Goal: Task Accomplishment & Management: Use online tool/utility

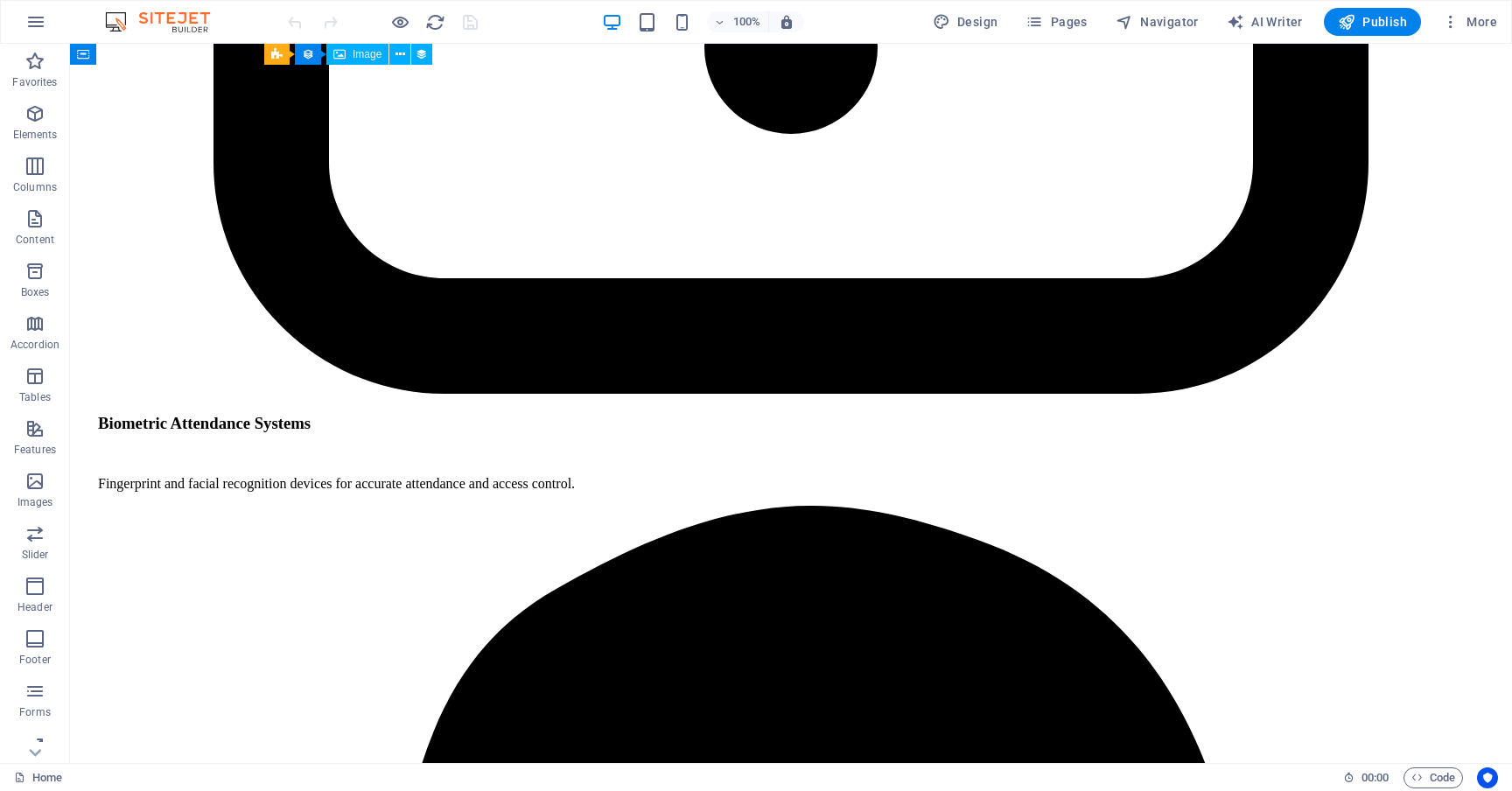
scroll to position [5356, 0]
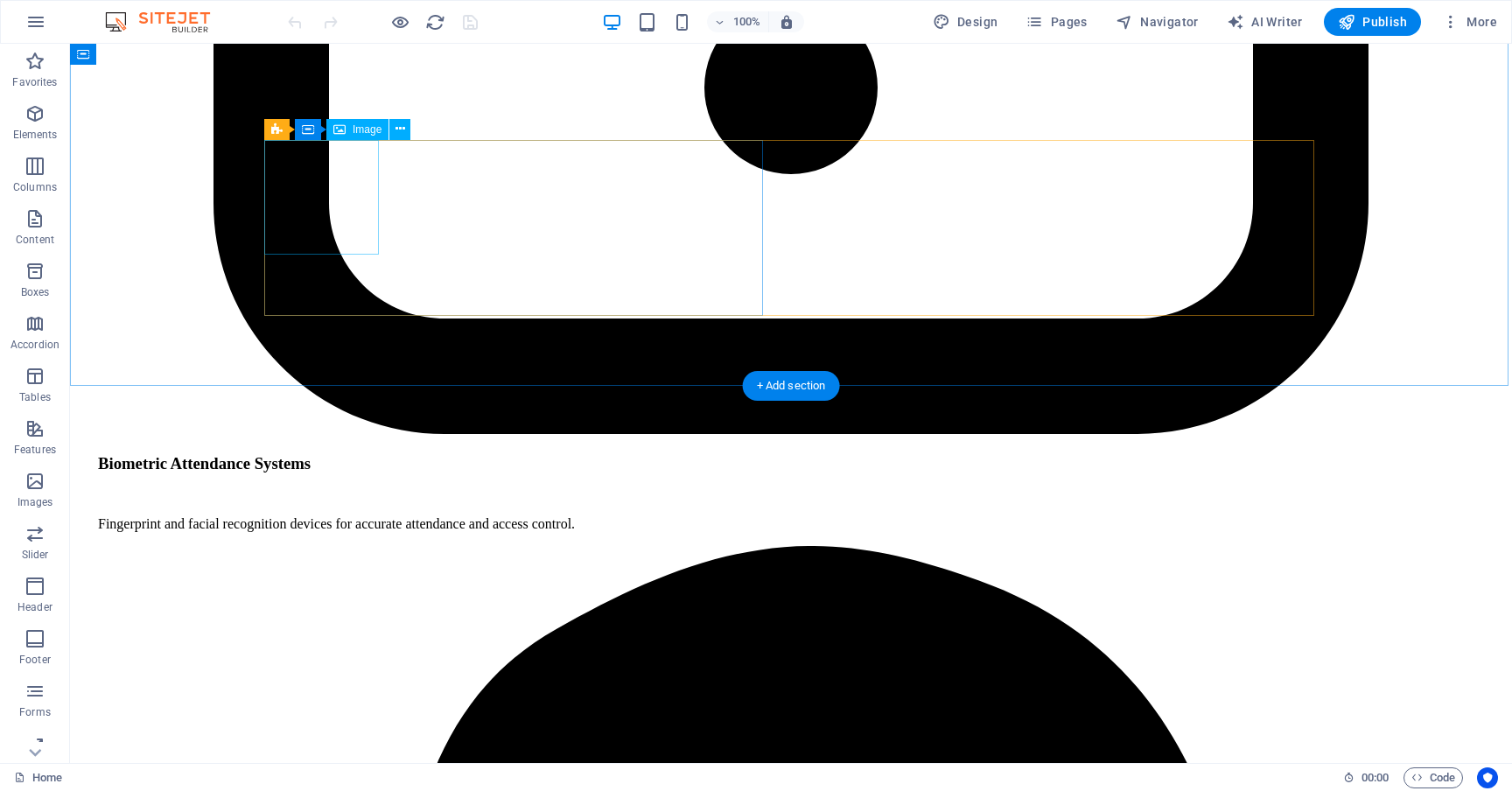
select select "px"
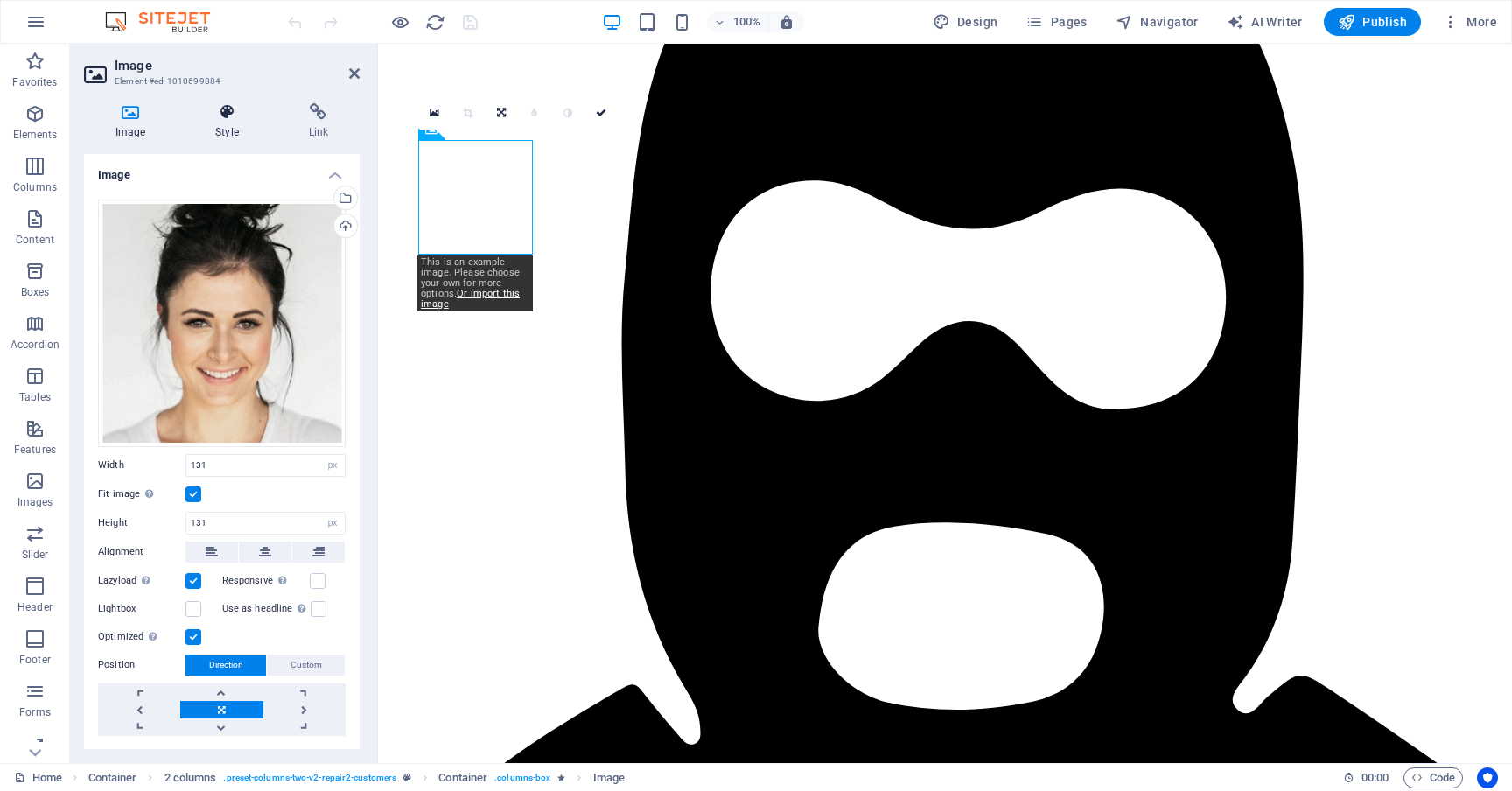
click at [231, 121] on h4 "Style" at bounding box center [231, 122] width 93 height 37
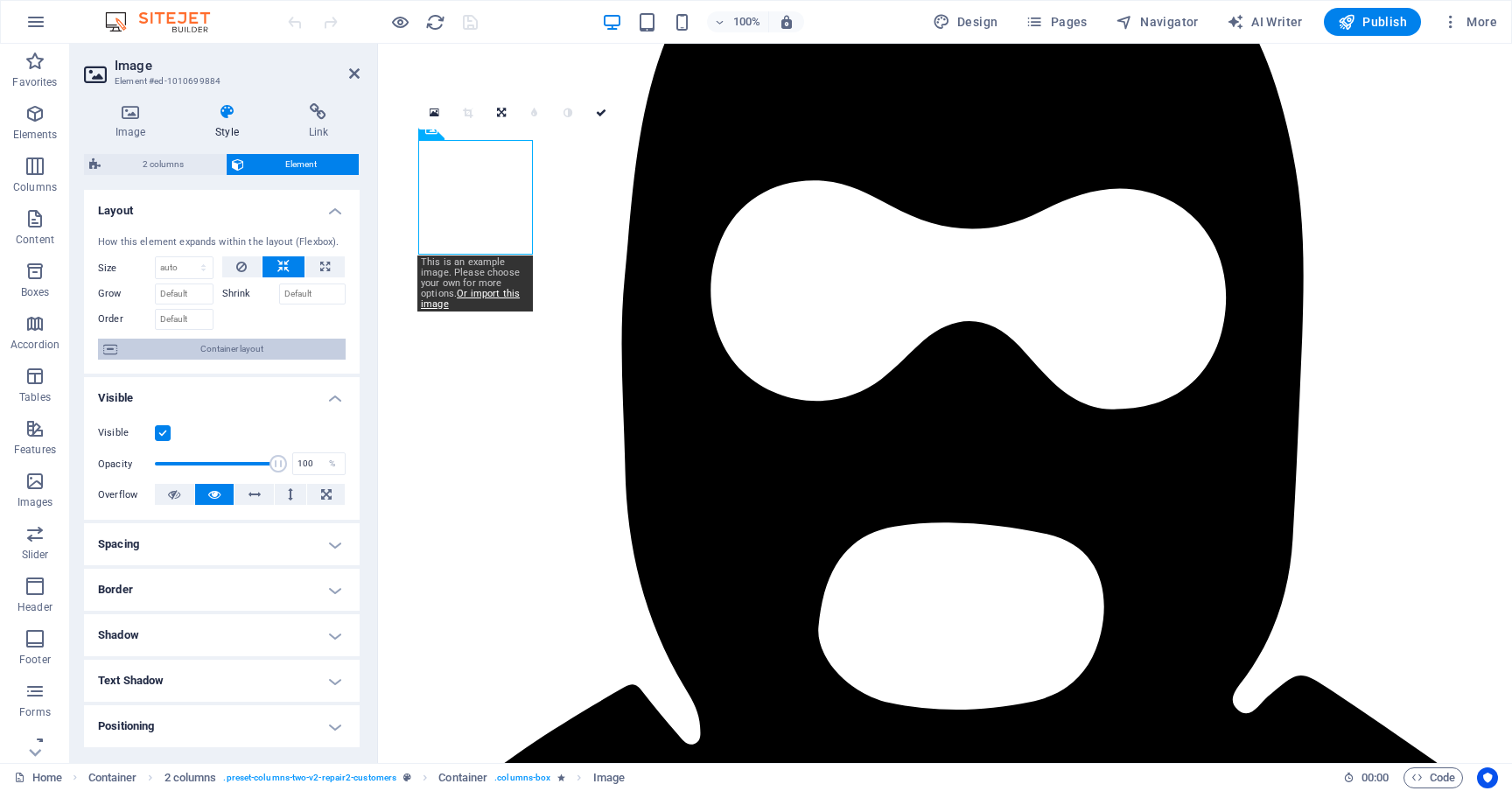
click at [229, 349] on span "Container layout" at bounding box center [231, 350] width 218 height 21
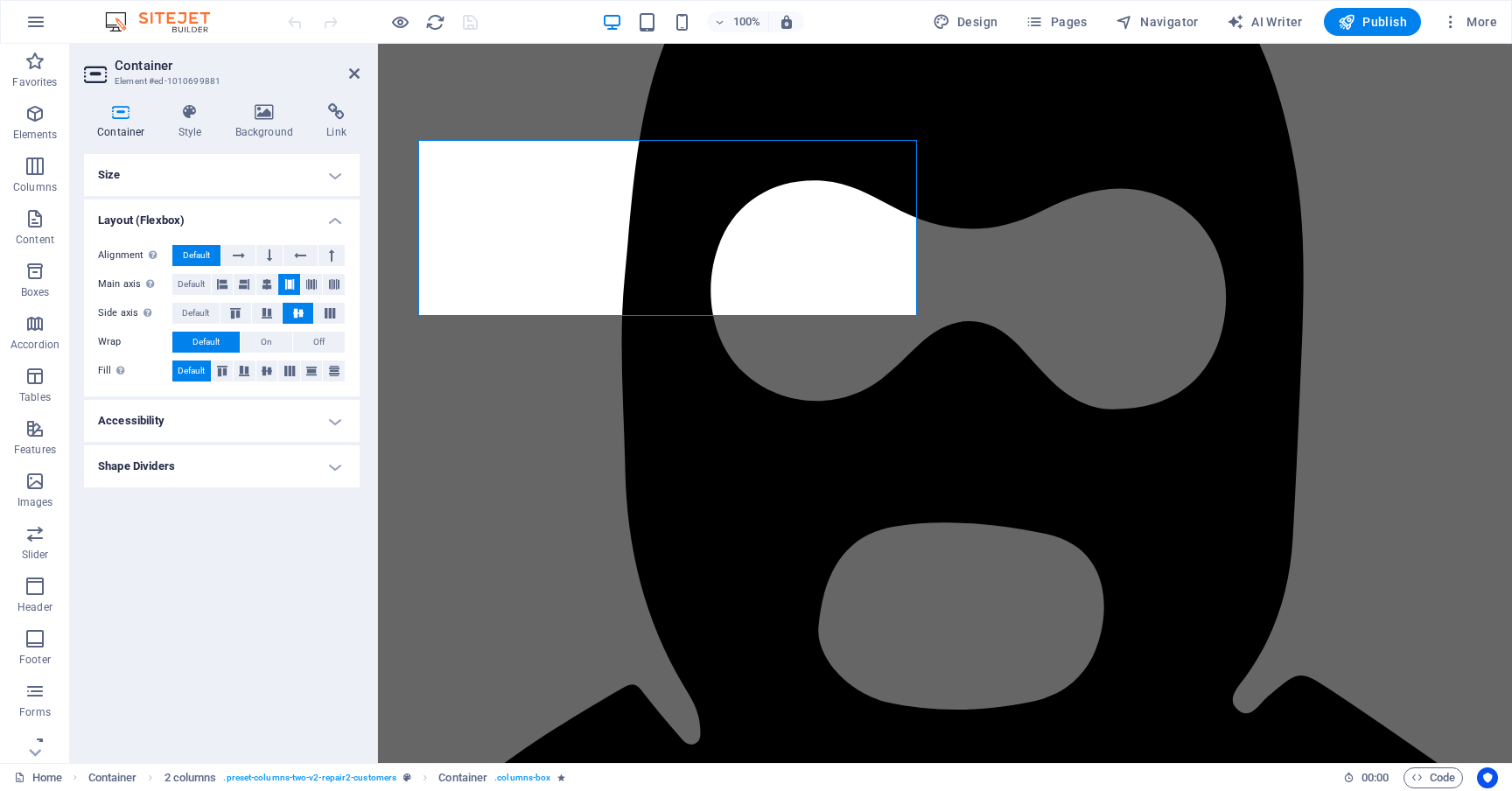
click at [190, 466] on h4 "Shape Dividers" at bounding box center [222, 466] width 276 height 42
click at [190, 466] on h4 "Shape Dividers" at bounding box center [222, 461] width 276 height 32
click at [333, 170] on h4 "Size" at bounding box center [222, 174] width 276 height 42
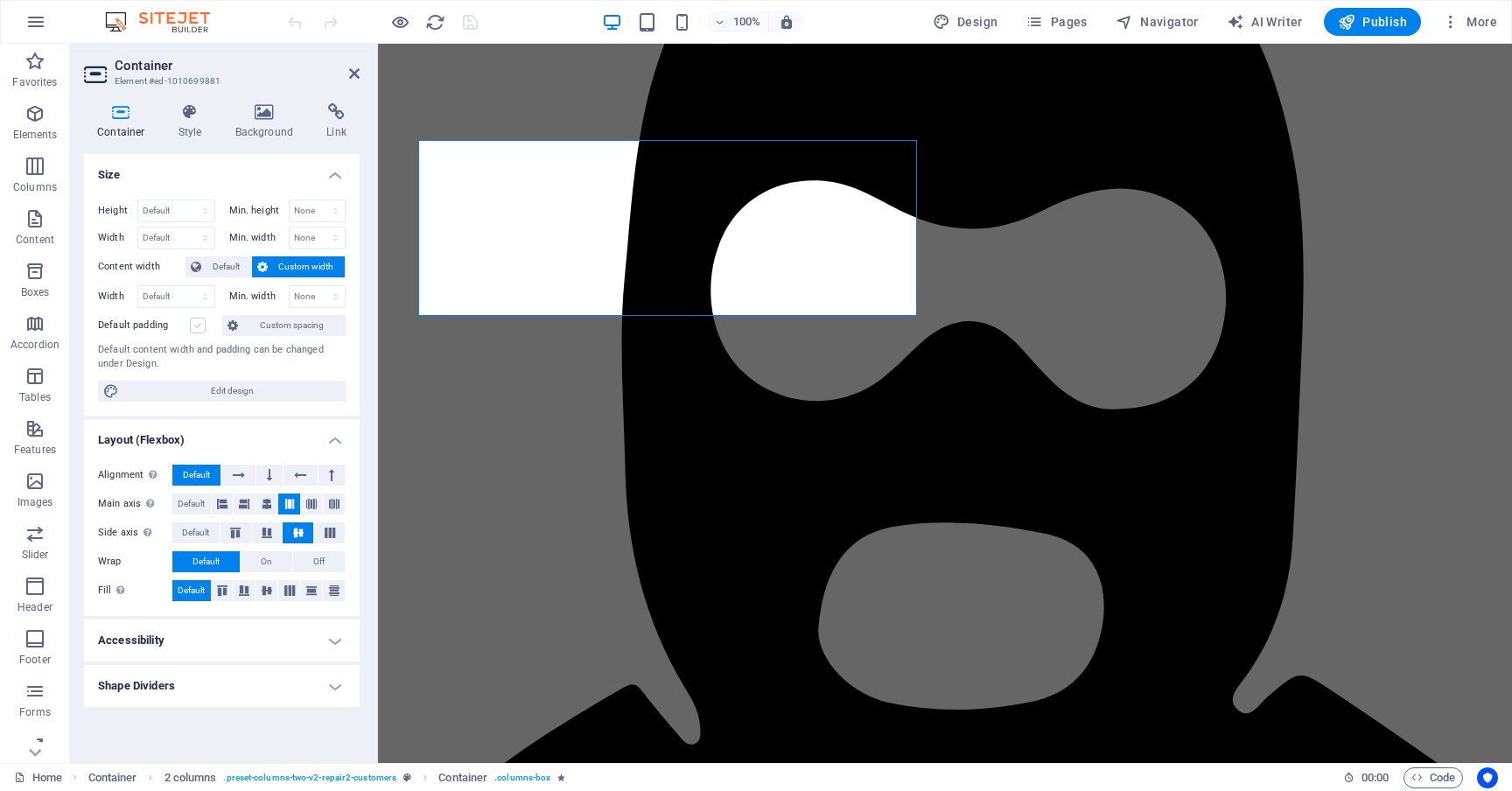
click at [201, 326] on label at bounding box center [198, 325] width 15 height 15
click at [0, 0] on input "Default padding" at bounding box center [0, 0] width 0 height 0
click at [229, 268] on span "Default" at bounding box center [226, 267] width 40 height 21
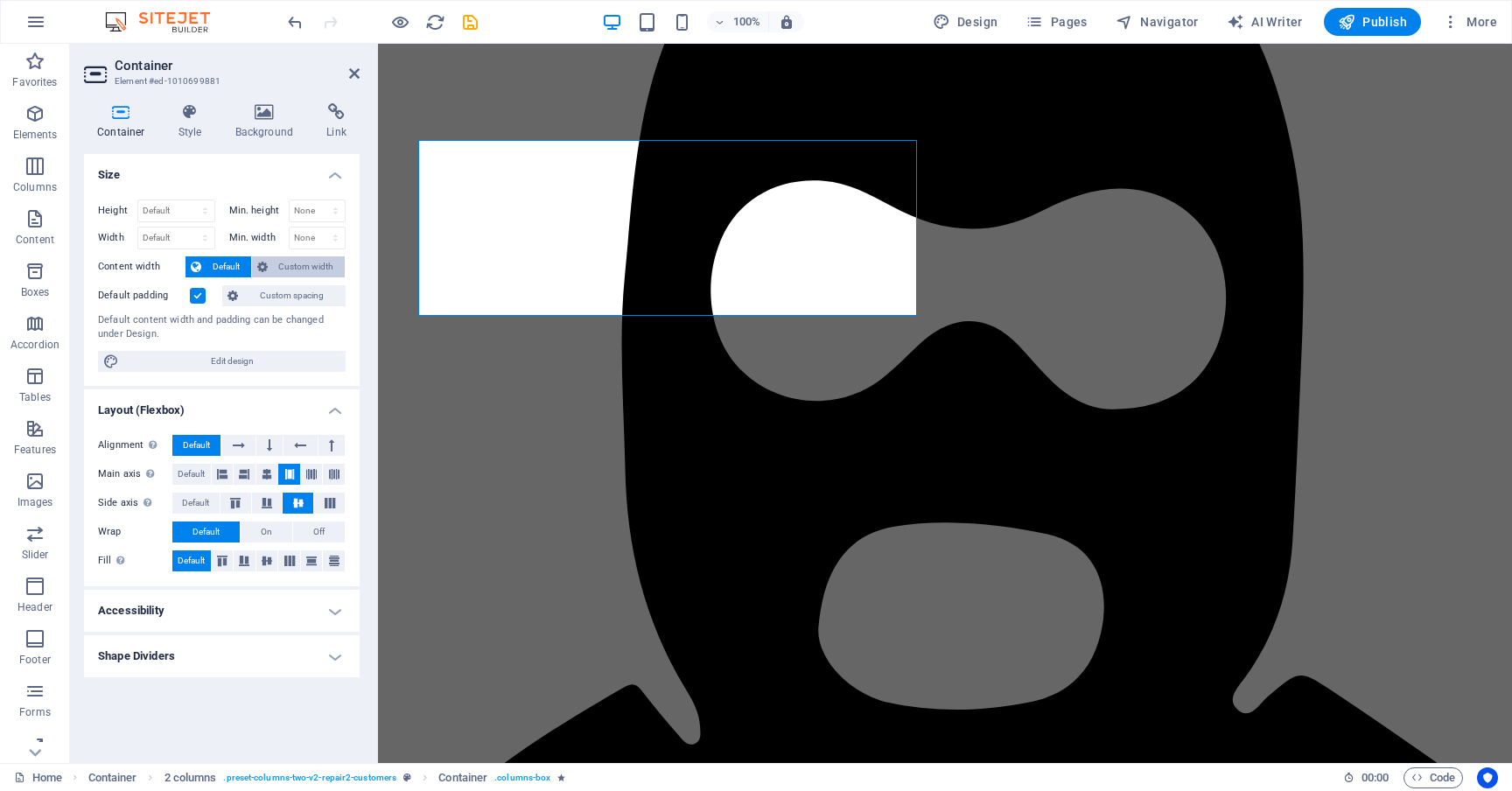
click at [296, 260] on span "Custom width" at bounding box center [307, 267] width 68 height 21
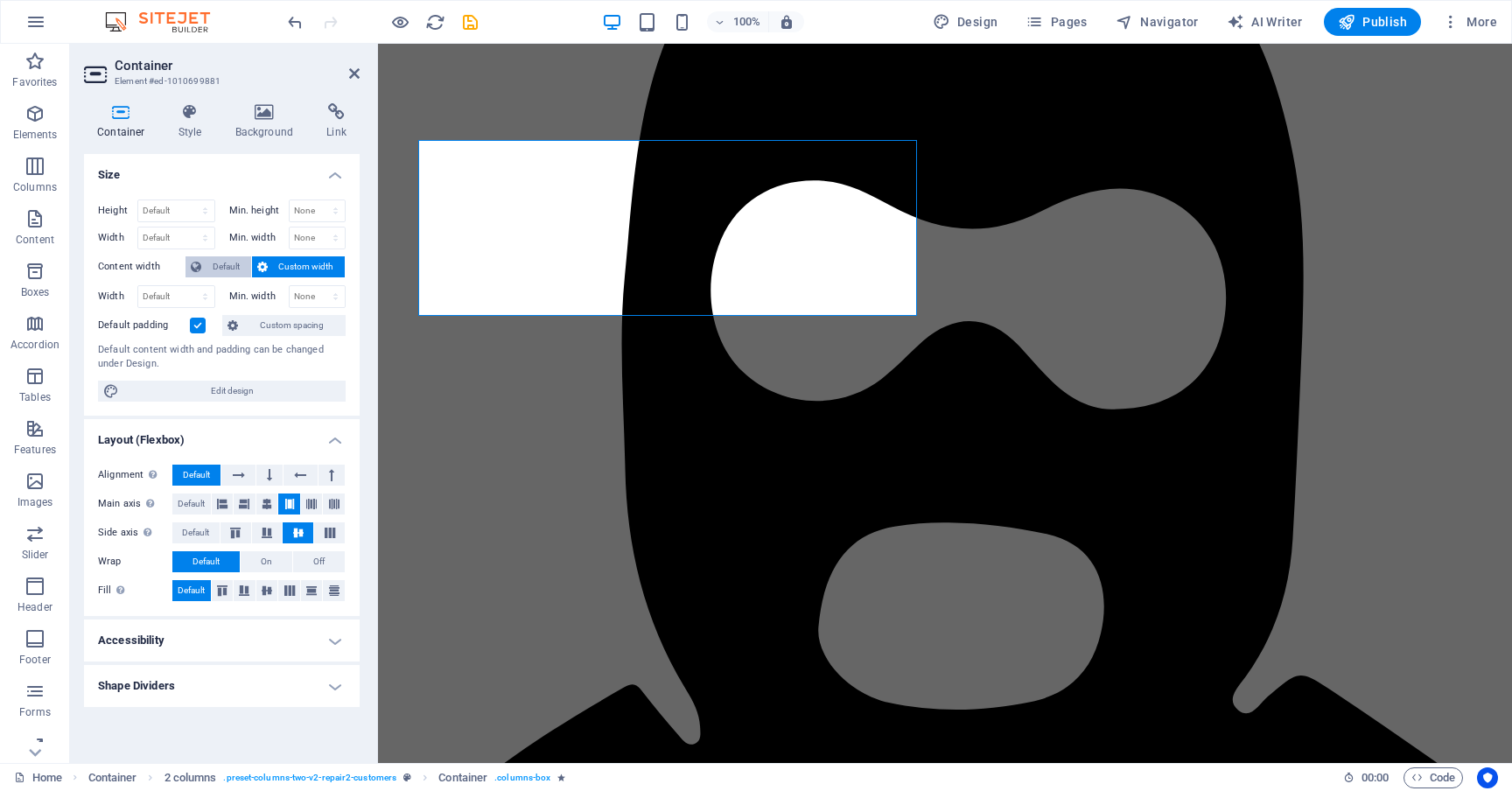
click at [224, 266] on span "Default" at bounding box center [226, 267] width 40 height 21
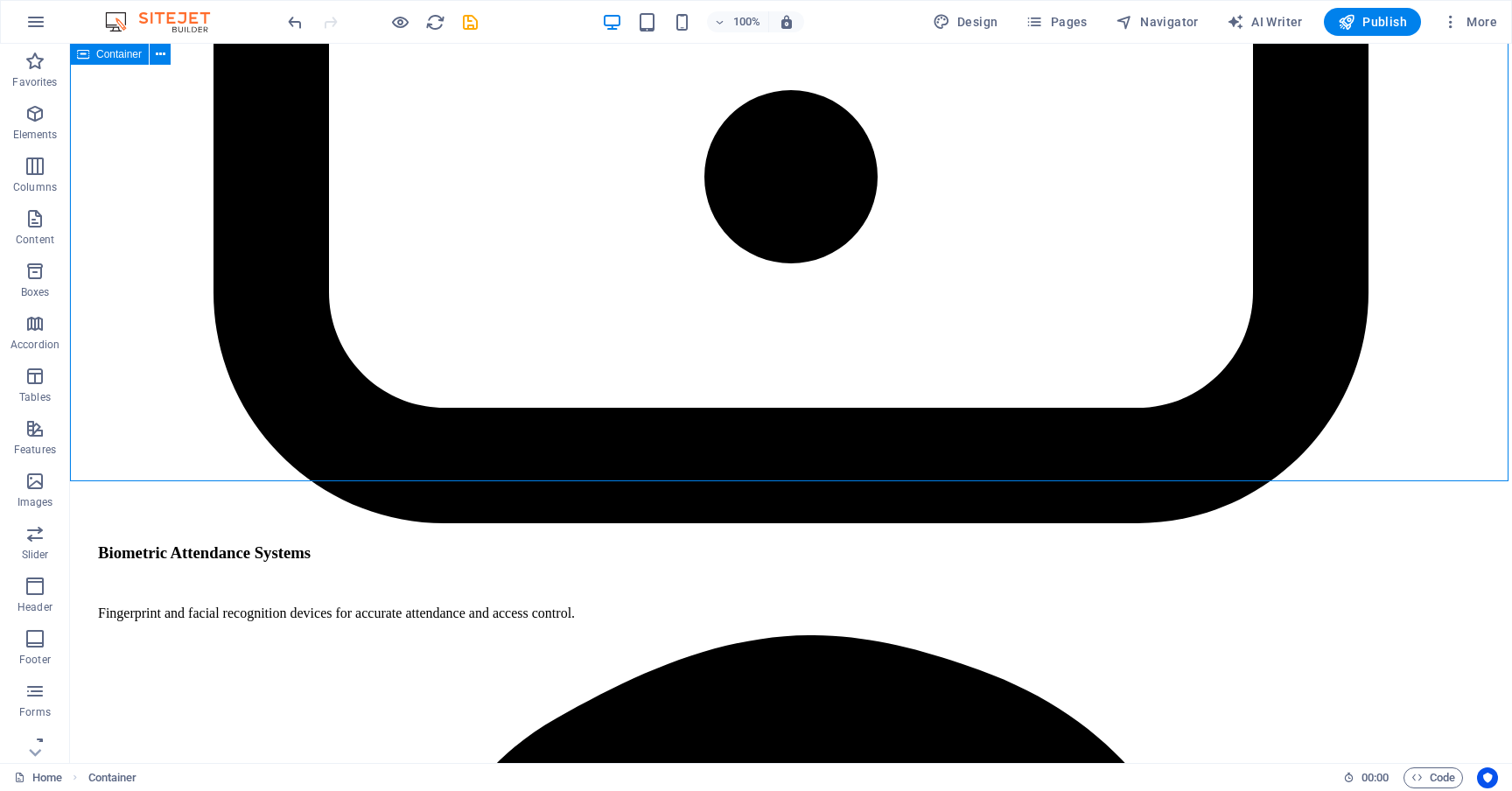
scroll to position [5261, 0]
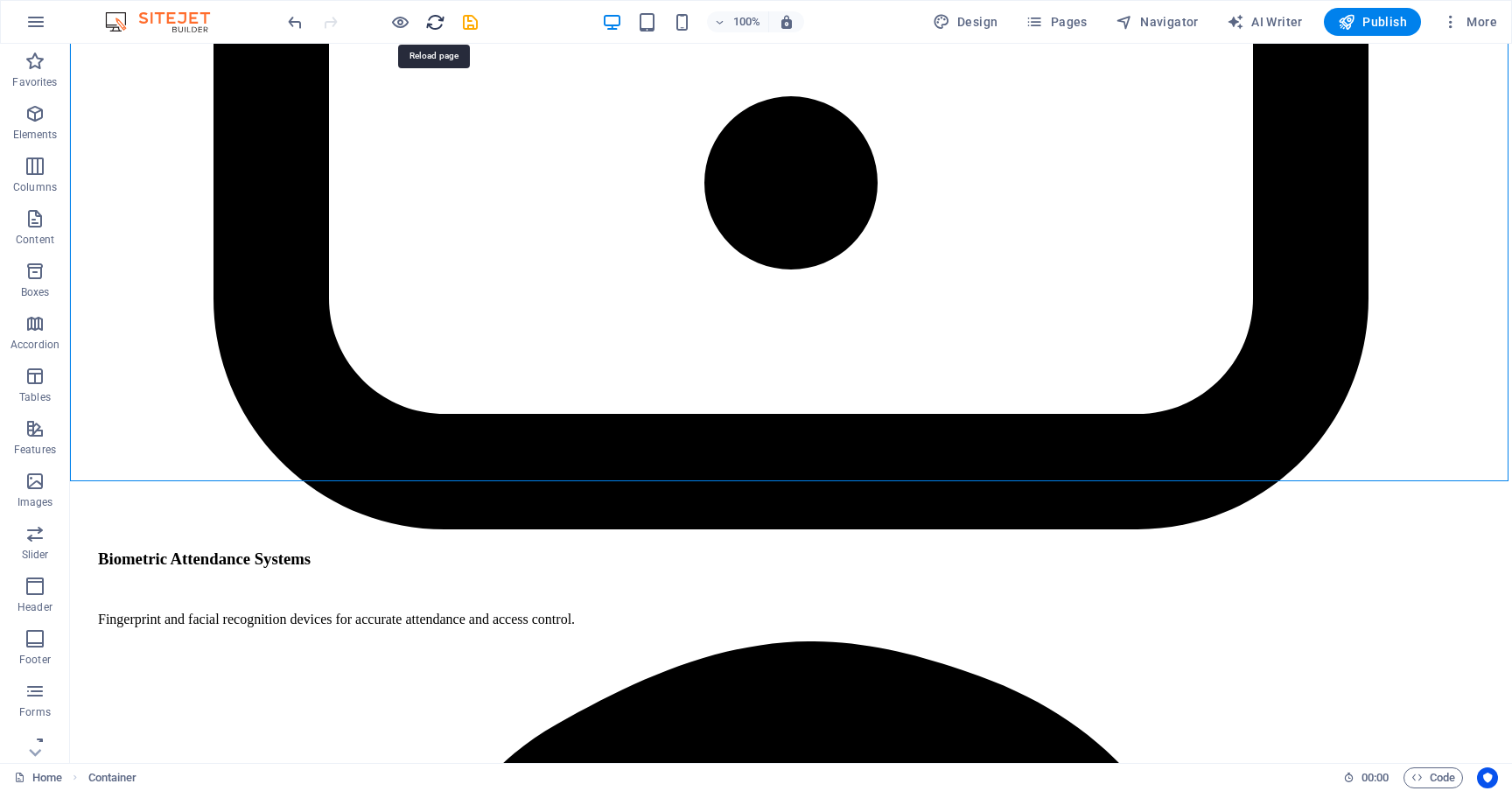
click at [437, 24] on icon "reload" at bounding box center [435, 22] width 20 height 20
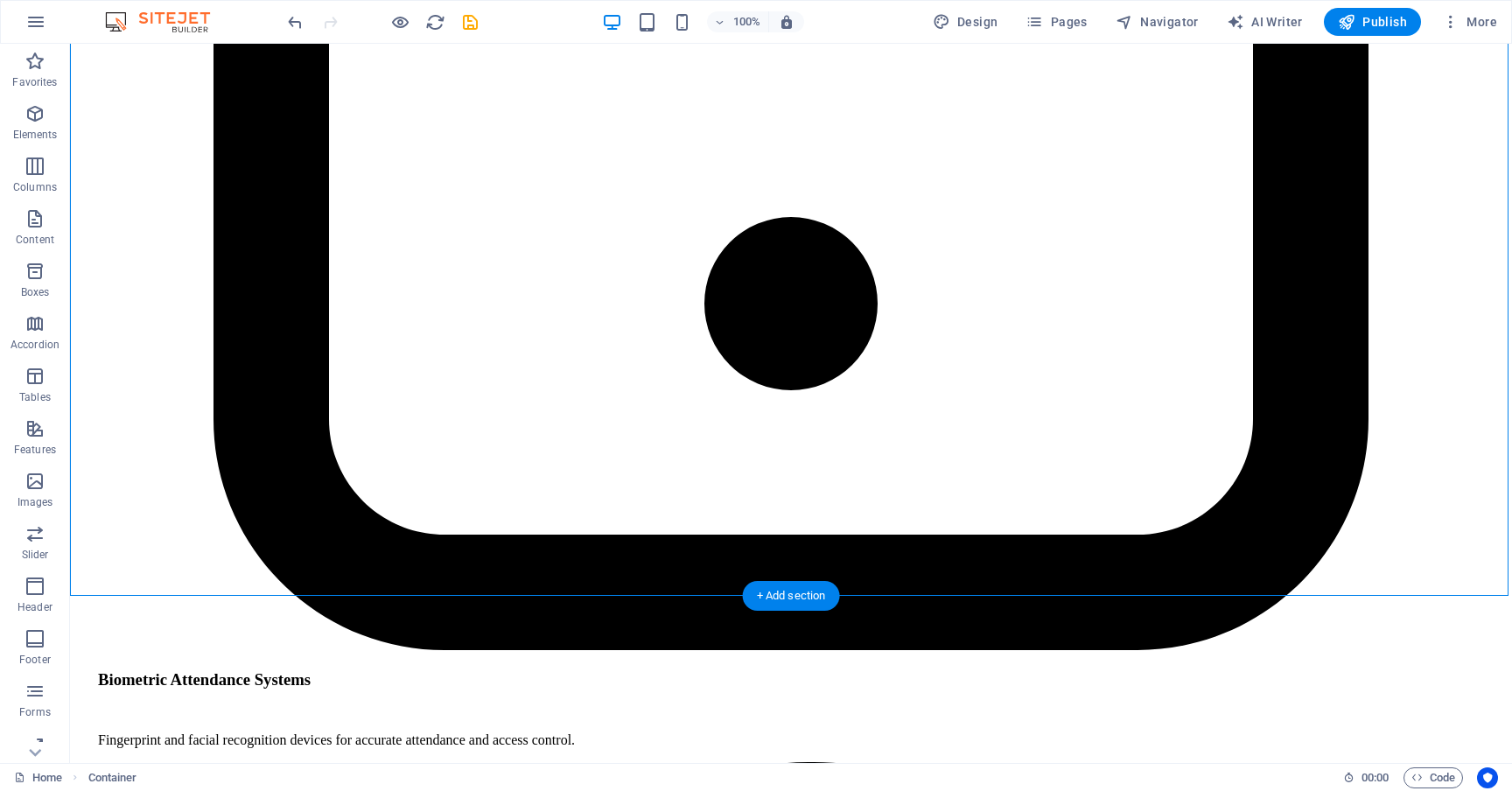
scroll to position [5129, 0]
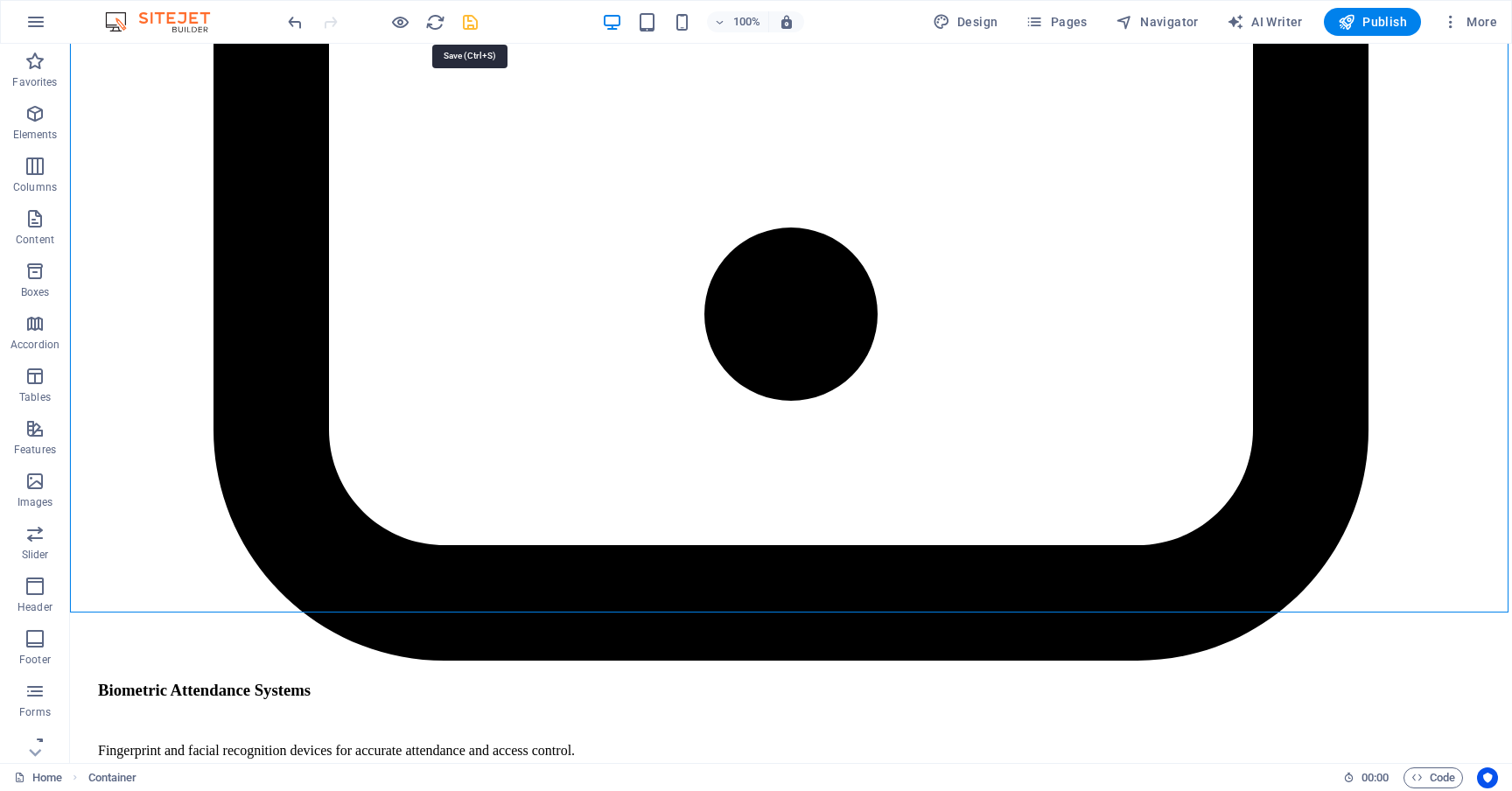
click at [464, 24] on icon "save" at bounding box center [470, 22] width 20 height 20
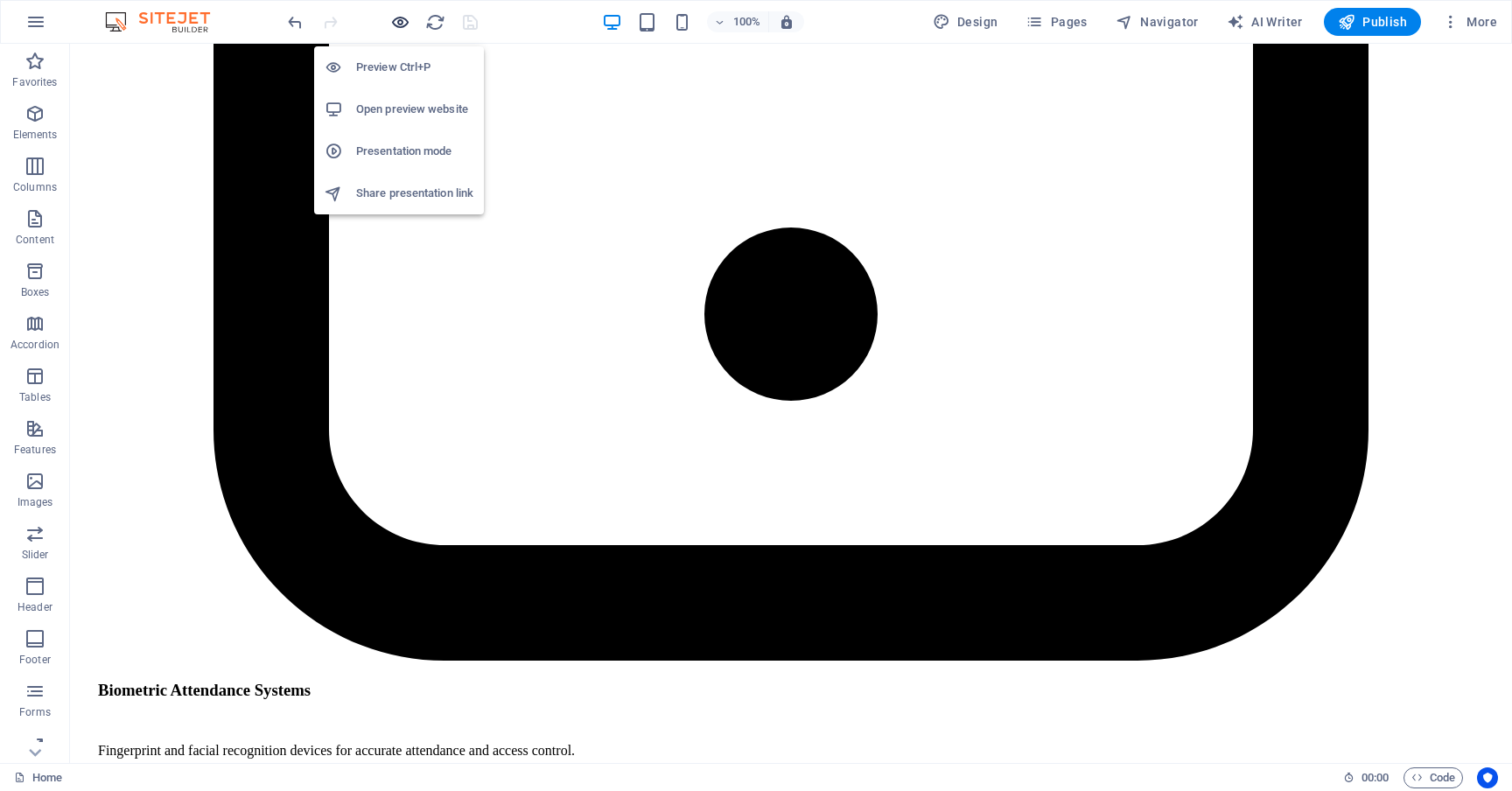
click at [402, 22] on icon "button" at bounding box center [400, 22] width 20 height 20
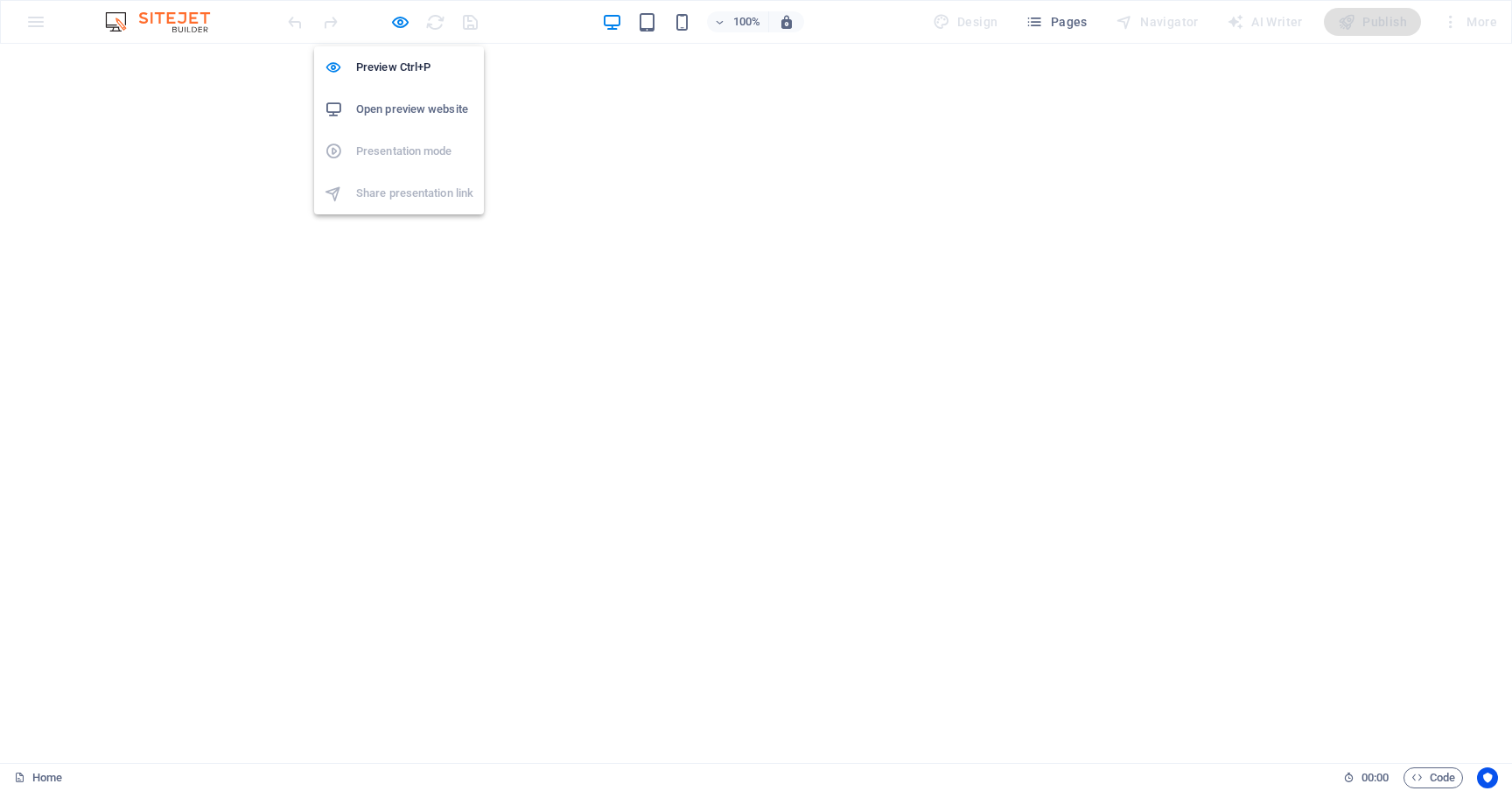
click at [409, 108] on h6 "Open preview website" at bounding box center [415, 109] width 117 height 21
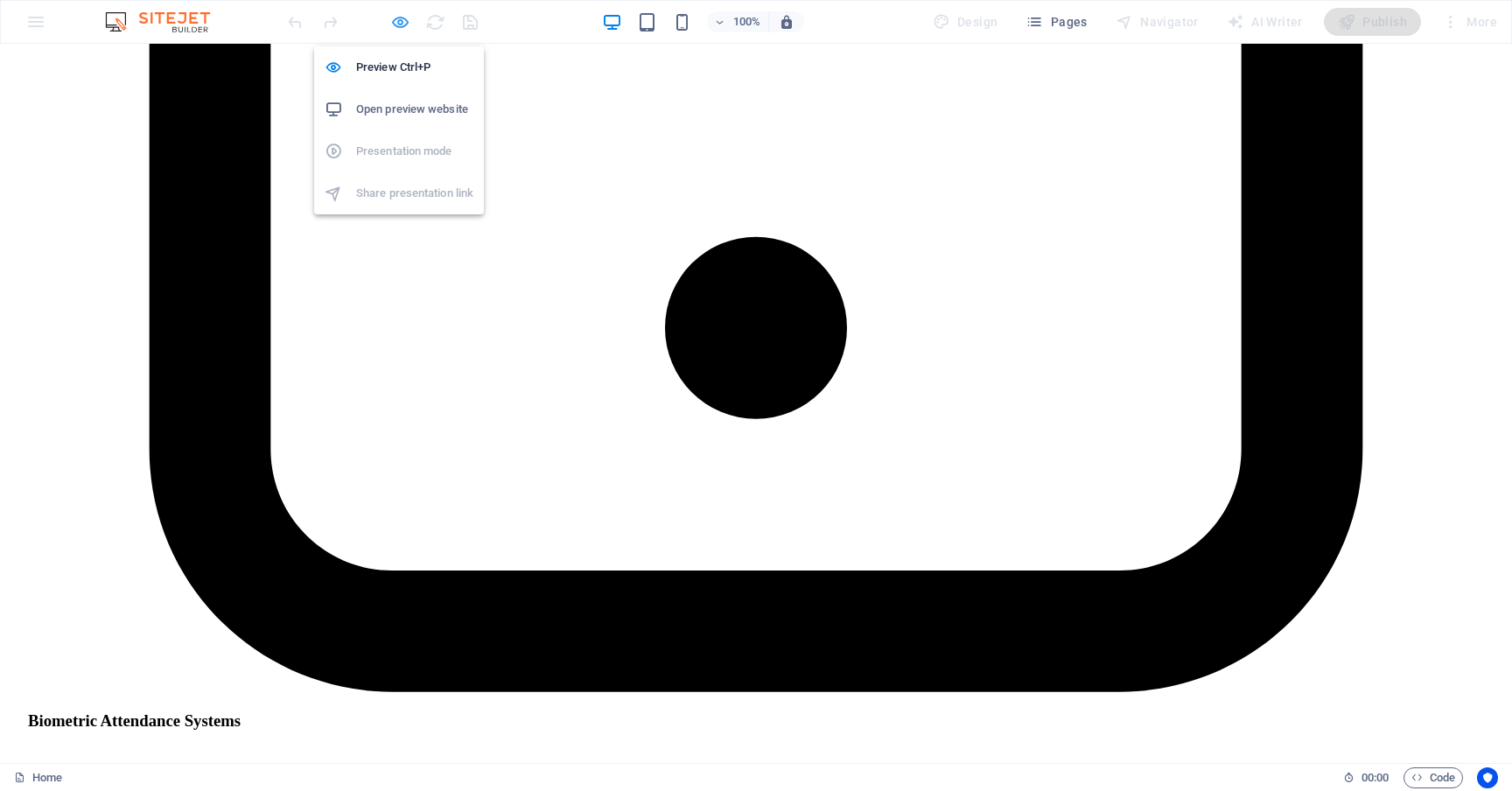
click at [404, 20] on icon "button" at bounding box center [400, 22] width 20 height 20
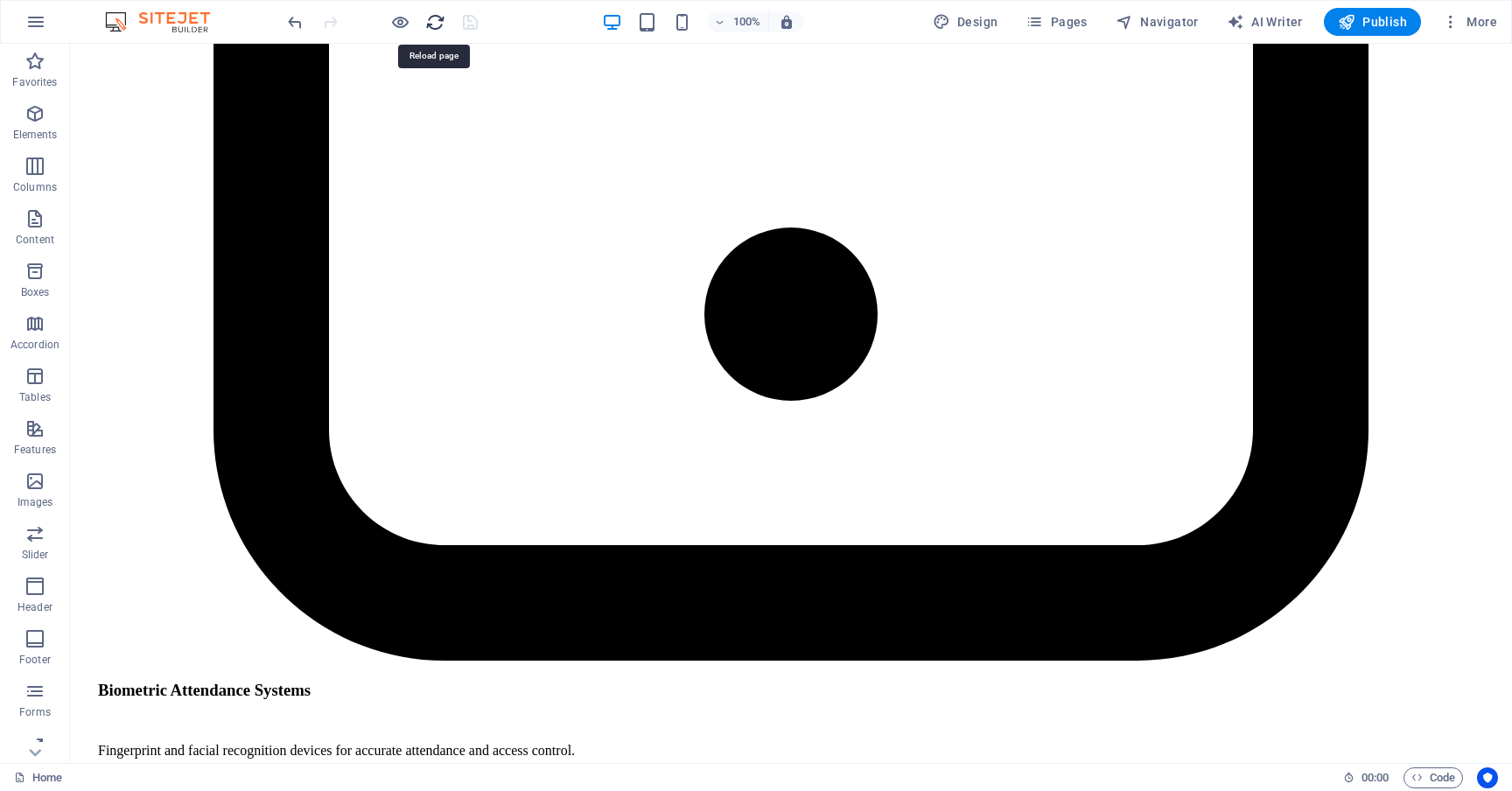
click at [440, 20] on icon "reload" at bounding box center [435, 22] width 20 height 20
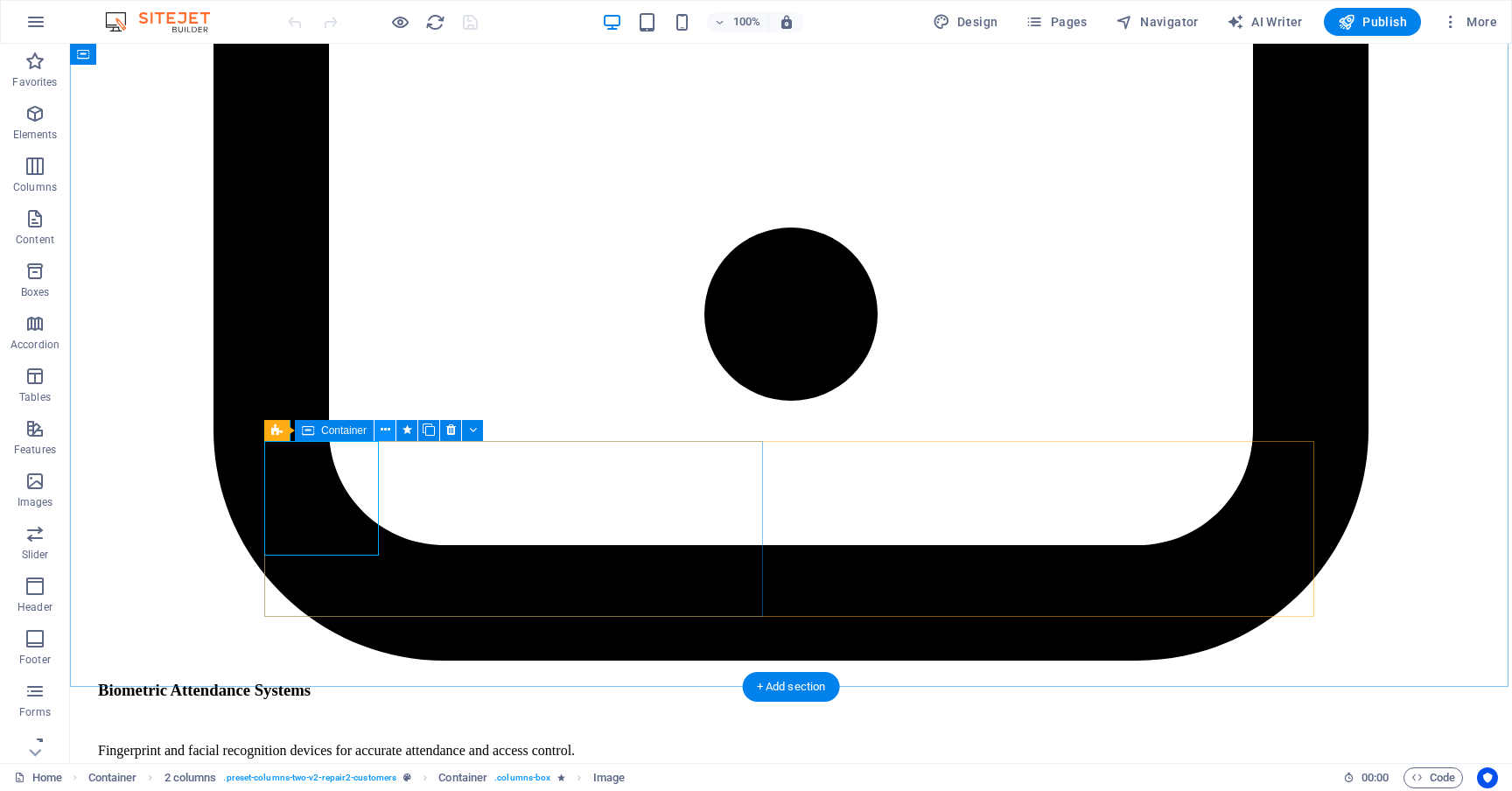
click at [386, 429] on icon at bounding box center [386, 429] width 10 height 18
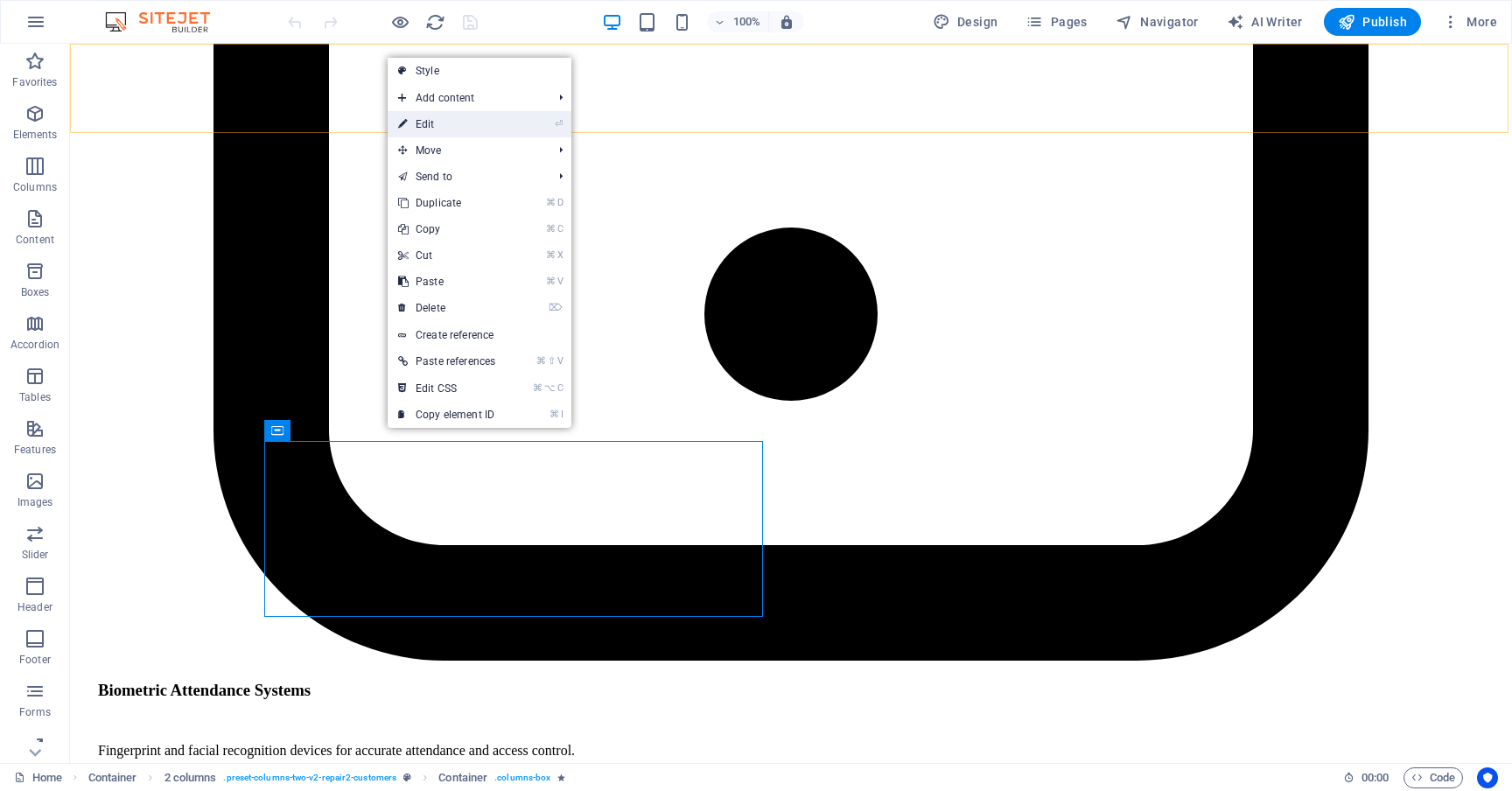
click at [448, 127] on link "⏎ Edit" at bounding box center [447, 124] width 118 height 26
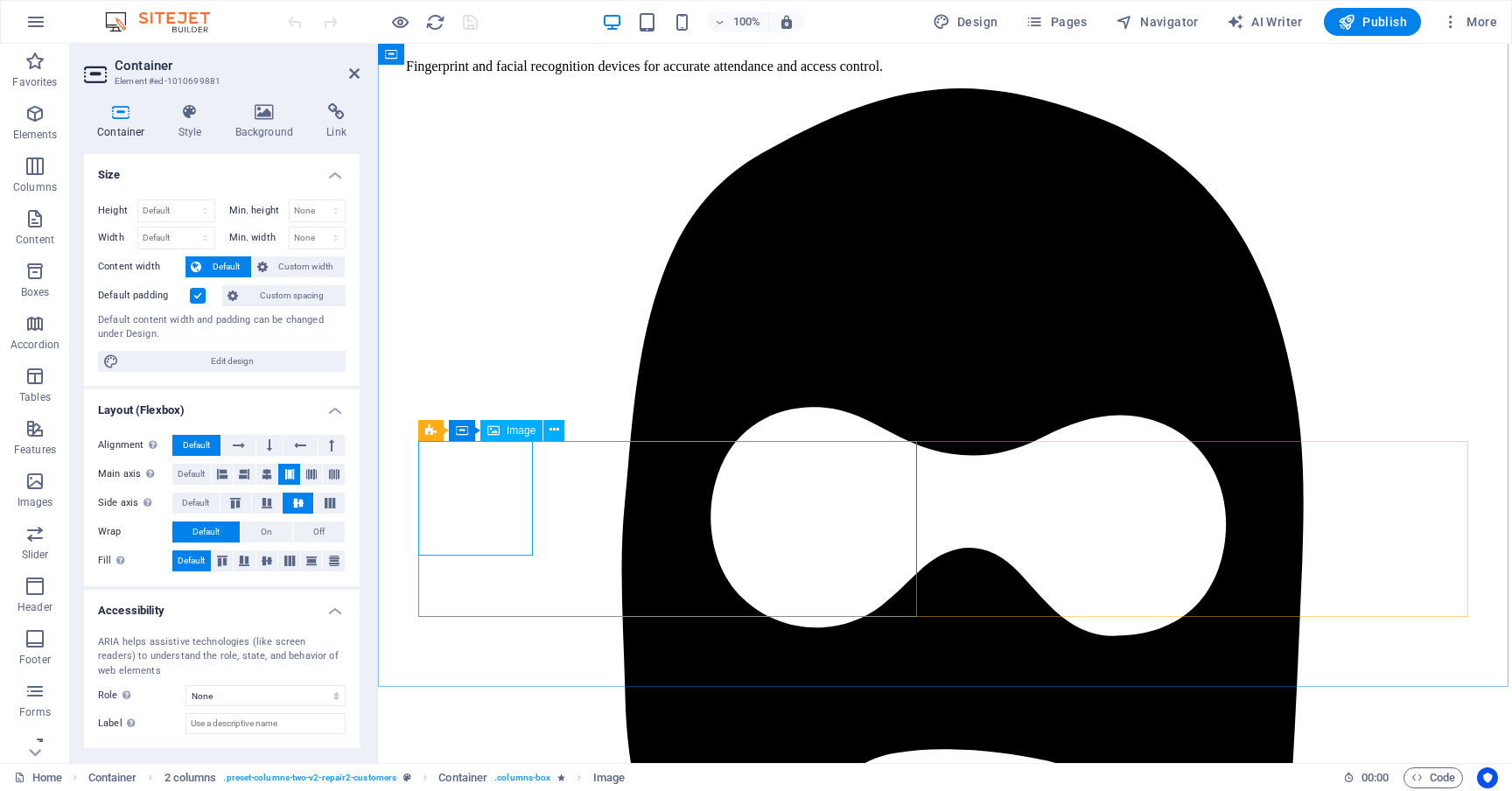
select select "px"
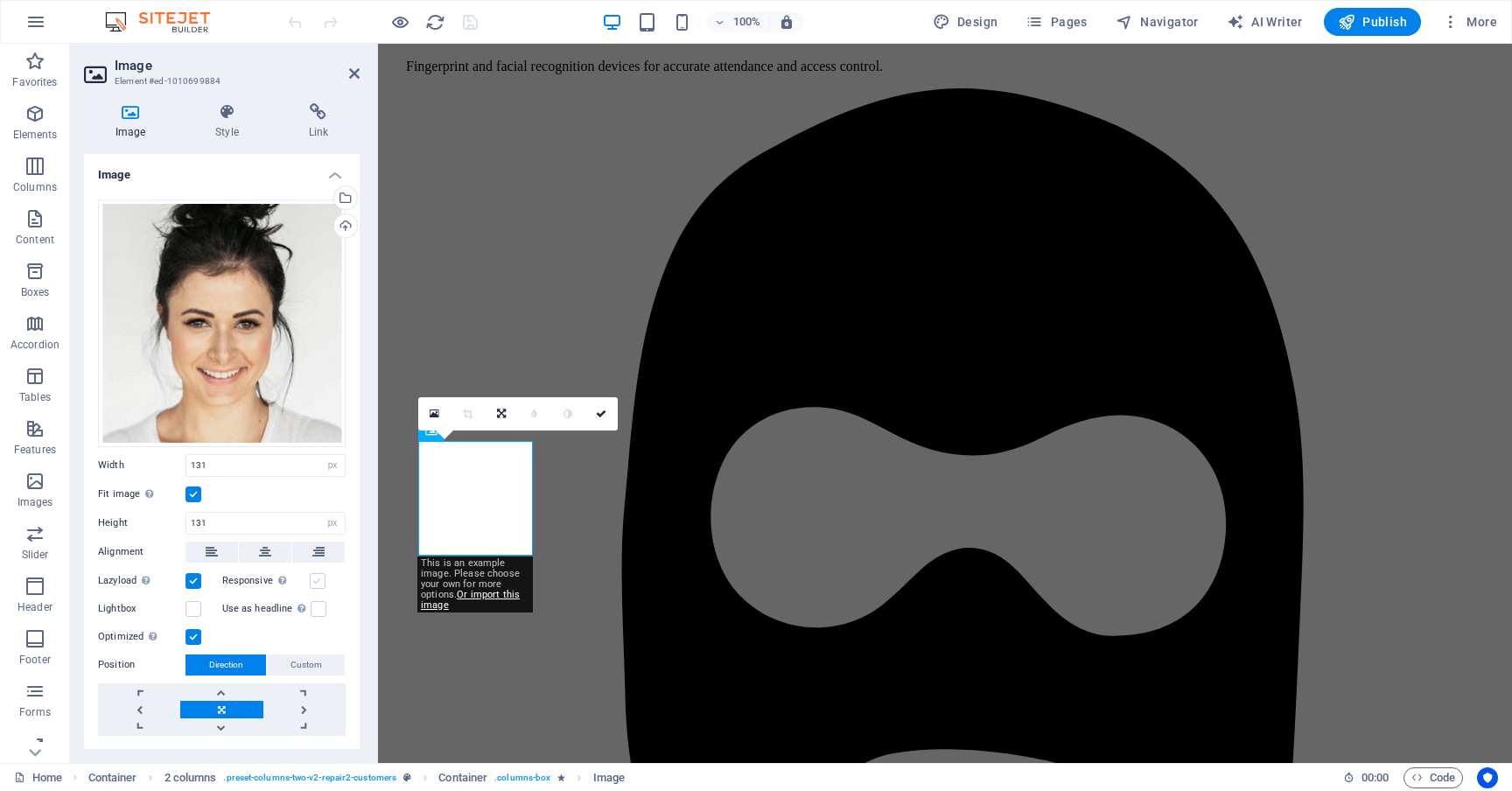
click at [322, 575] on label at bounding box center [318, 581] width 15 height 15
click at [0, 0] on input "Responsive Automatically load retina image and smartphone optimized sizes." at bounding box center [0, 0] width 0 height 0
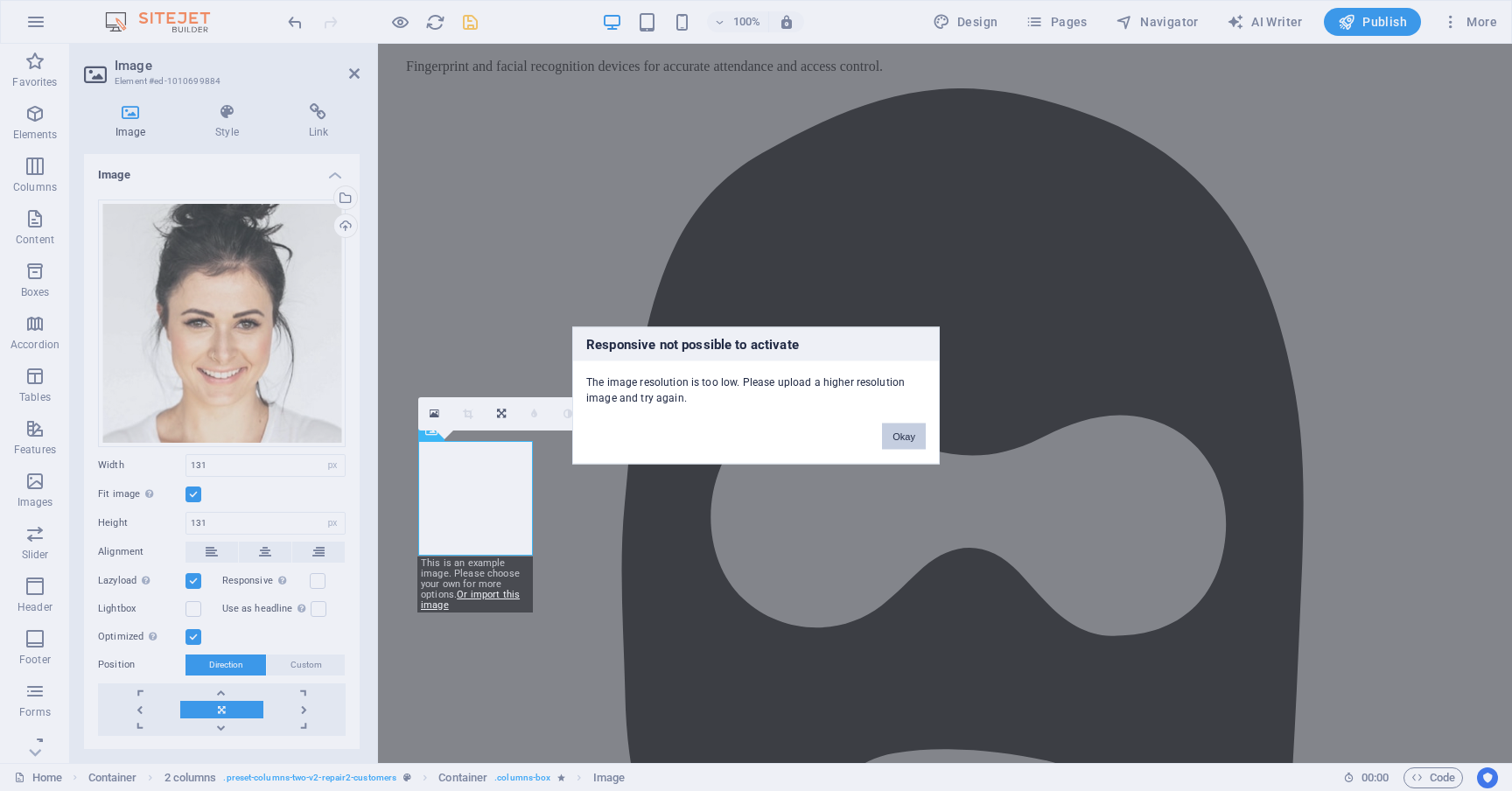
click at [898, 441] on button "Okay" at bounding box center [903, 436] width 44 height 26
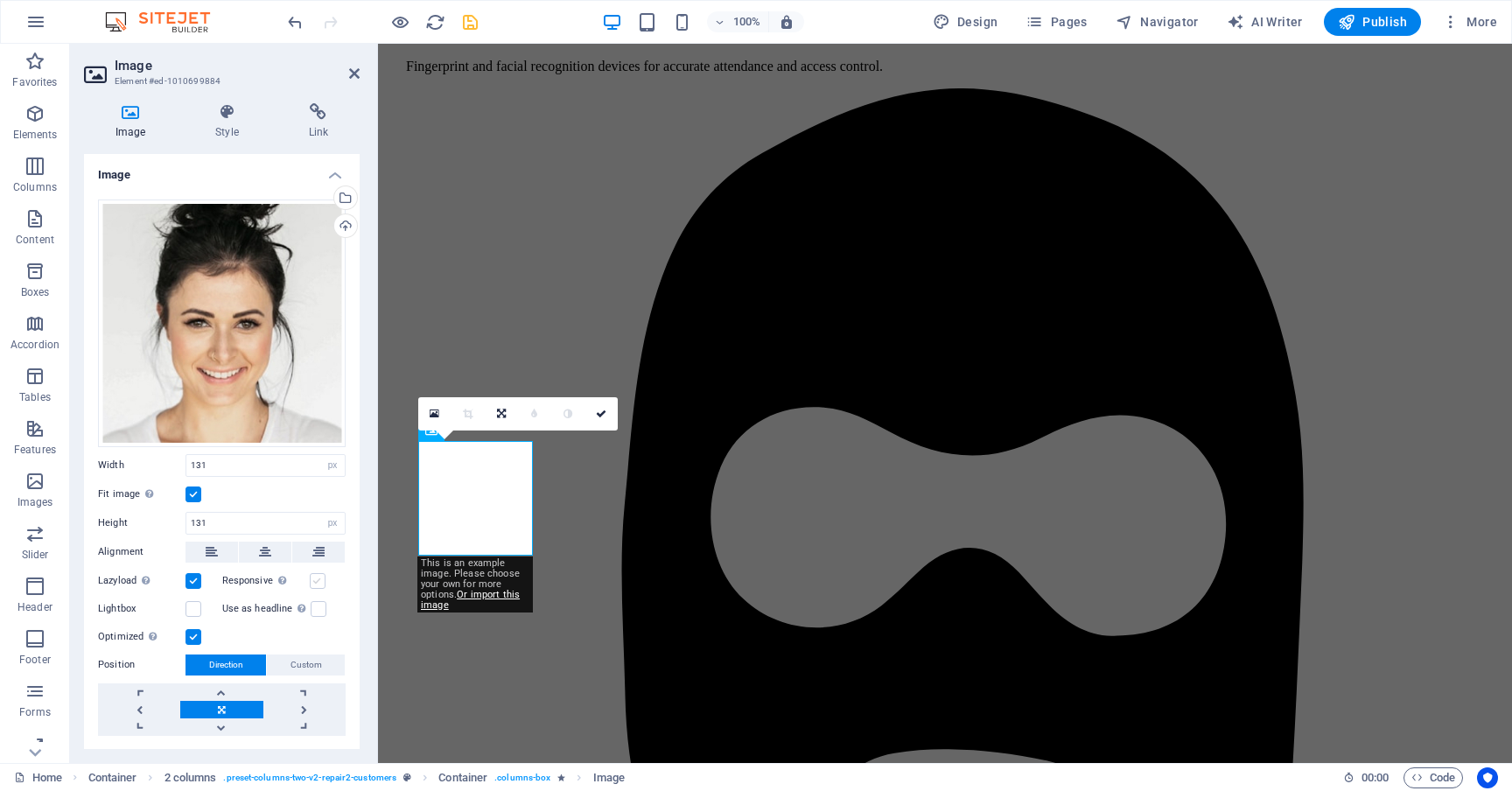
click at [316, 577] on label at bounding box center [318, 581] width 15 height 15
click at [0, 0] on input "Responsive Automatically load retina image and smartphone optimized sizes." at bounding box center [0, 0] width 0 height 0
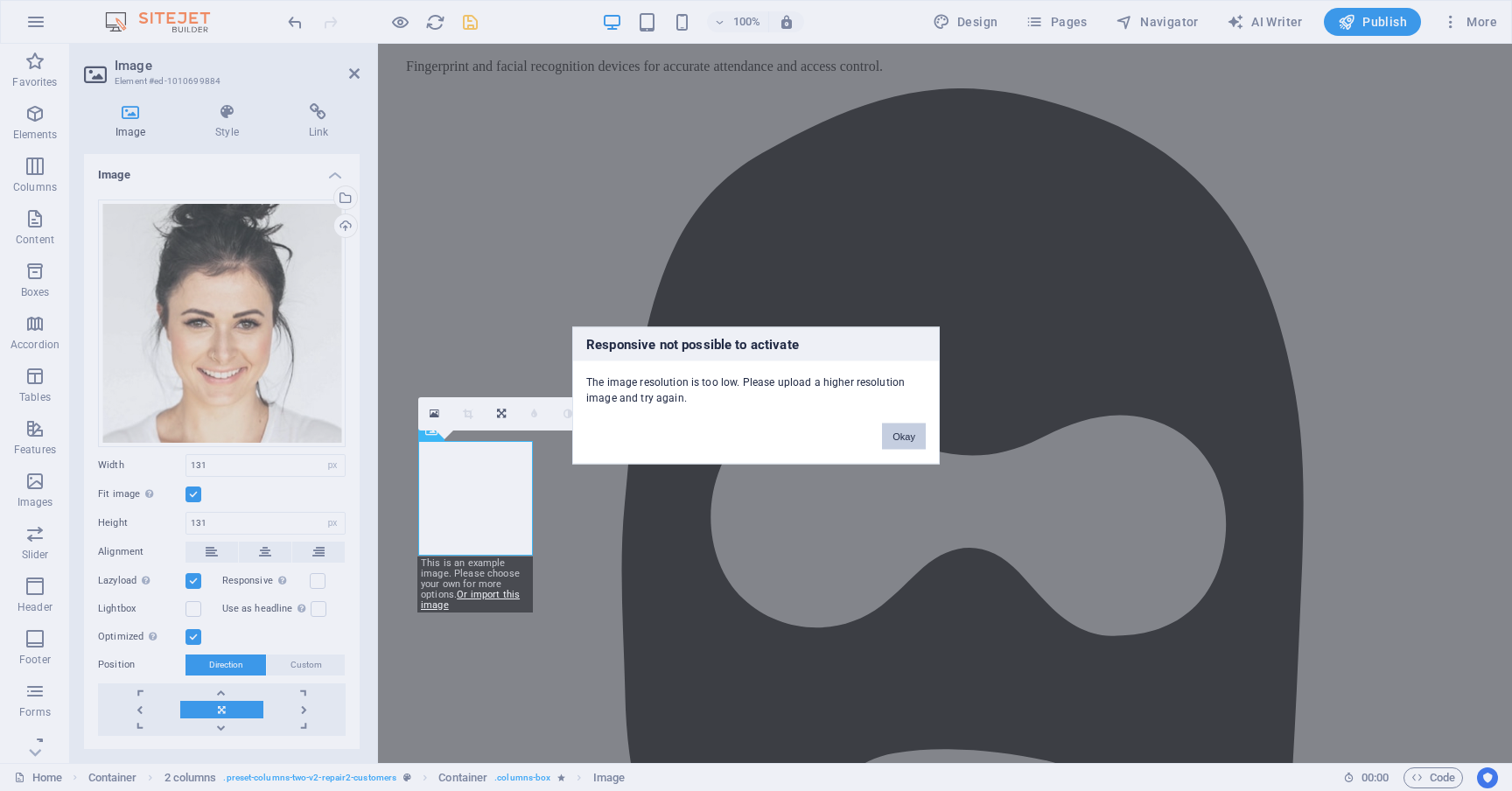
click at [895, 427] on button "Okay" at bounding box center [903, 436] width 44 height 26
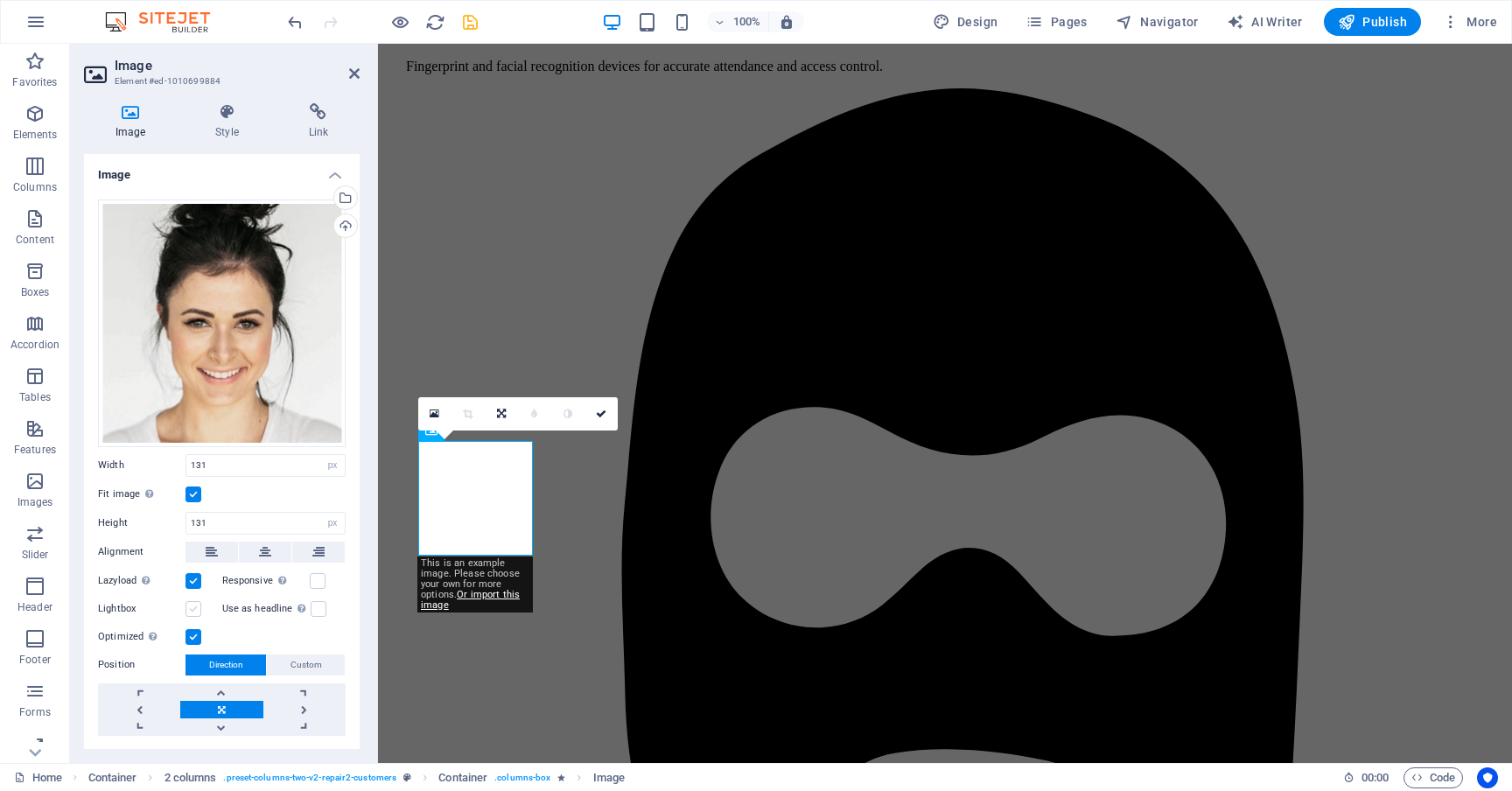
click at [193, 608] on label at bounding box center [193, 609] width 15 height 15
click at [0, 0] on input "Lightbox" at bounding box center [0, 0] width 0 height 0
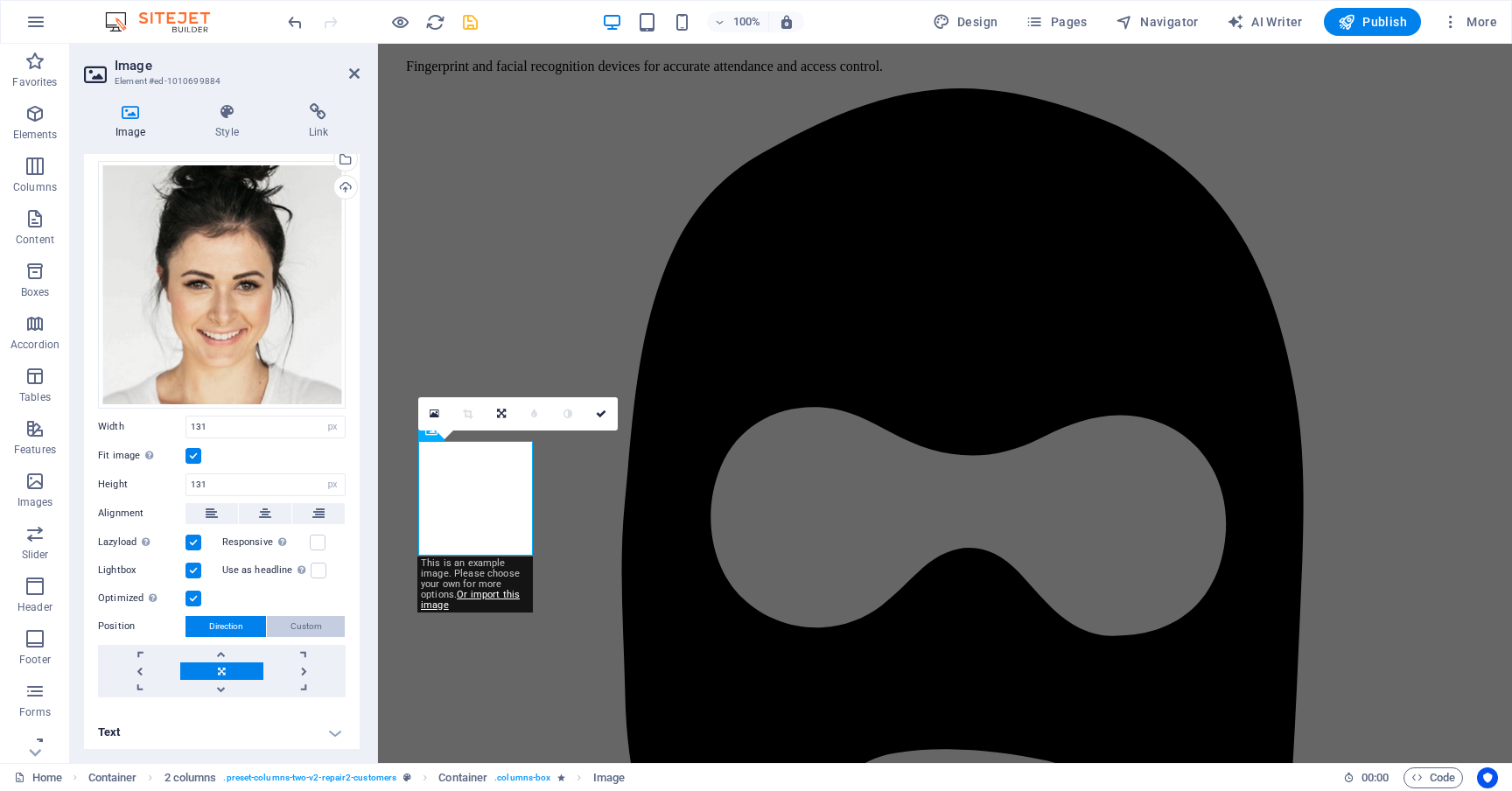
scroll to position [6, 0]
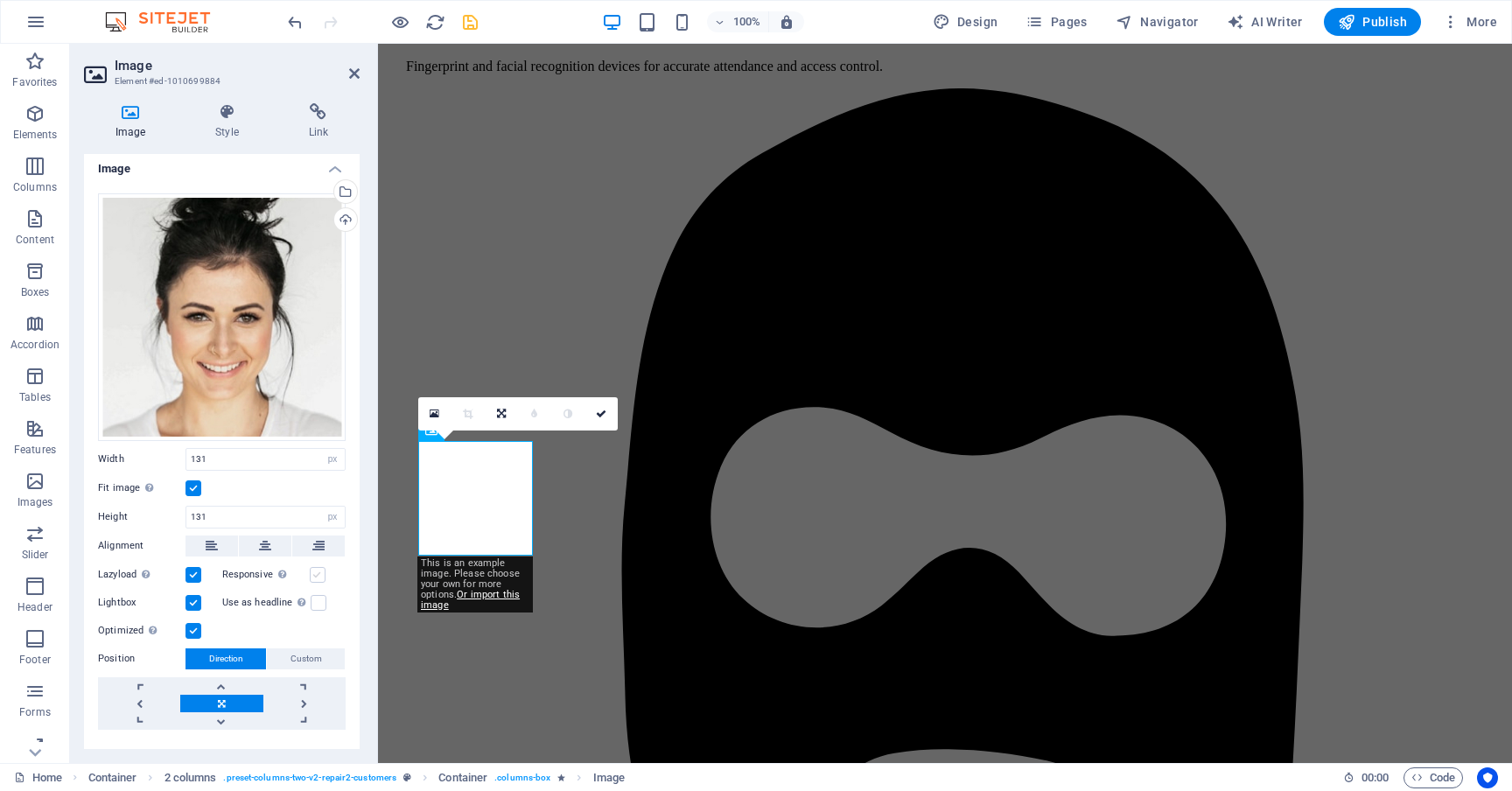
click at [321, 566] on label at bounding box center [318, 574] width 15 height 15
click at [0, 0] on input "Responsive Automatically load retina image and smartphone optimized sizes." at bounding box center [0, 0] width 0 height 0
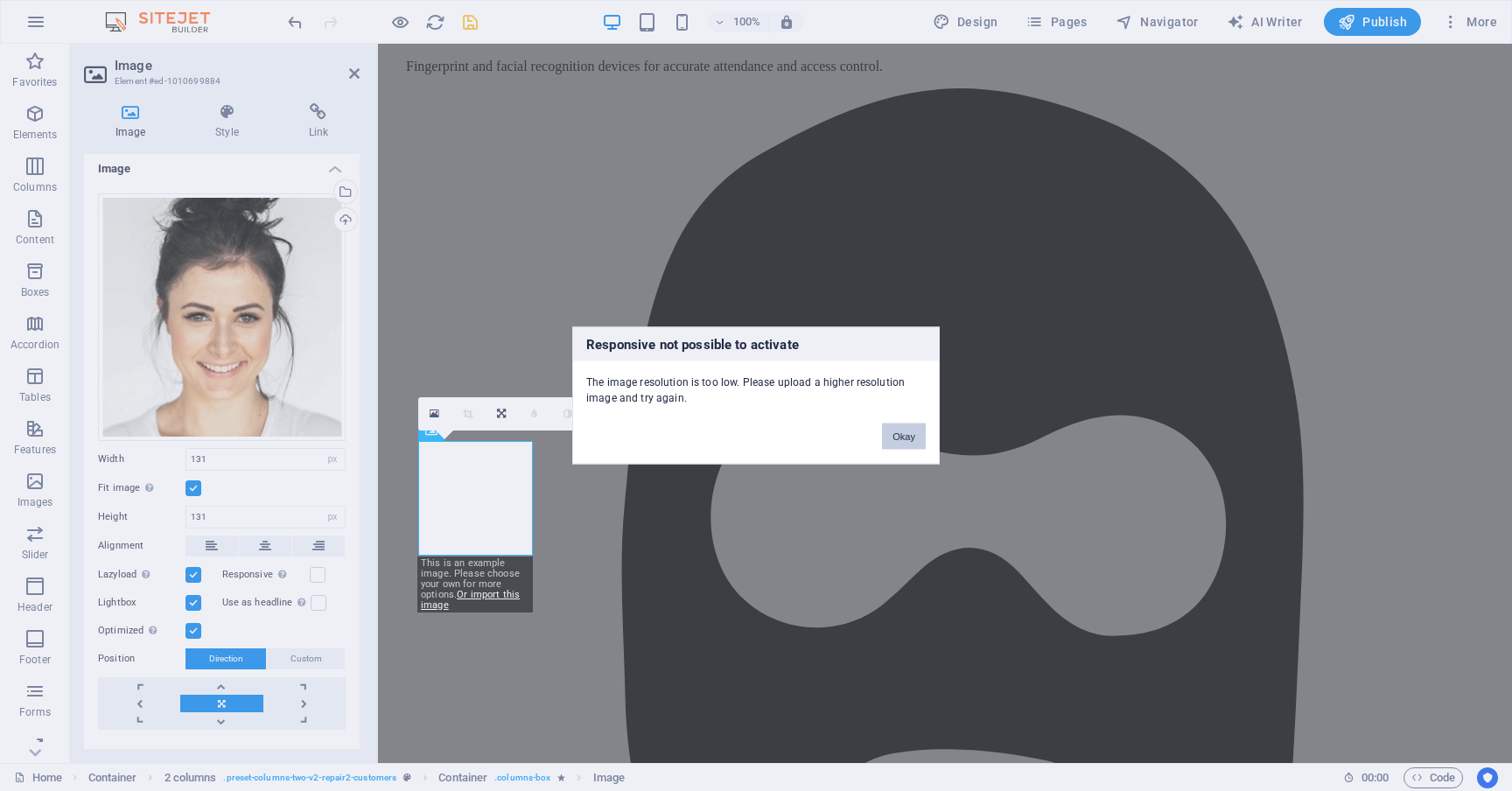
click at [909, 439] on button "Okay" at bounding box center [903, 436] width 44 height 26
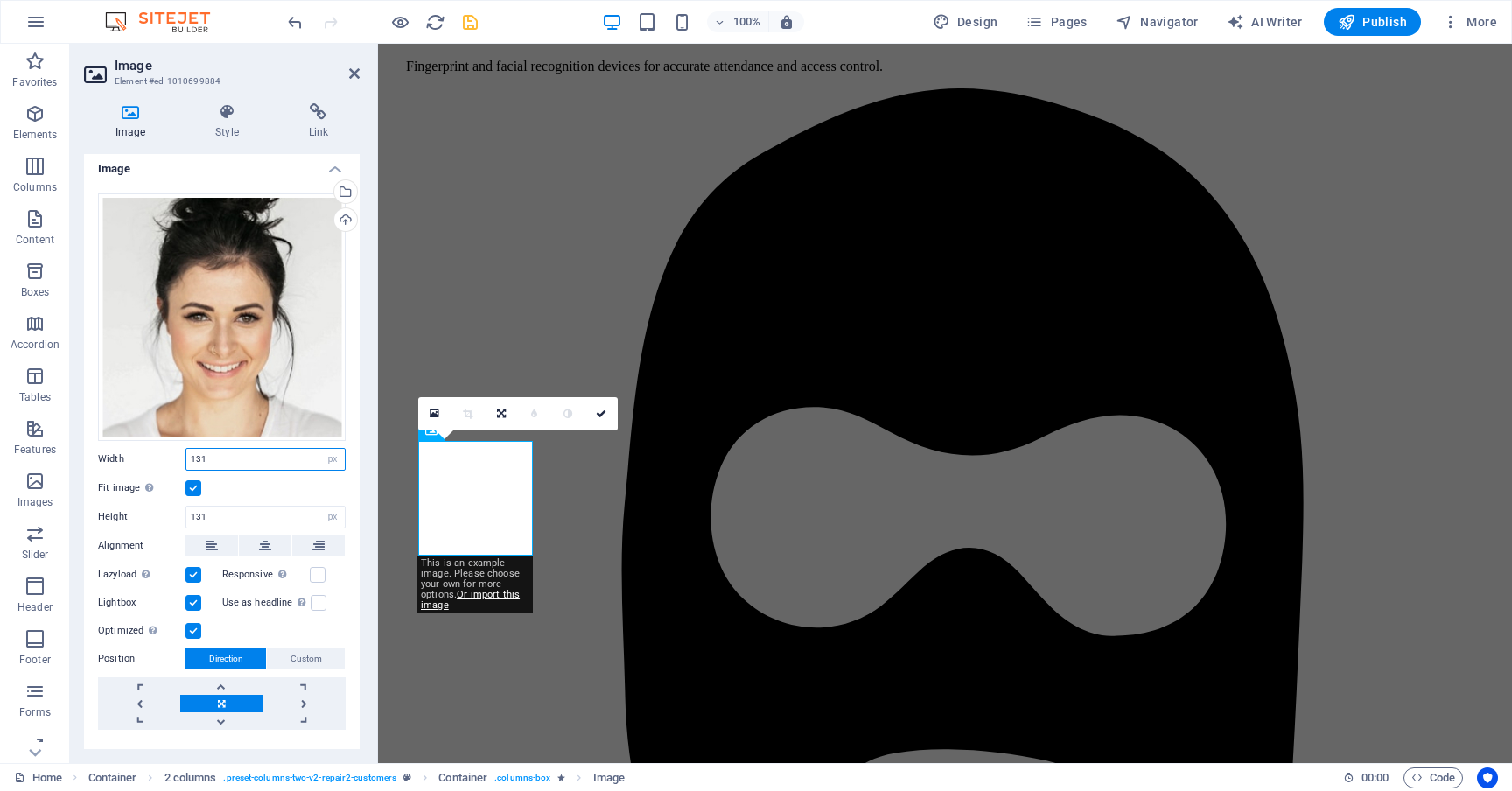
click at [252, 455] on input "131" at bounding box center [264, 459] width 158 height 21
click at [330, 510] on select "Default auto px" at bounding box center [332, 517] width 24 height 21
select select "auto"
select select "DISABLED_OPTION_VALUE"
click at [329, 458] on select "Default auto px rem % em vh vw" at bounding box center [332, 459] width 24 height 21
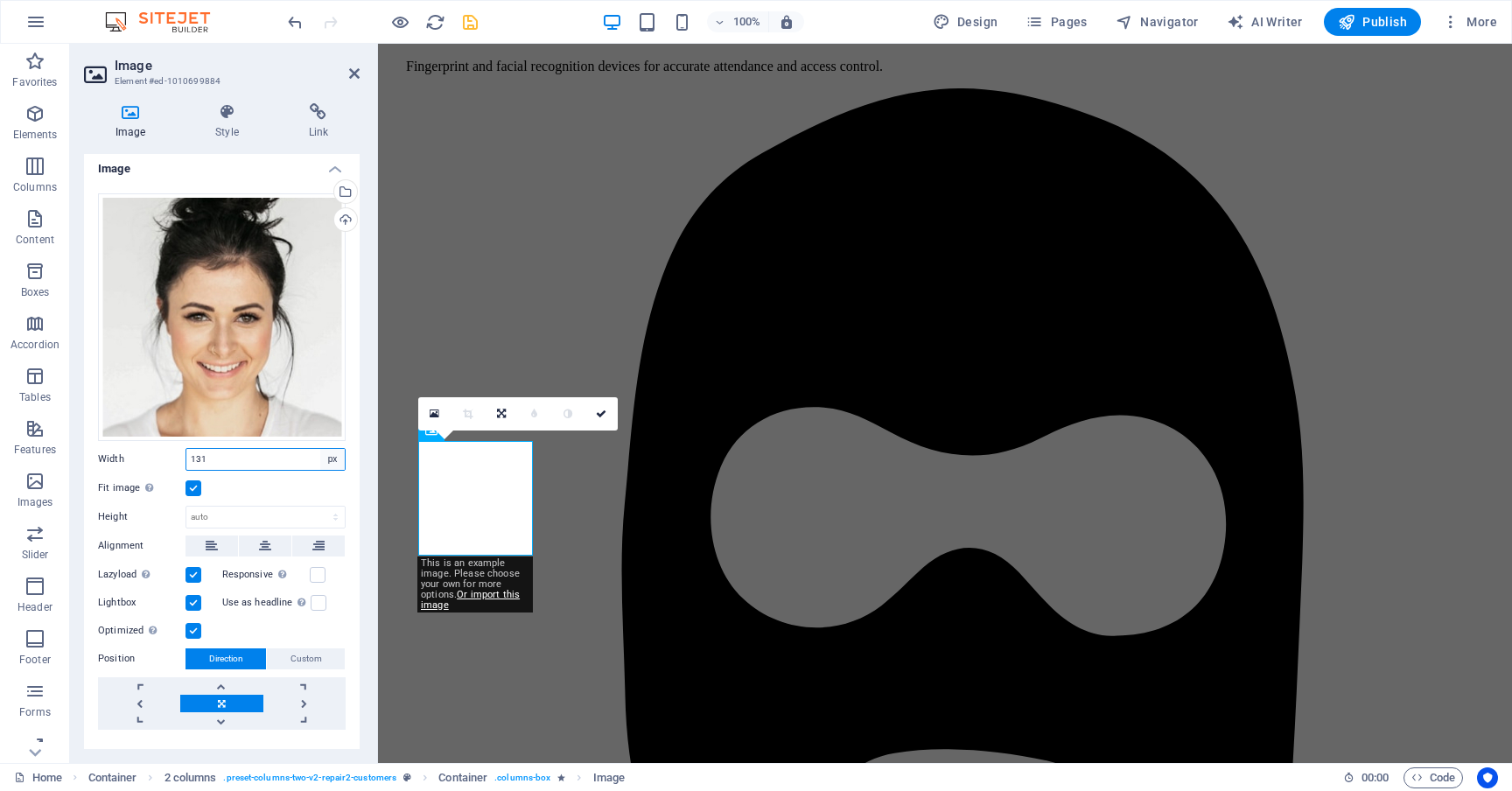
select select "%"
type input "23"
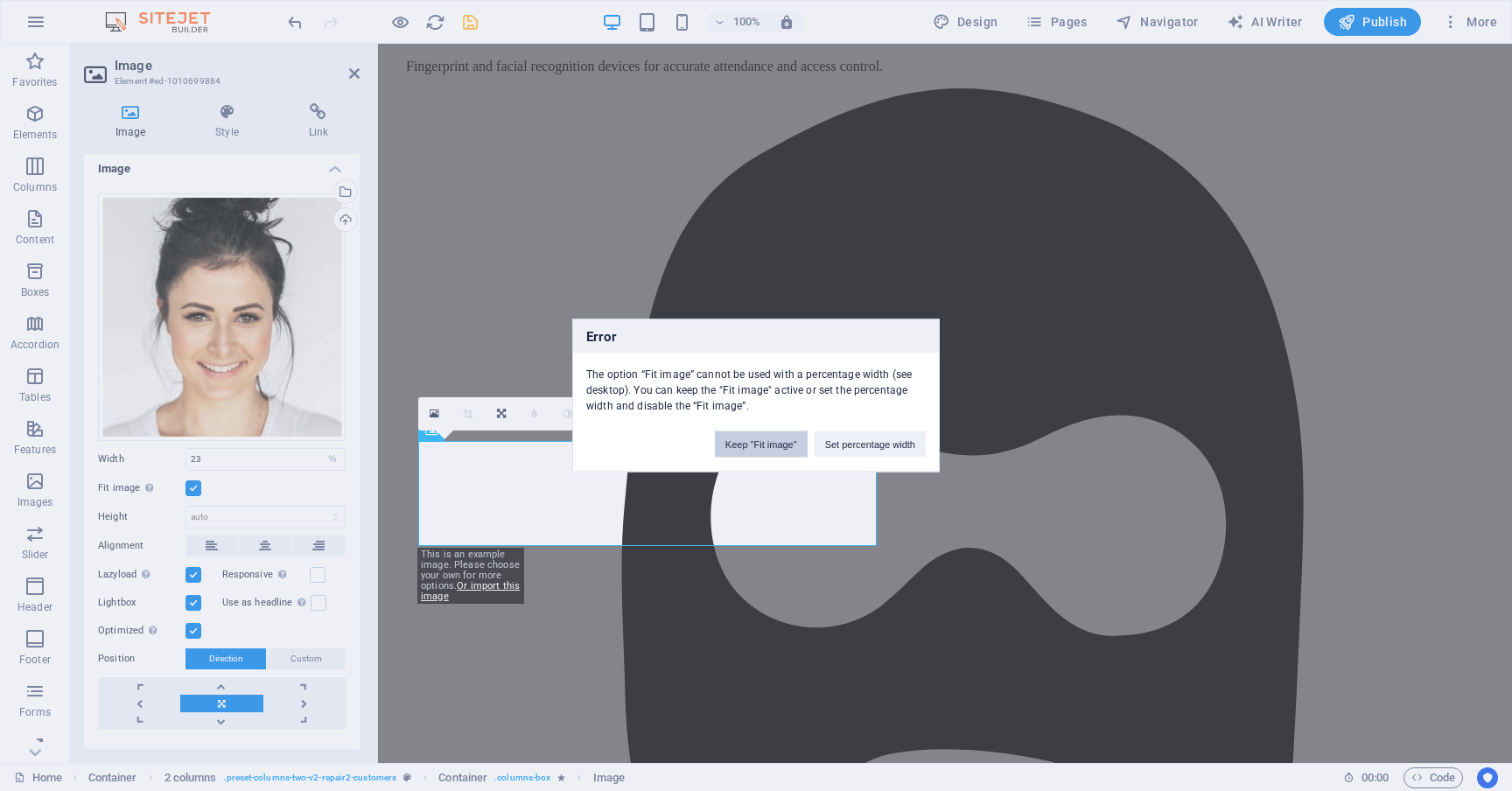
click at [764, 446] on button "Keep "Fit image"" at bounding box center [761, 443] width 93 height 26
select select "DISABLED_OPTION_VALUE"
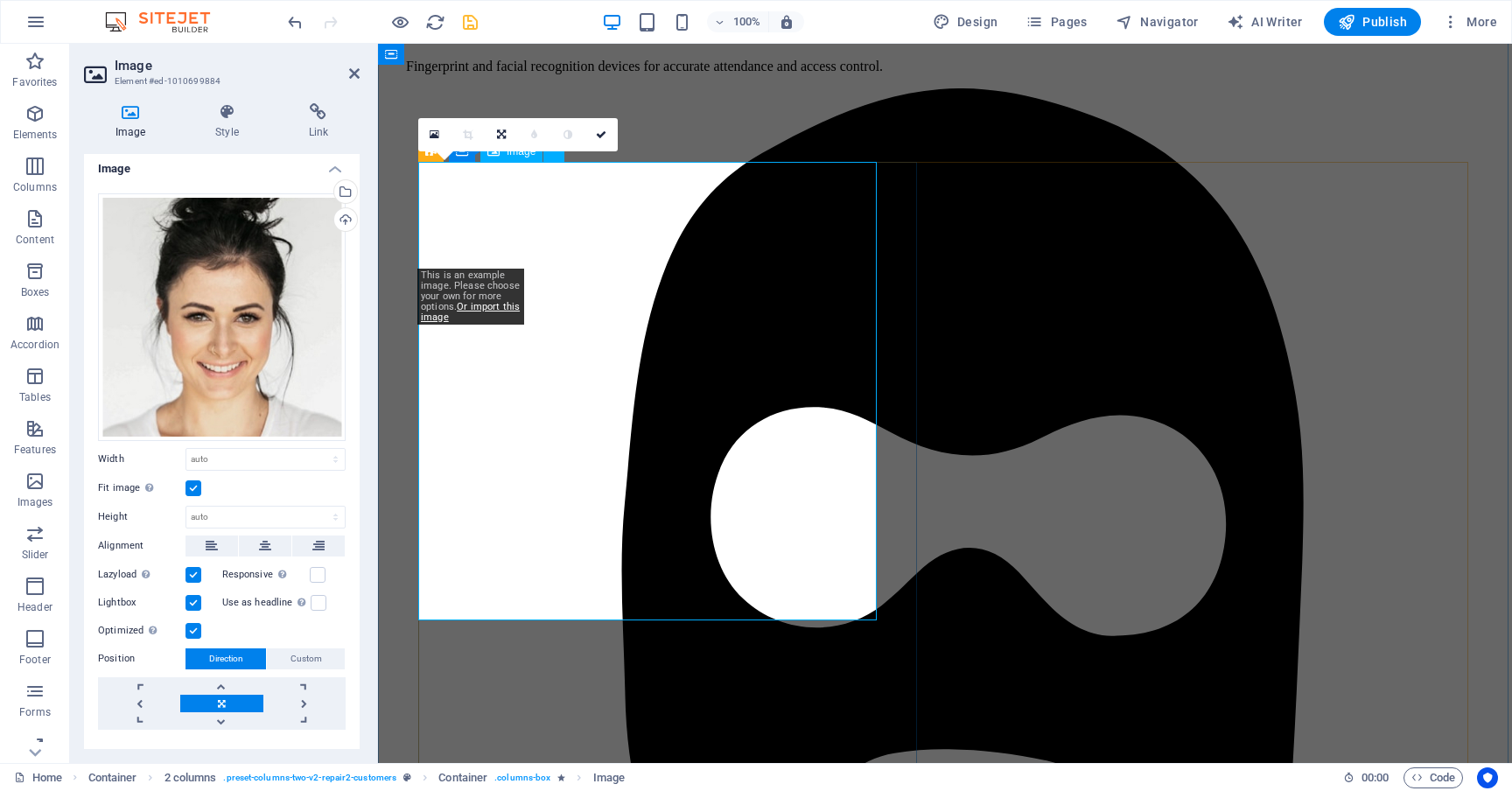
type input "131"
select select "px"
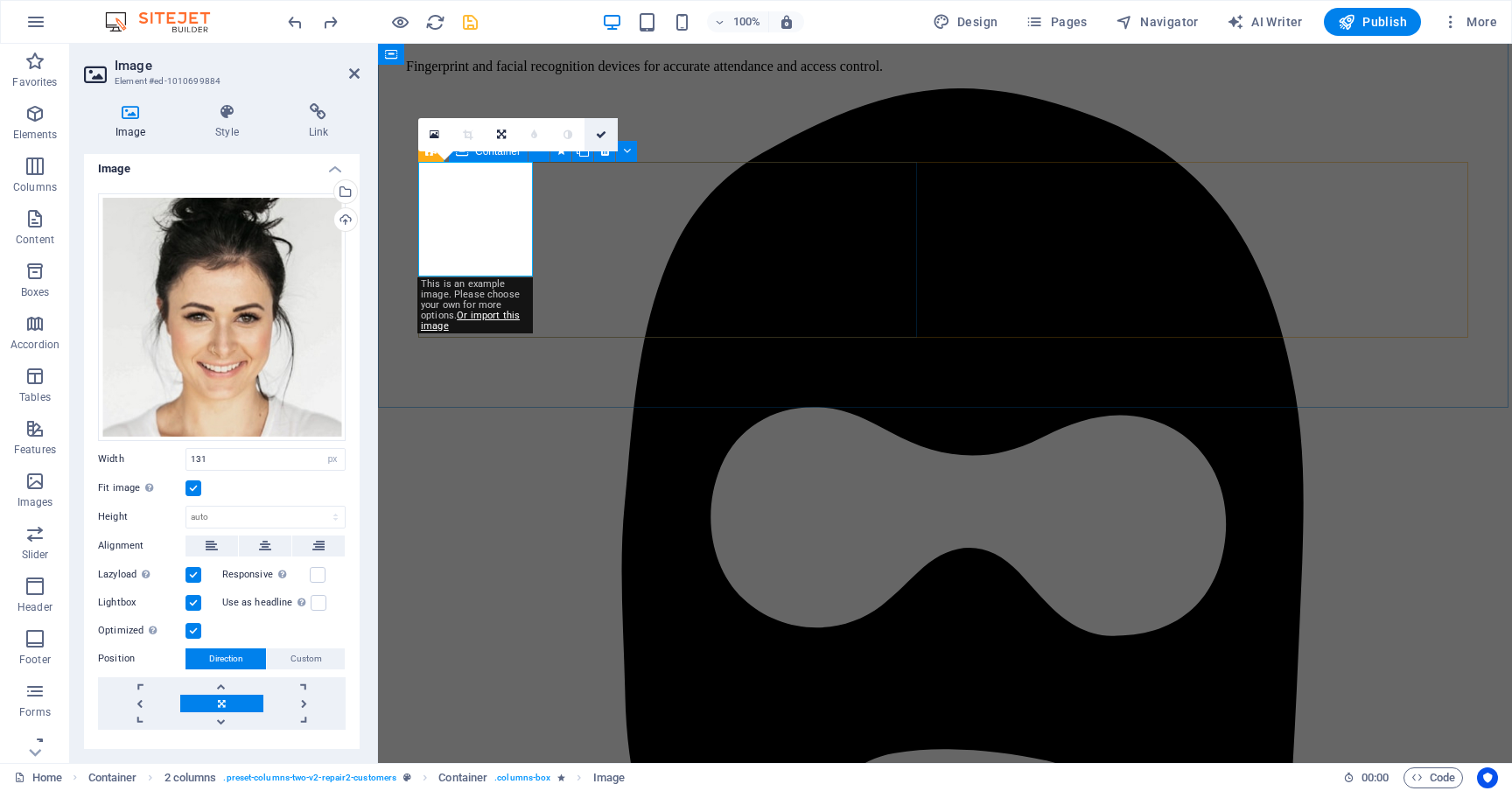
click at [600, 136] on icon at bounding box center [601, 135] width 11 height 11
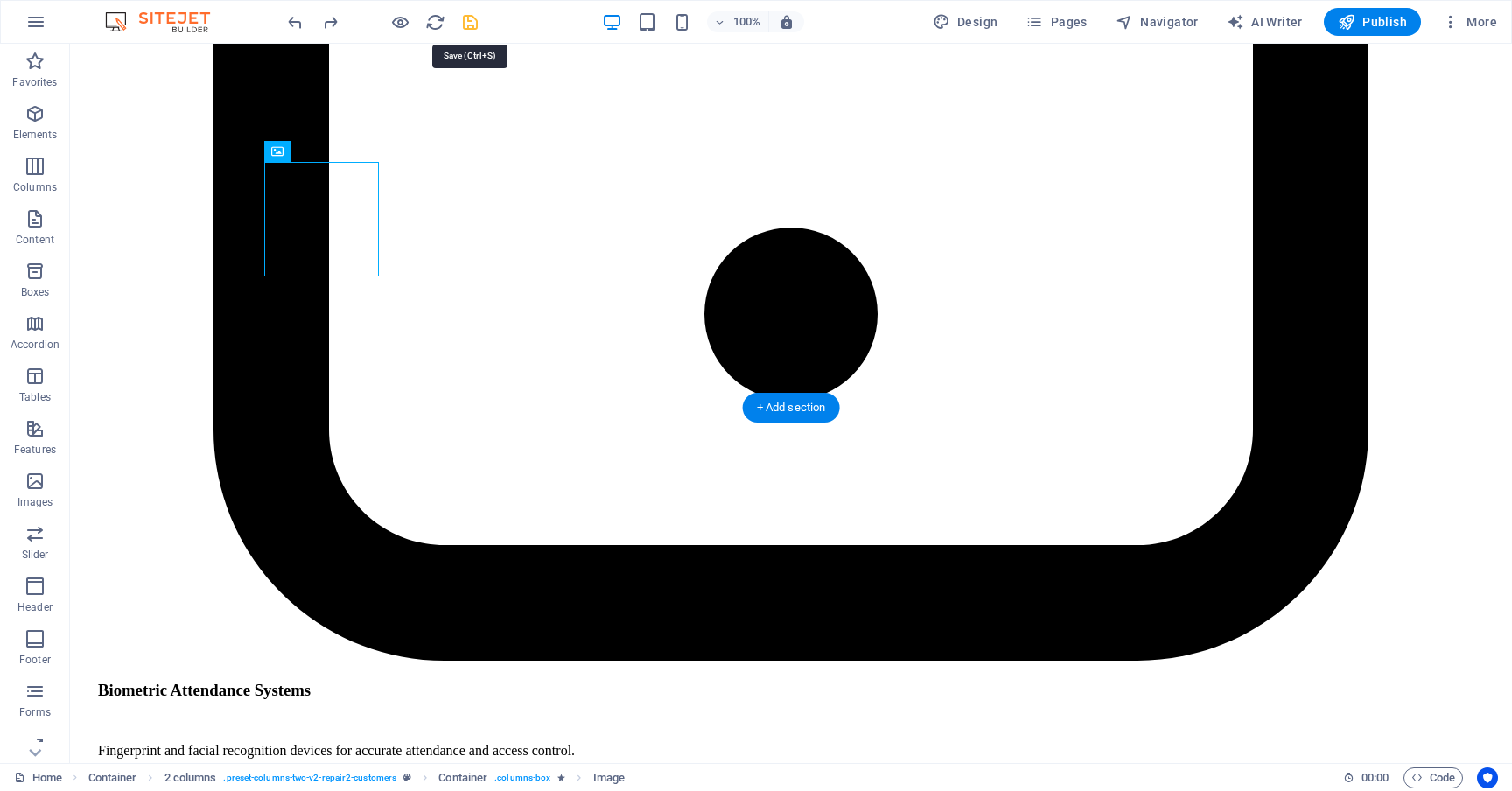
click at [472, 22] on icon "save" at bounding box center [470, 22] width 20 height 20
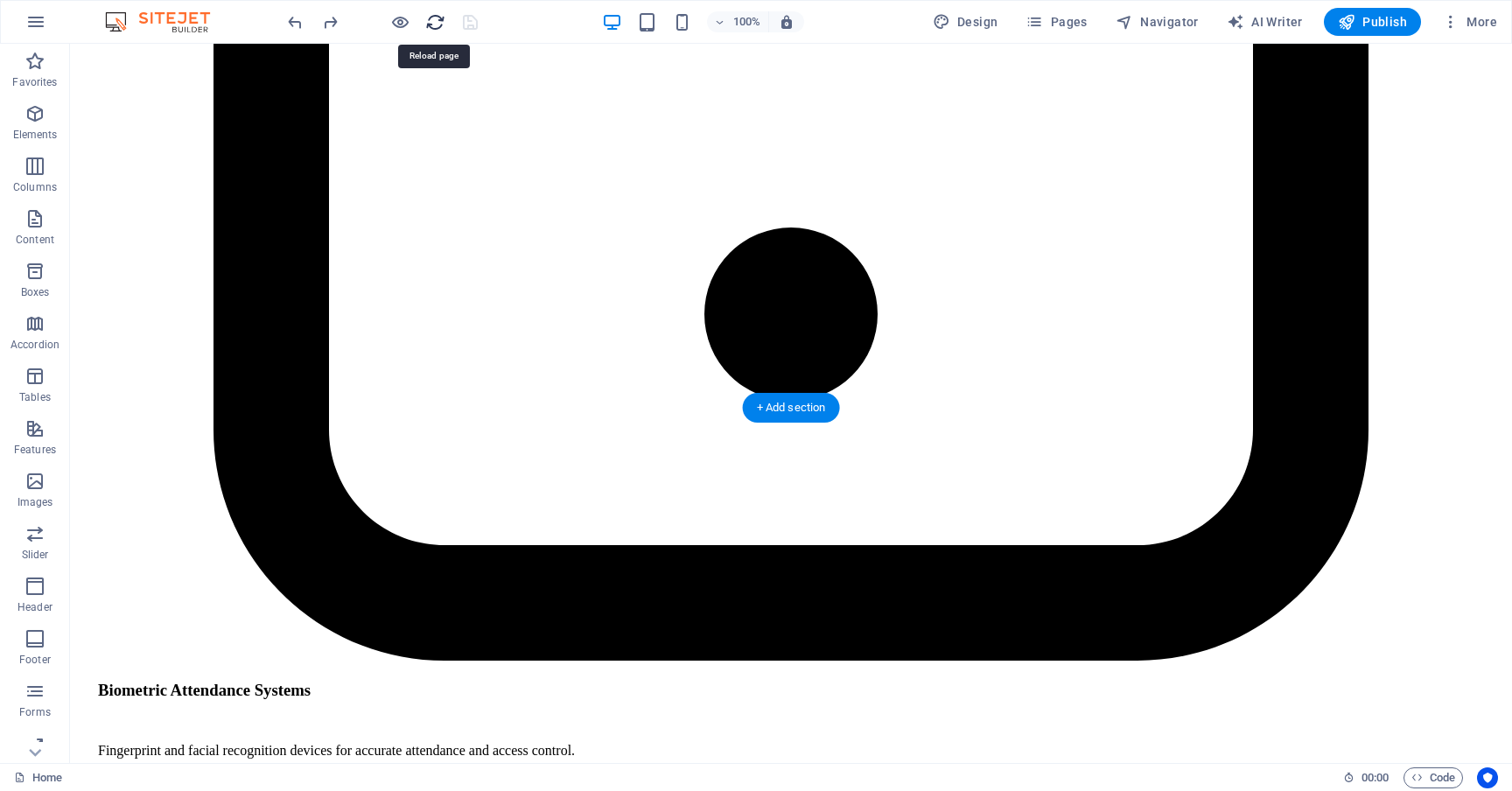
click at [426, 18] on icon "reload" at bounding box center [435, 22] width 20 height 20
click at [436, 22] on icon "reload" at bounding box center [435, 22] width 20 height 20
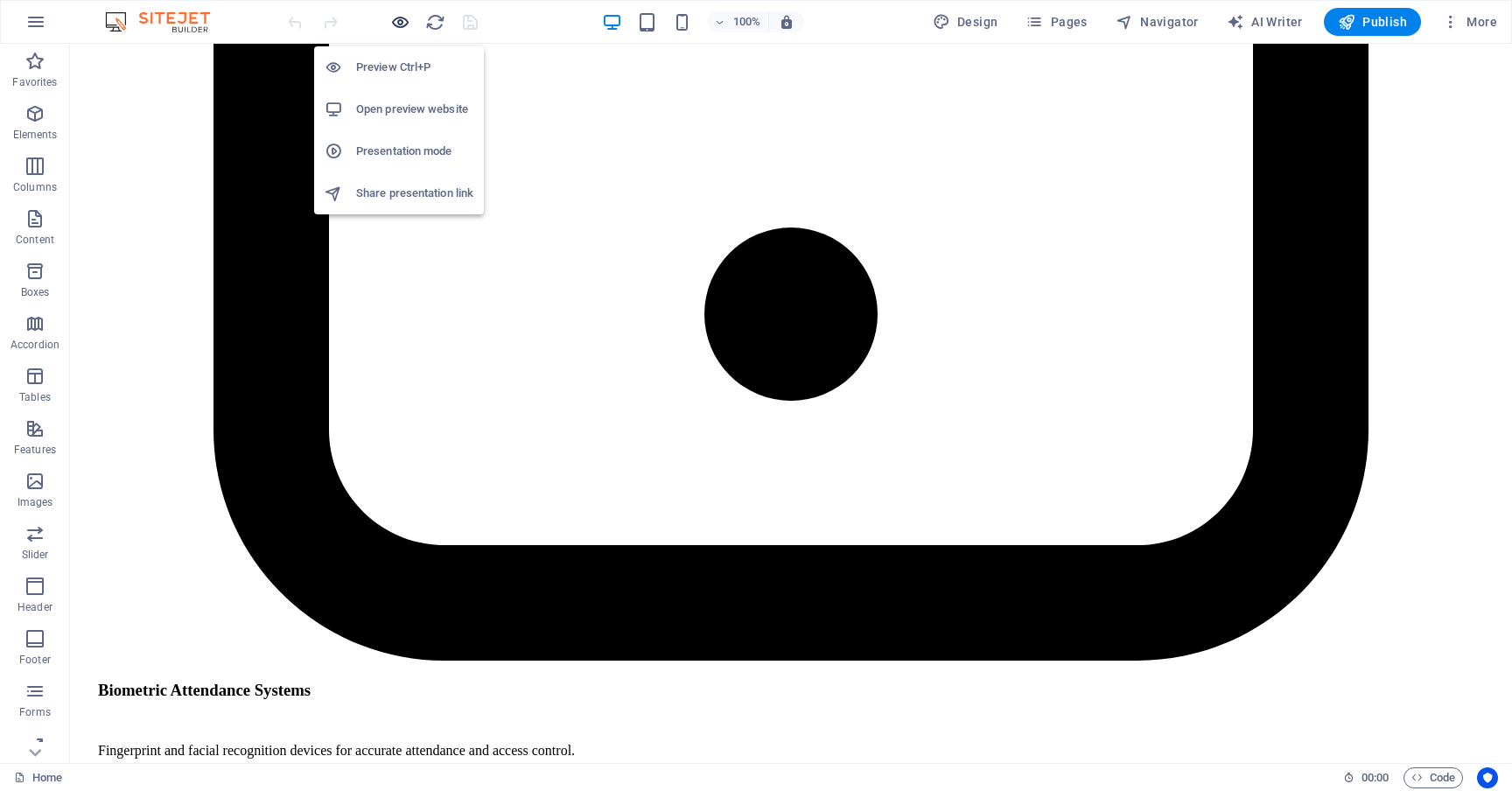
click at [405, 21] on icon "button" at bounding box center [400, 22] width 20 height 20
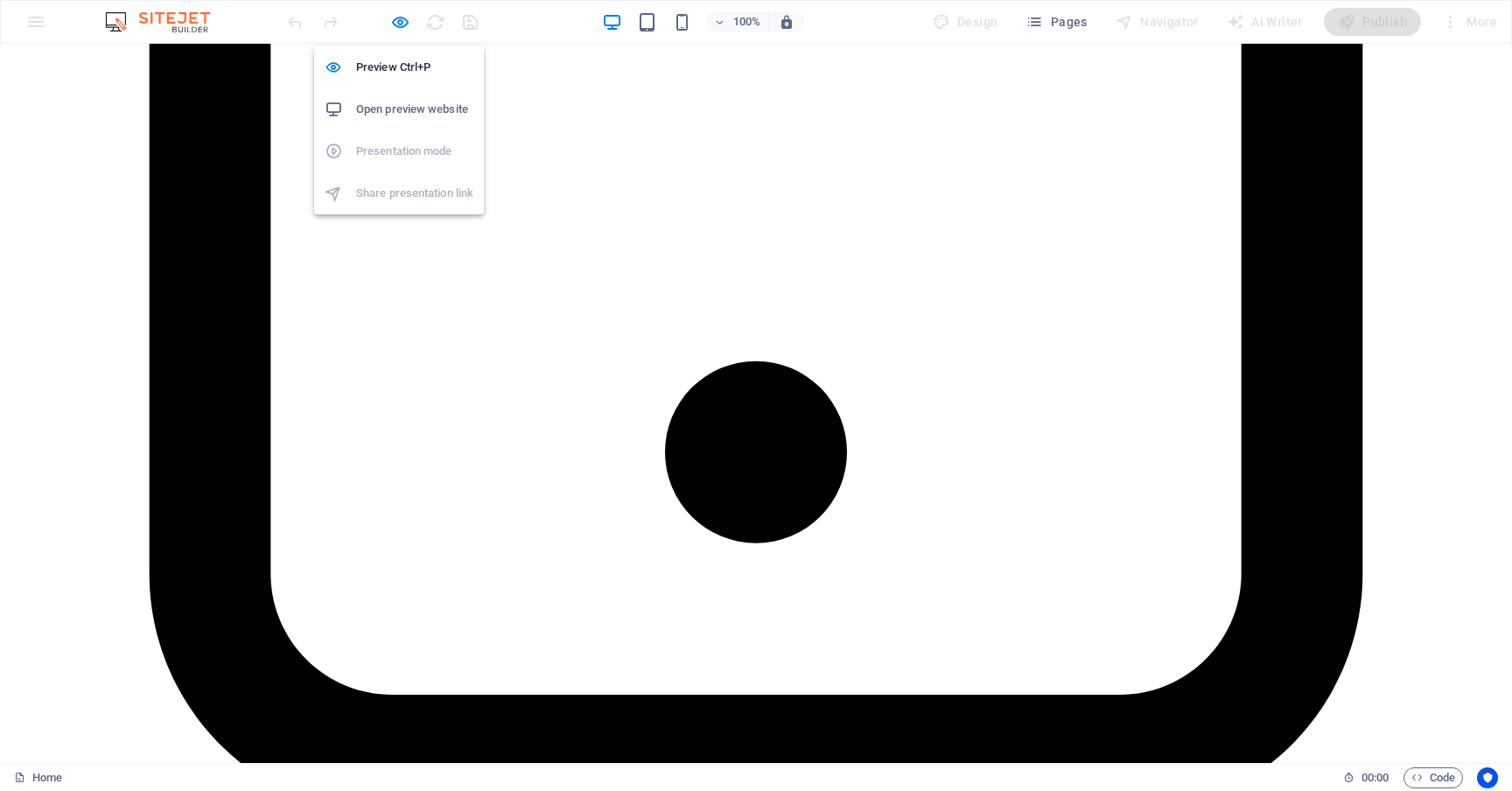
click at [417, 109] on h6 "Open preview website" at bounding box center [415, 109] width 117 height 21
click at [402, 23] on icon "button" at bounding box center [400, 22] width 20 height 20
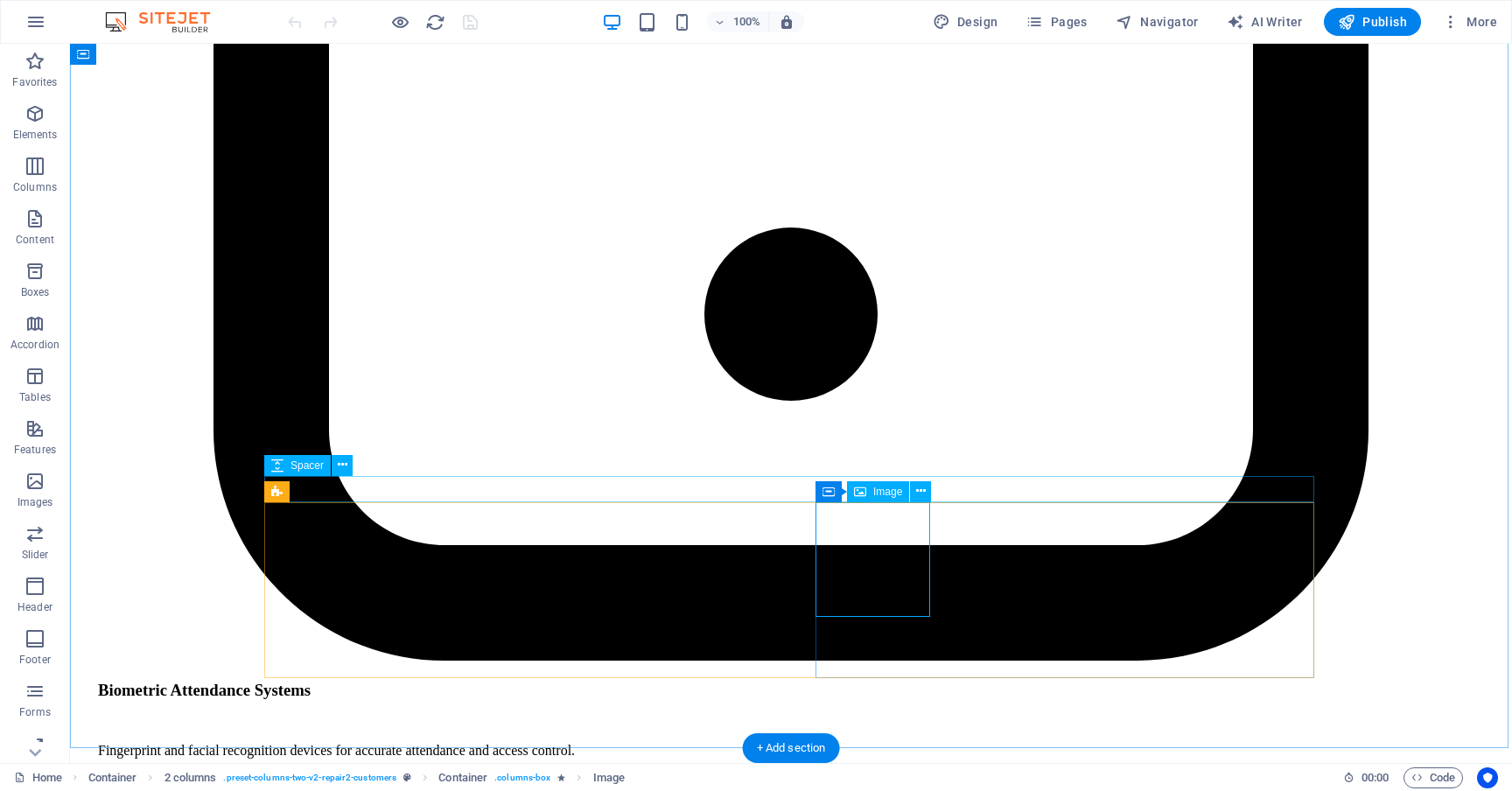
click at [890, 497] on span "Image" at bounding box center [887, 491] width 29 height 11
click at [888, 491] on span "Image" at bounding box center [887, 491] width 29 height 11
select select "px"
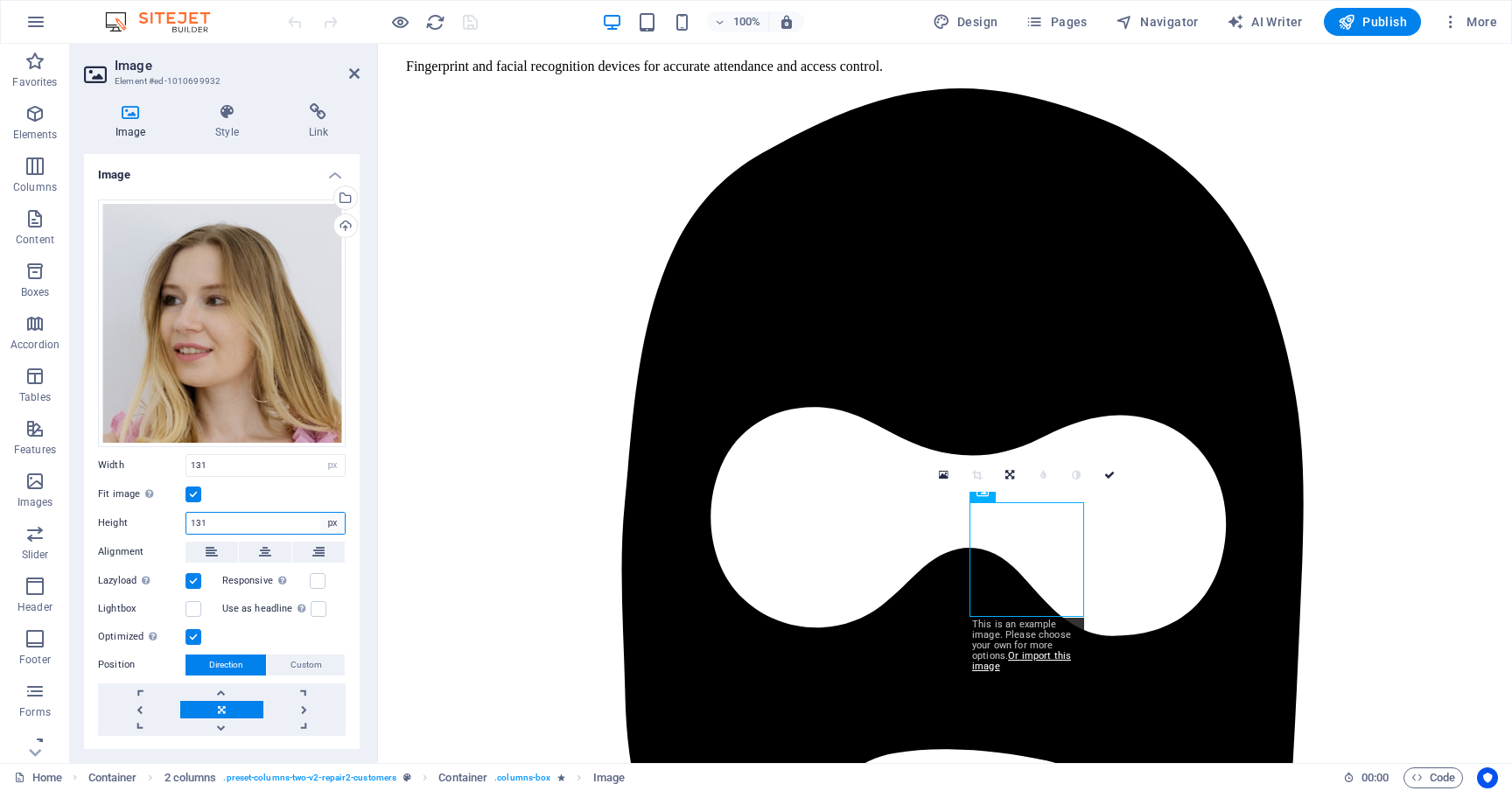
click at [329, 521] on select "Default auto px" at bounding box center [332, 523] width 24 height 21
select select "auto"
select select "DISABLED_OPTION_VALUE"
click at [317, 574] on label at bounding box center [318, 581] width 15 height 15
click at [0, 0] on input "Responsive Automatically load retina image and smartphone optimized sizes." at bounding box center [0, 0] width 0 height 0
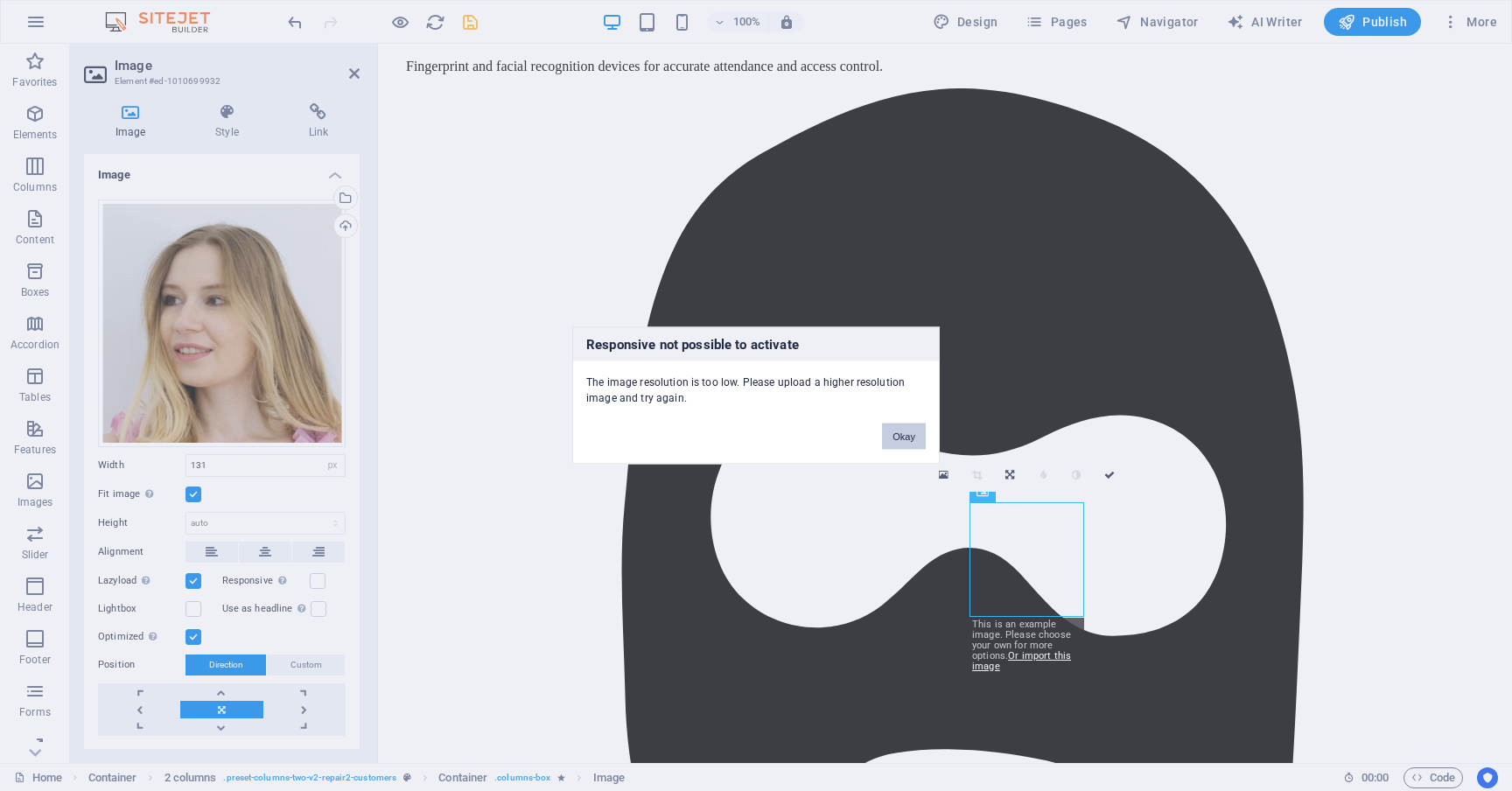
click at [899, 434] on button "Okay" at bounding box center [903, 436] width 44 height 26
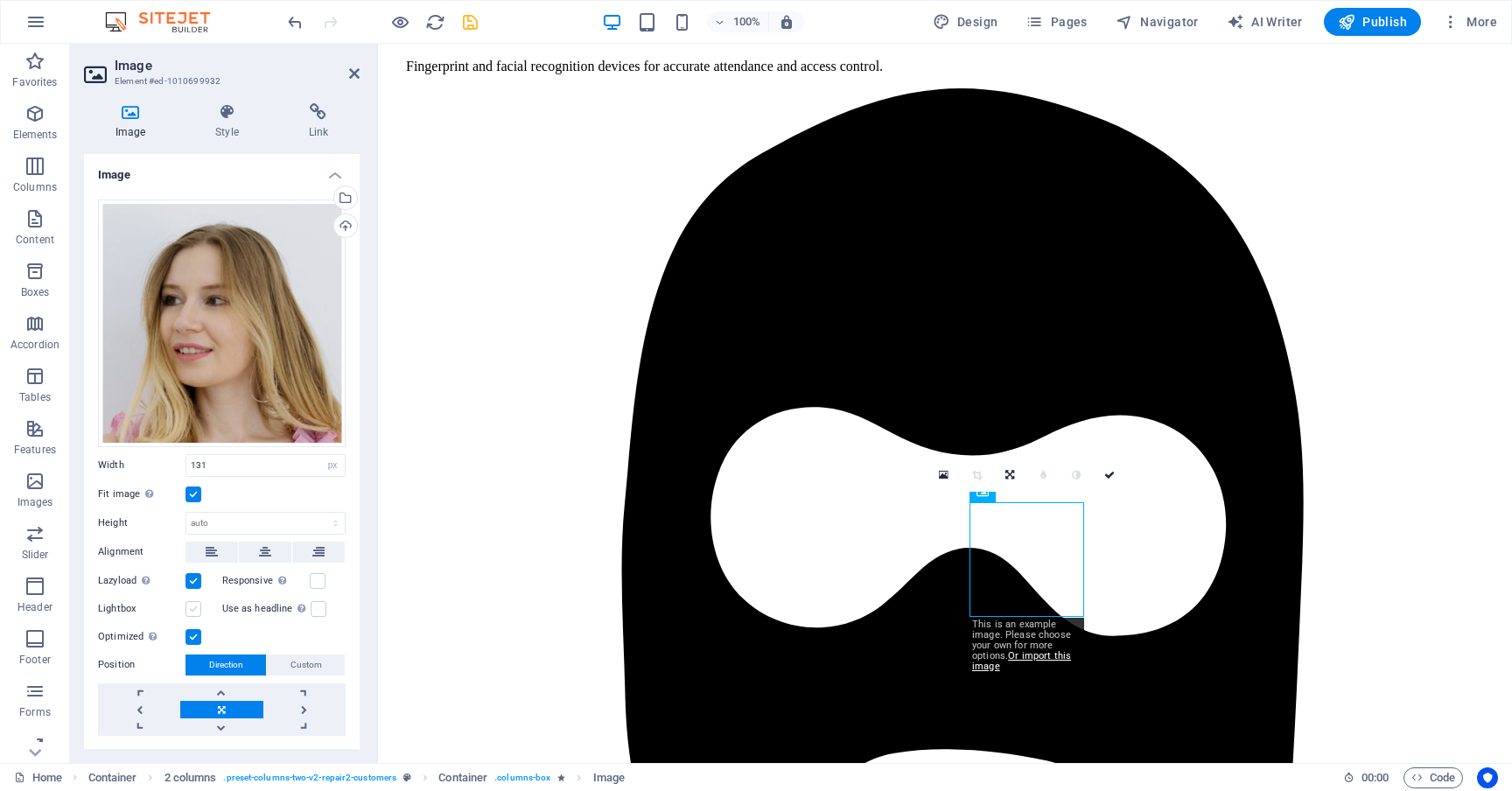
click at [199, 605] on label at bounding box center [193, 609] width 15 height 15
click at [0, 0] on input "Lightbox" at bounding box center [0, 0] width 0 height 0
click at [316, 601] on label at bounding box center [319, 609] width 15 height 15
click at [0, 0] on input "Use as headline The image will be wrapped in an H1 headline tag. Useful for giv…" at bounding box center [0, 0] width 0 height 0
click at [472, 23] on icon "save" at bounding box center [470, 22] width 20 height 20
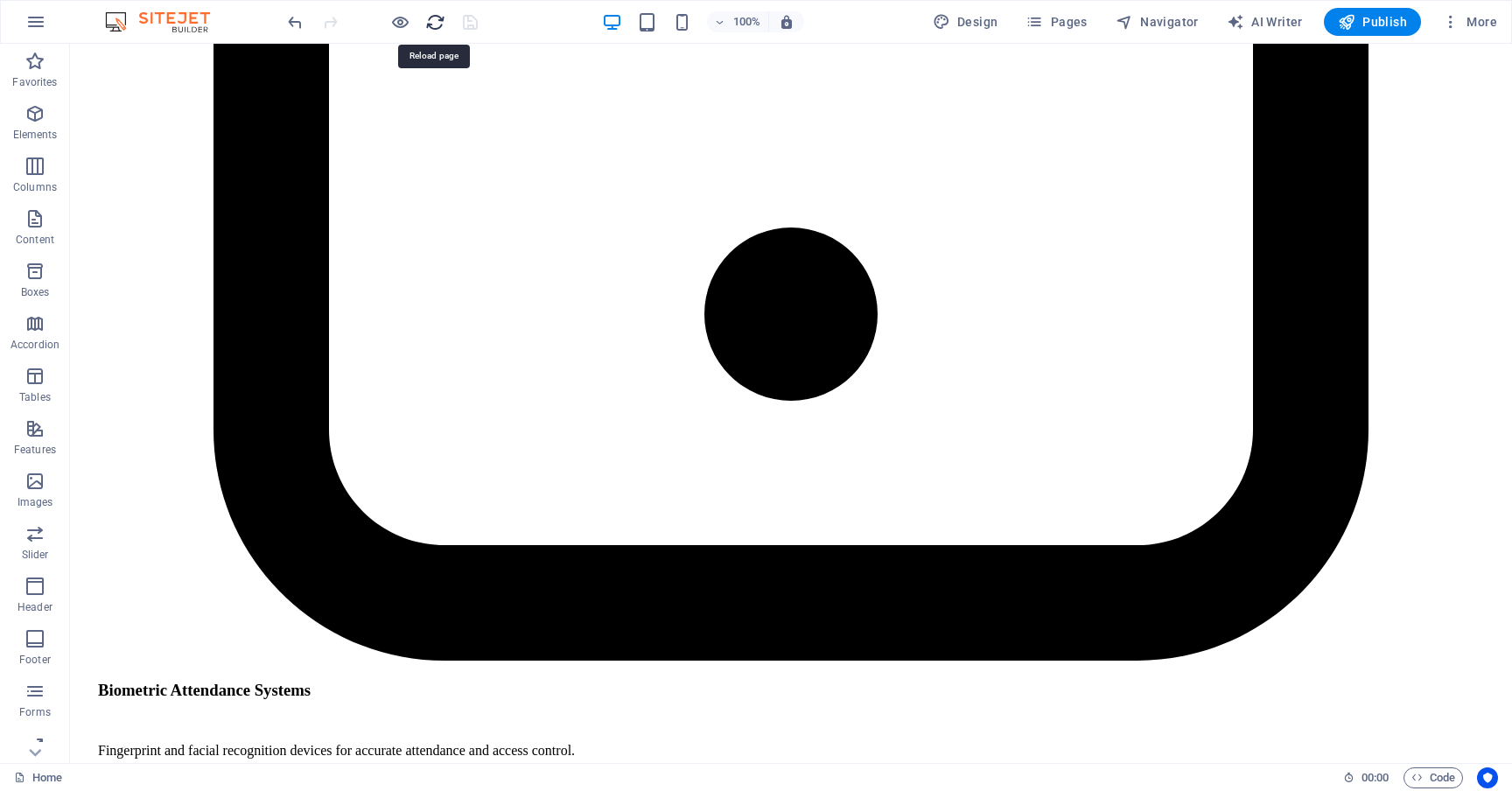
click at [438, 17] on icon "reload" at bounding box center [435, 22] width 20 height 20
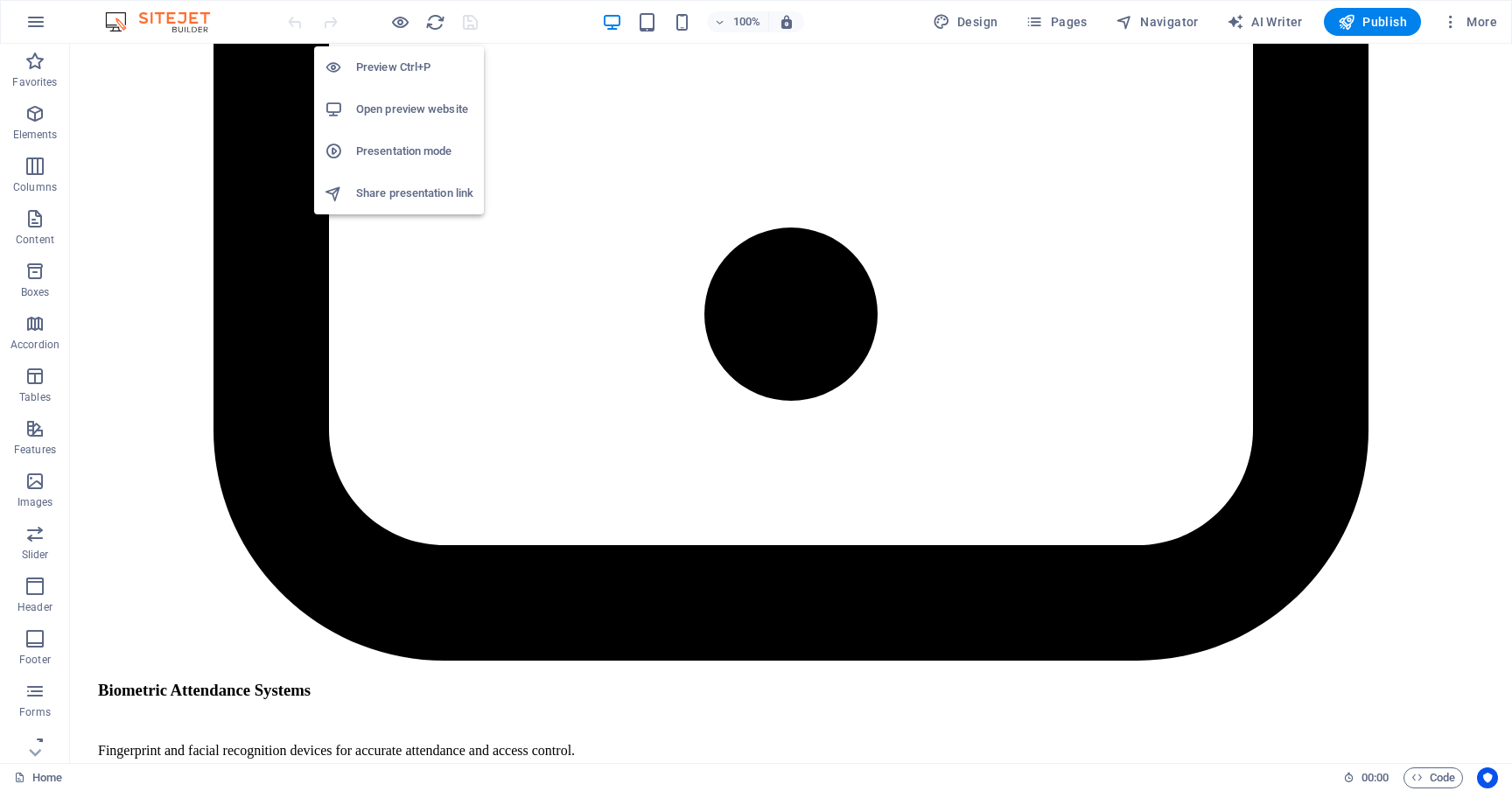
click at [394, 104] on h6 "Open preview website" at bounding box center [415, 109] width 117 height 21
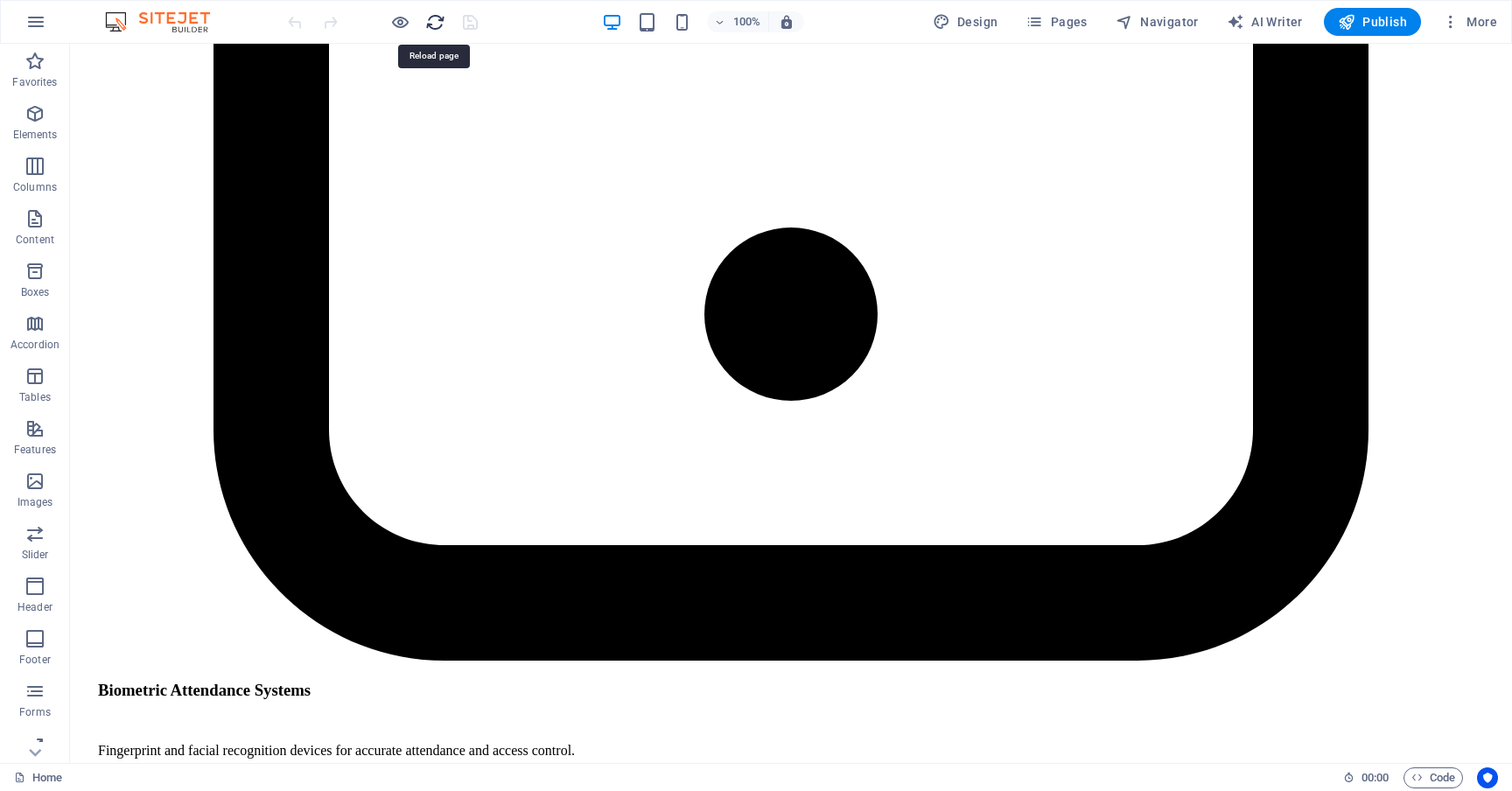
click at [431, 22] on icon "reload" at bounding box center [435, 22] width 20 height 20
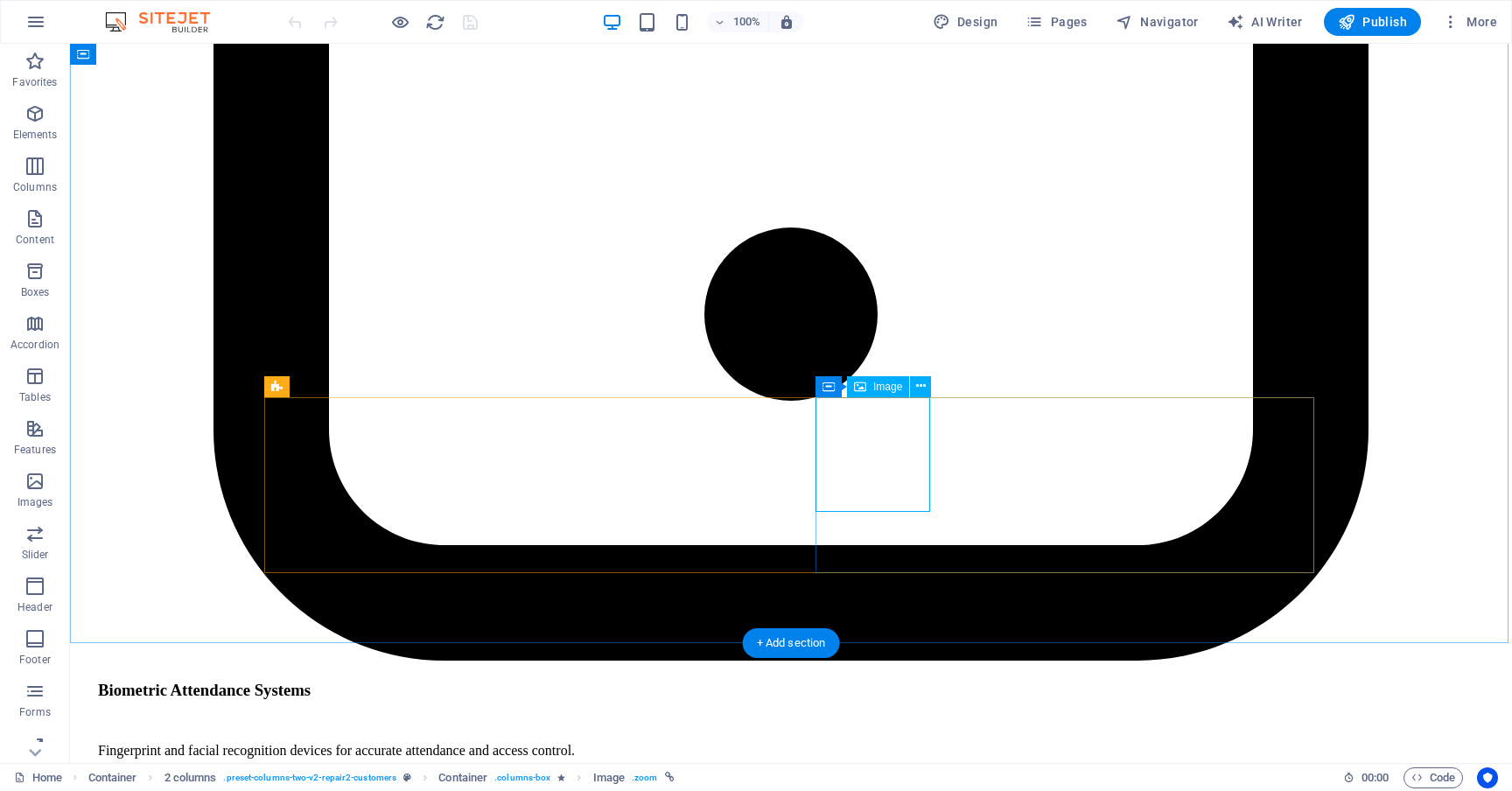
click at [881, 384] on span "Image" at bounding box center [887, 386] width 29 height 11
click at [881, 388] on span "Image" at bounding box center [887, 386] width 29 height 11
select select "px"
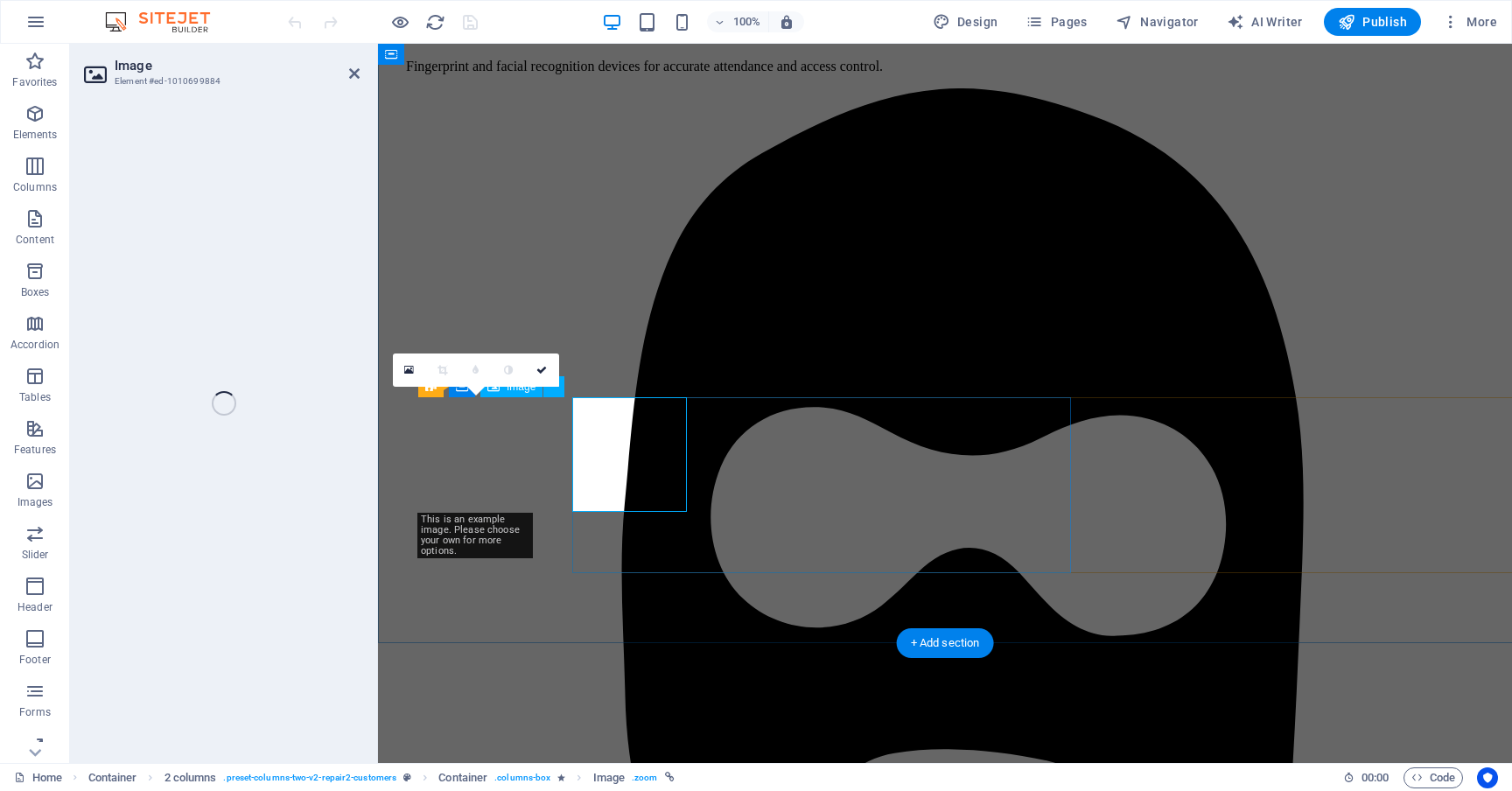
select select "px"
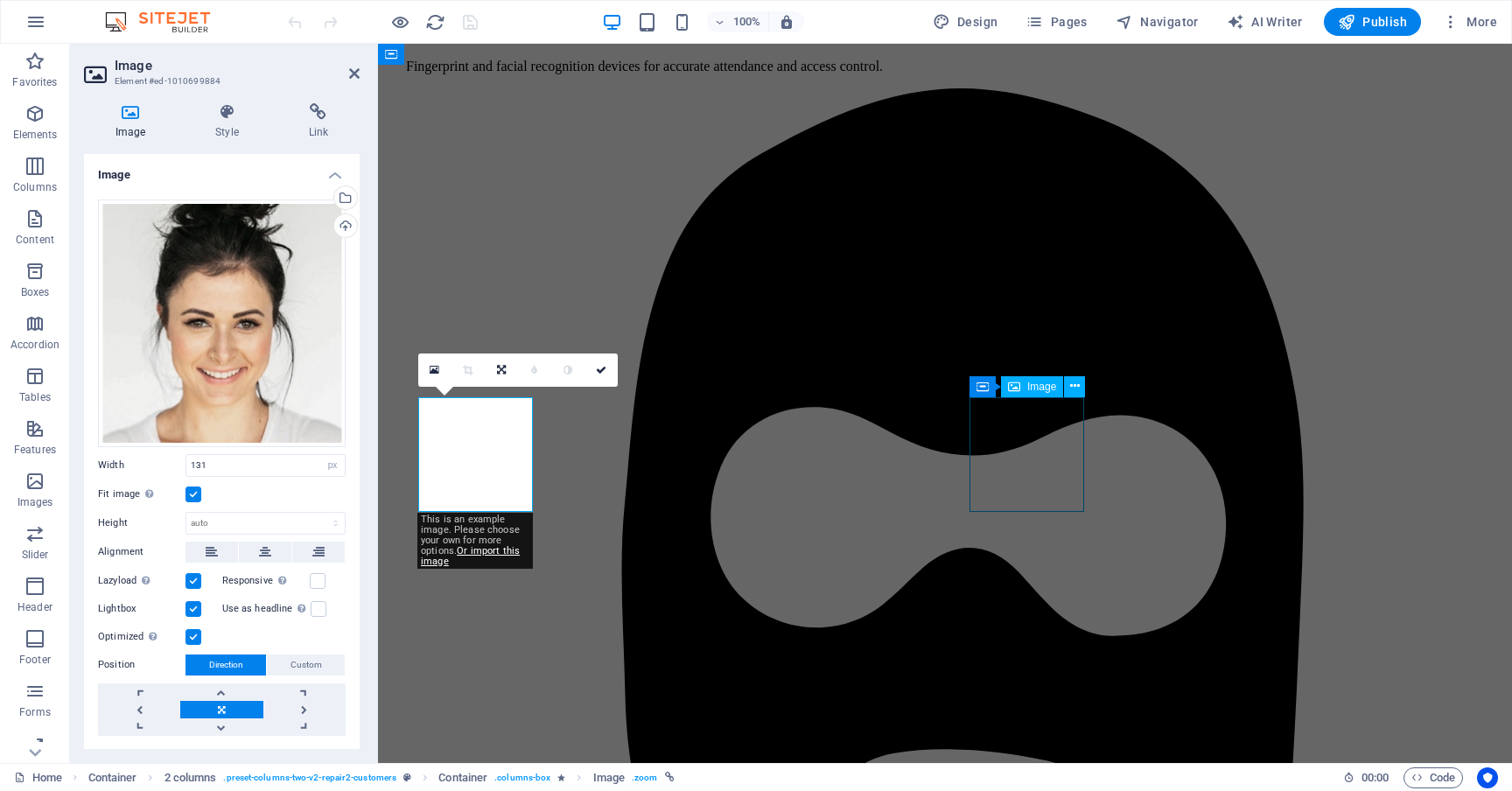
select select "px"
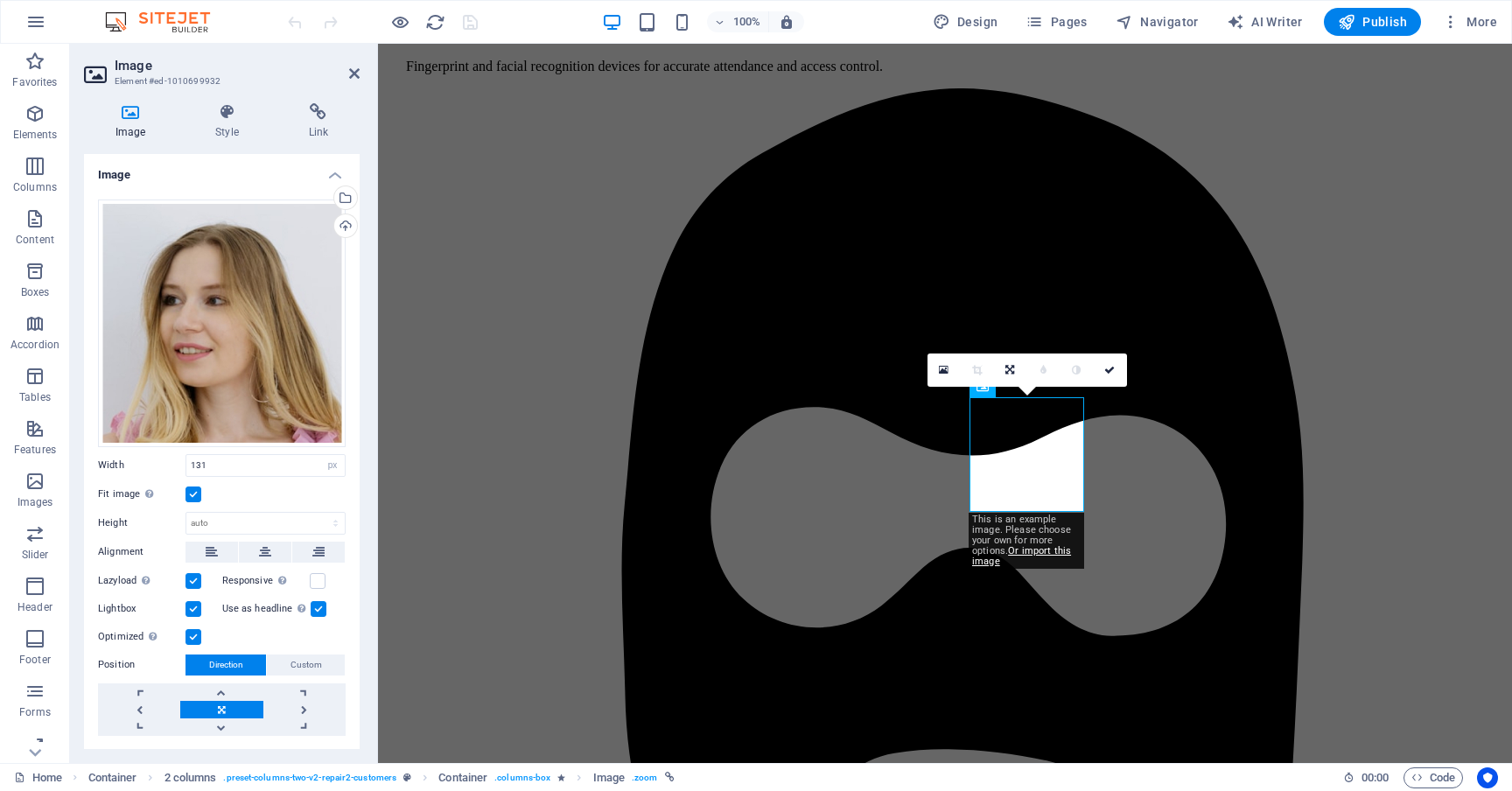
click at [316, 609] on label at bounding box center [319, 609] width 15 height 15
click at [0, 0] on input "Use as headline The image will be wrapped in an H1 headline tag. Useful for giv…" at bounding box center [0, 0] width 0 height 0
select select "px"
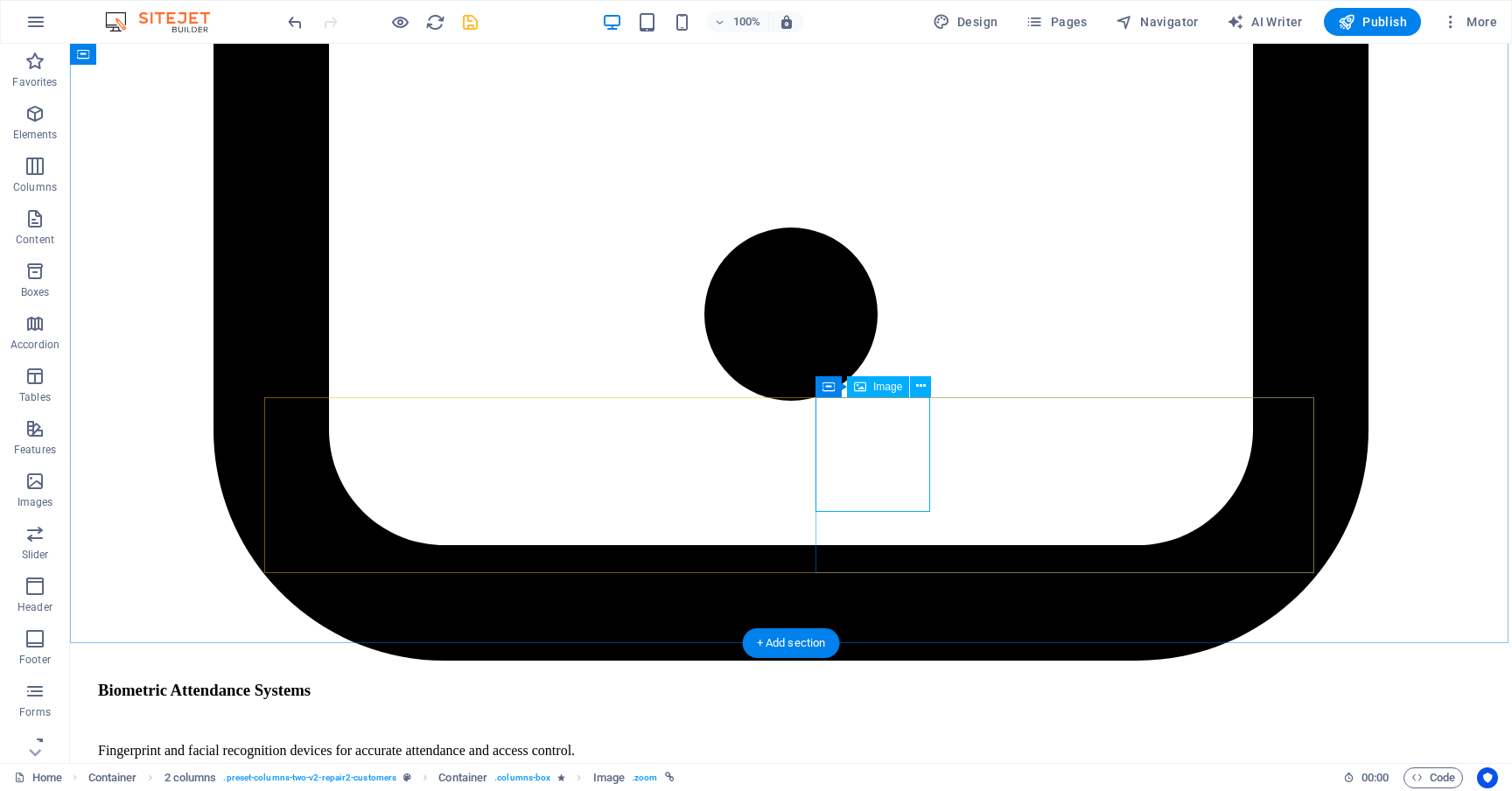
select select "px"
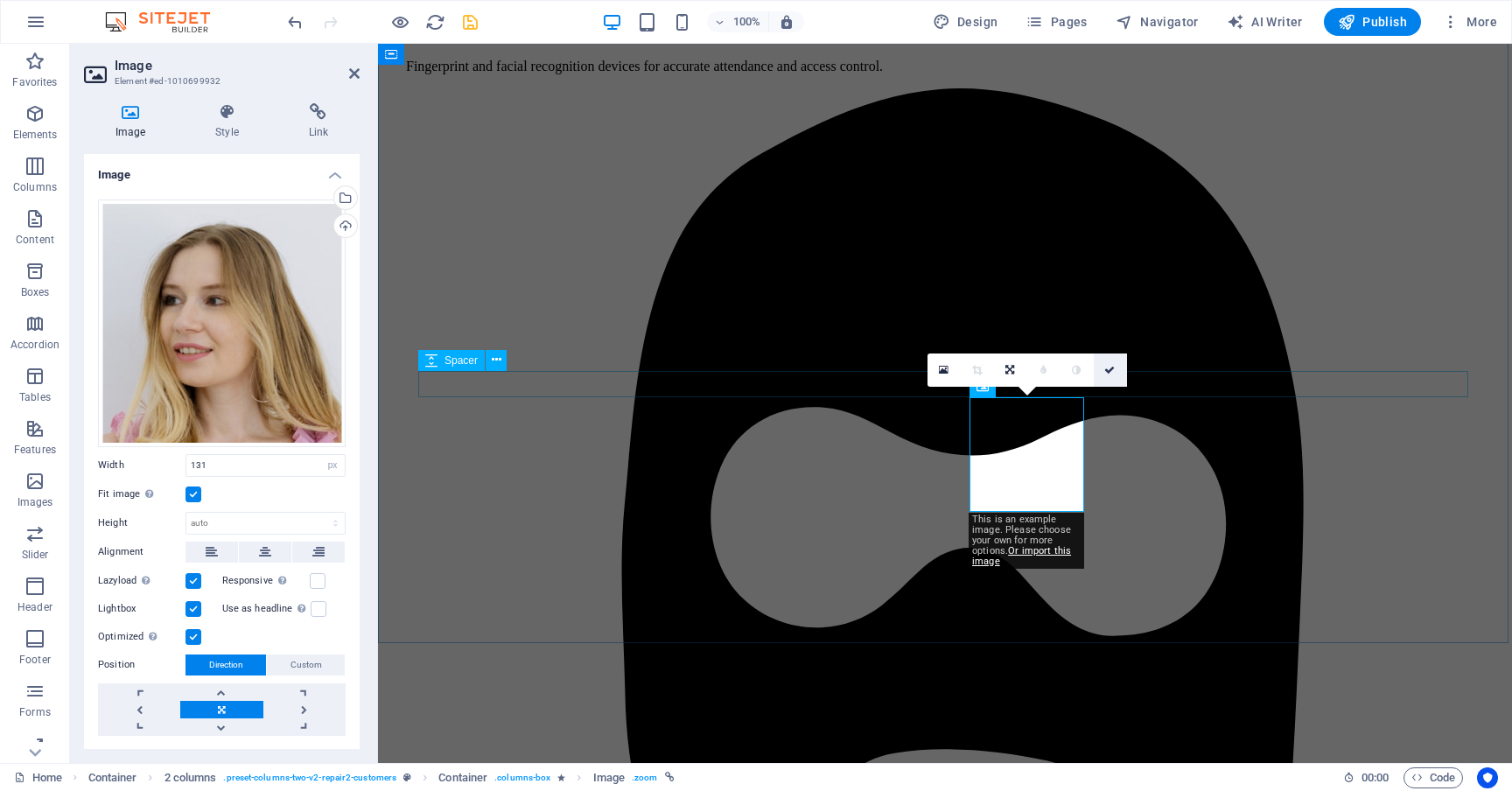
click at [1109, 370] on icon at bounding box center [1109, 370] width 11 height 11
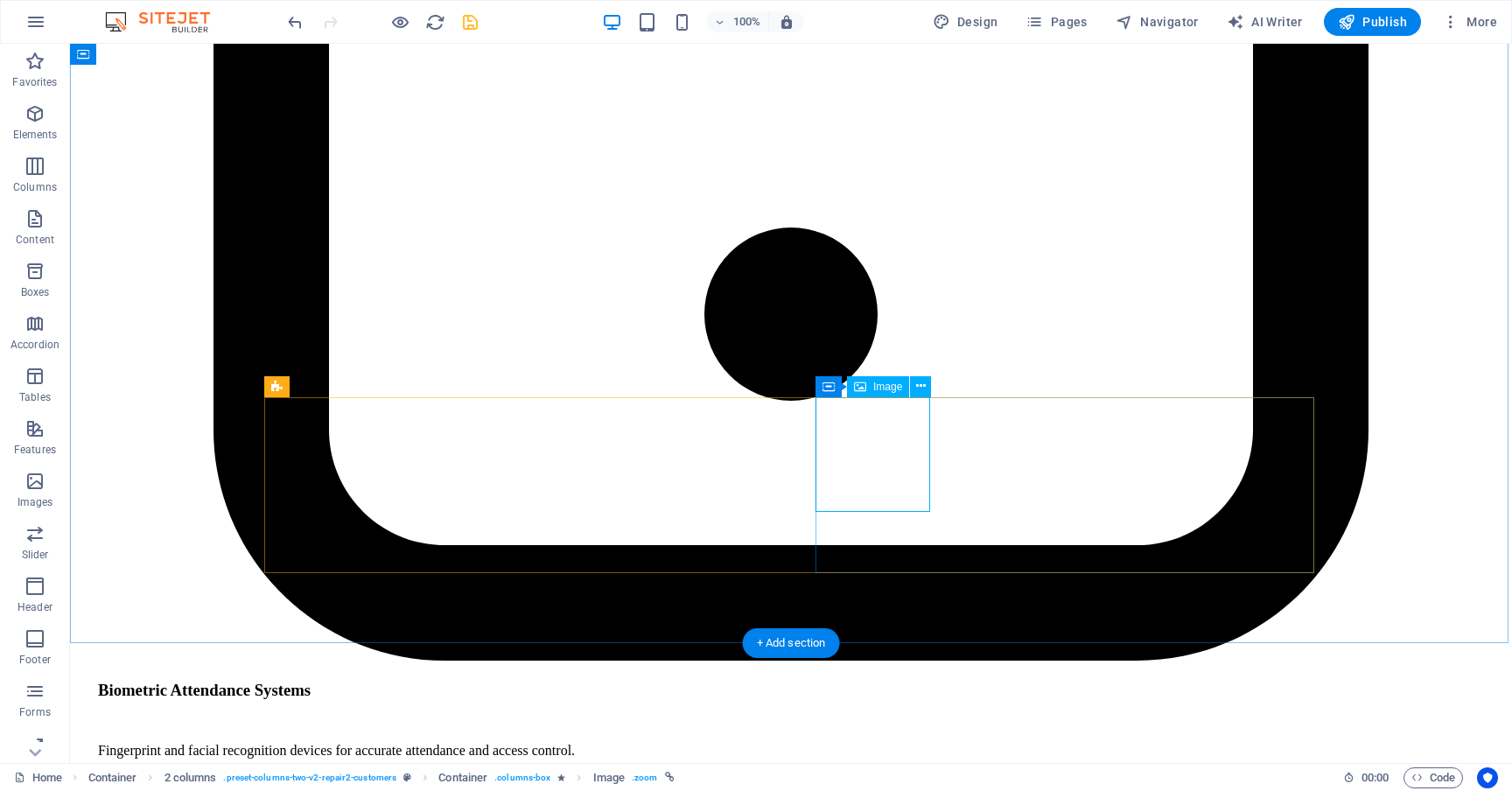
select select "px"
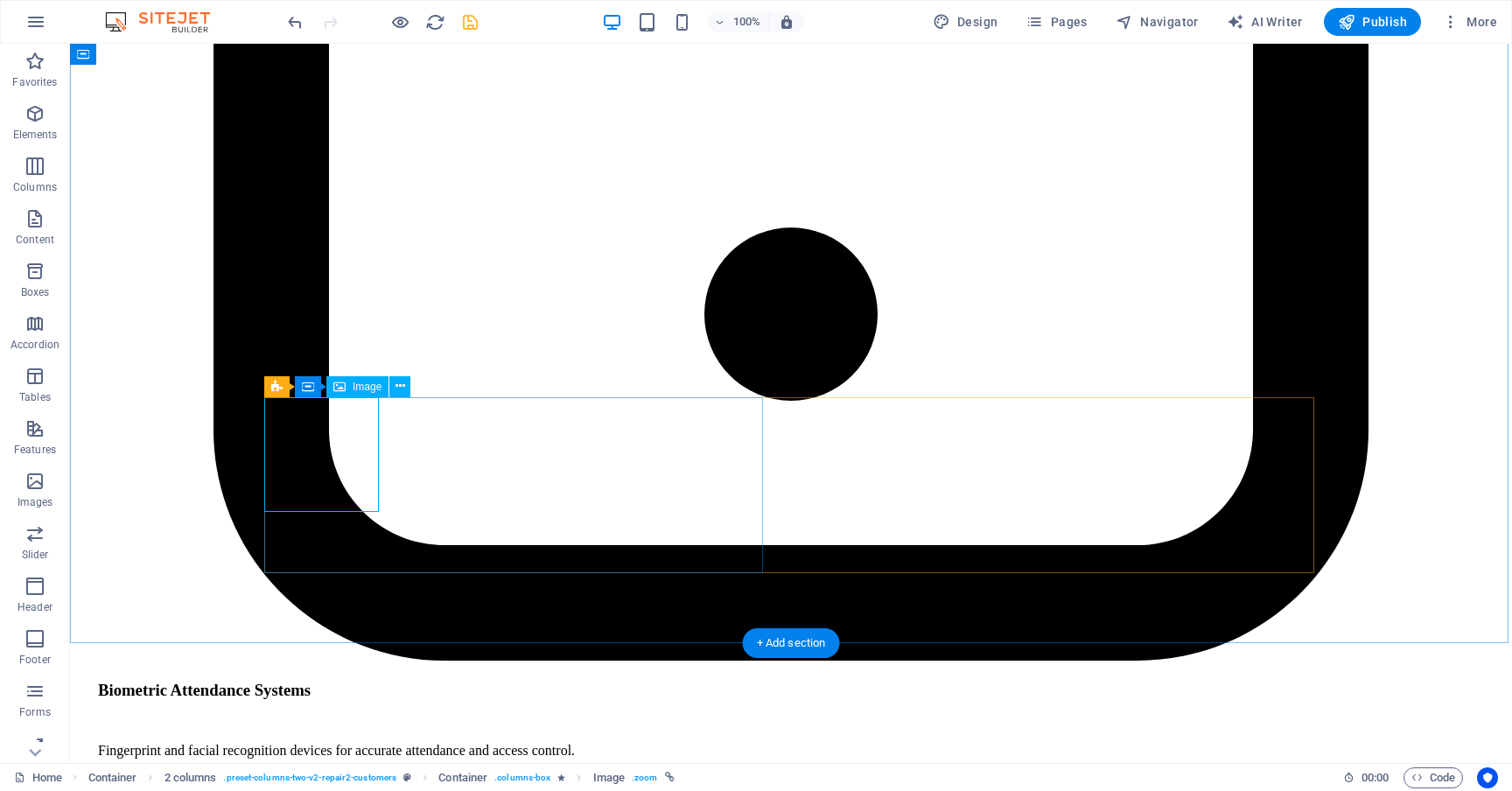
select select "px"
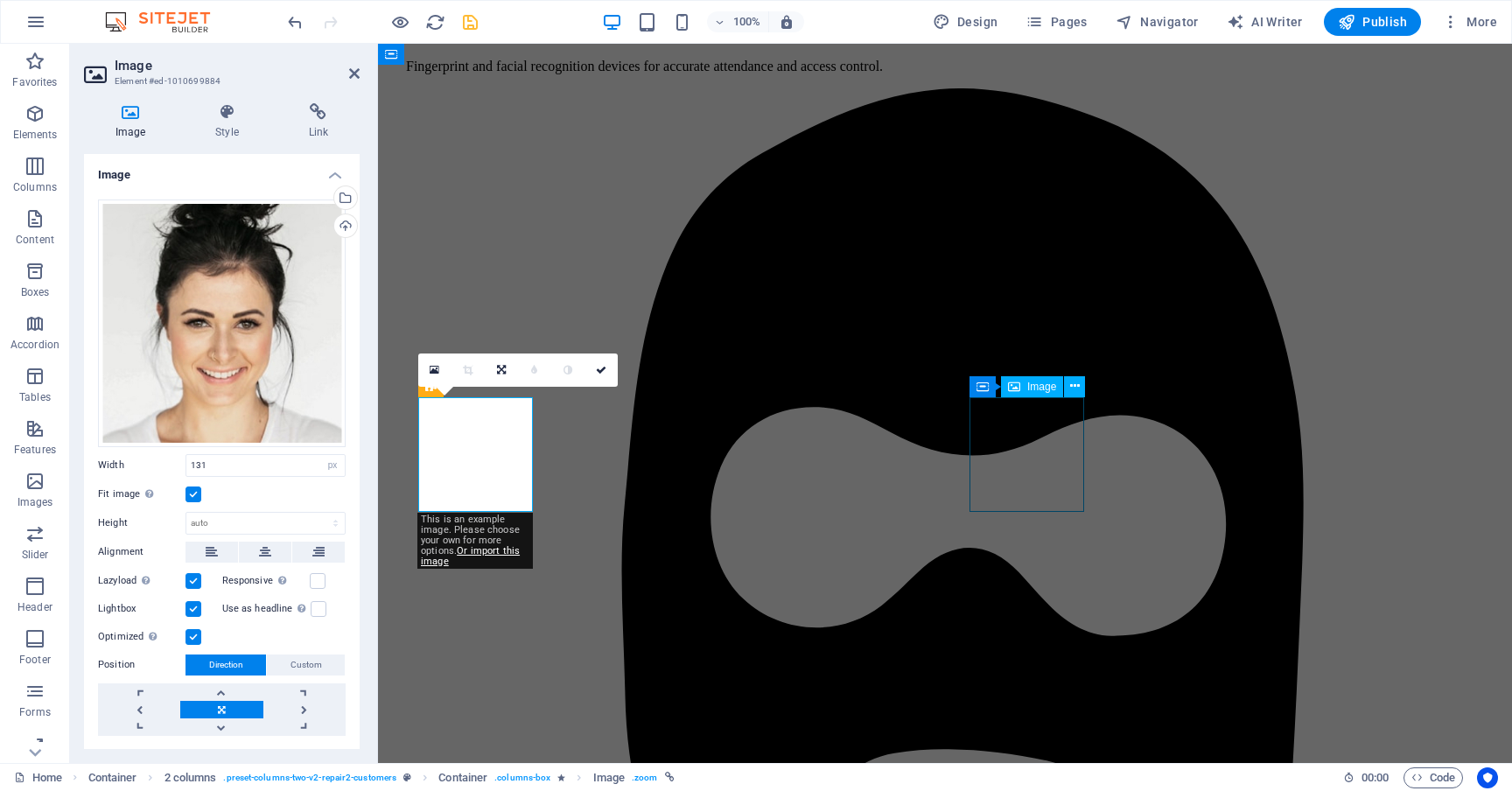
select select "px"
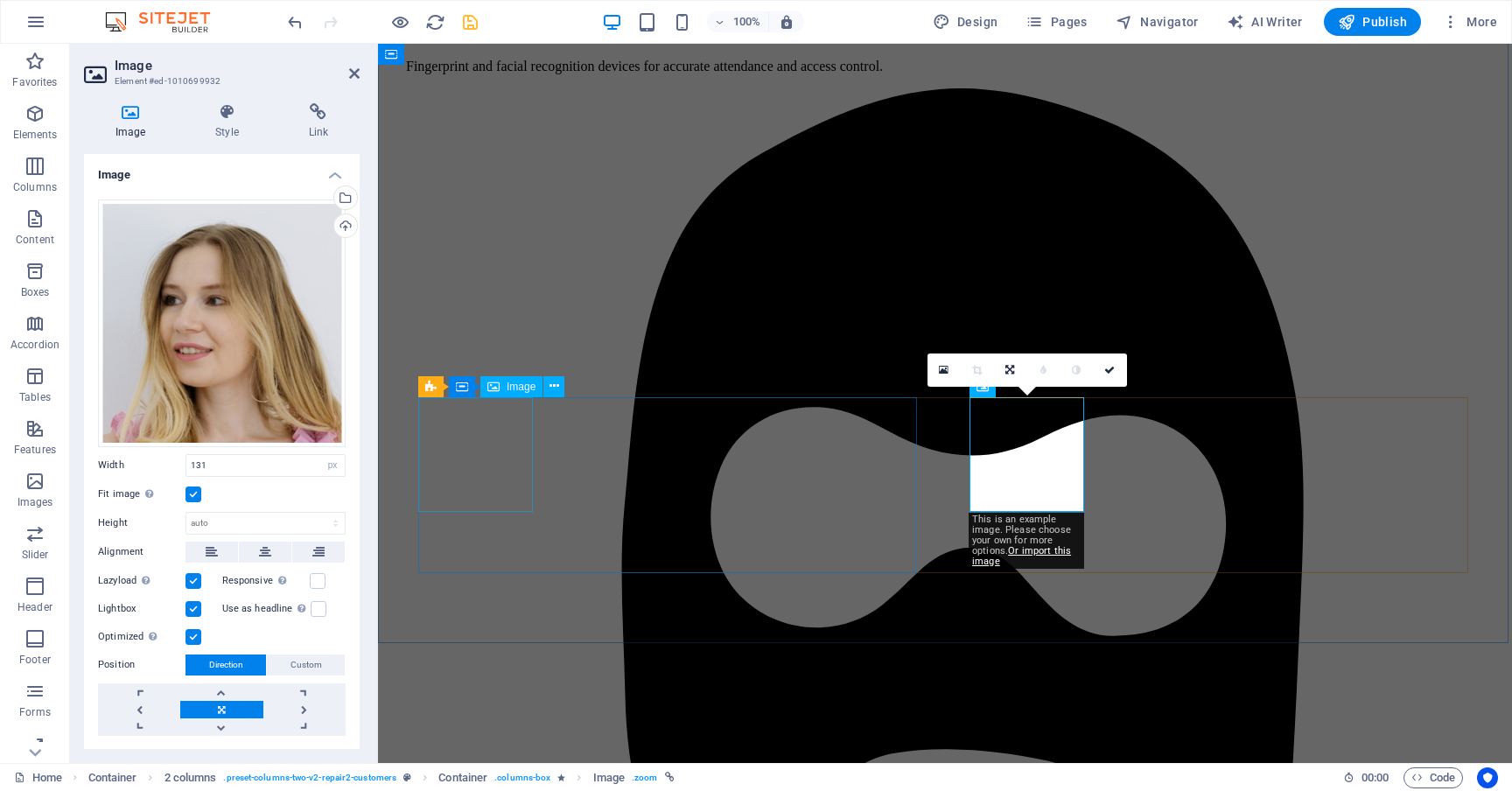
select select "px"
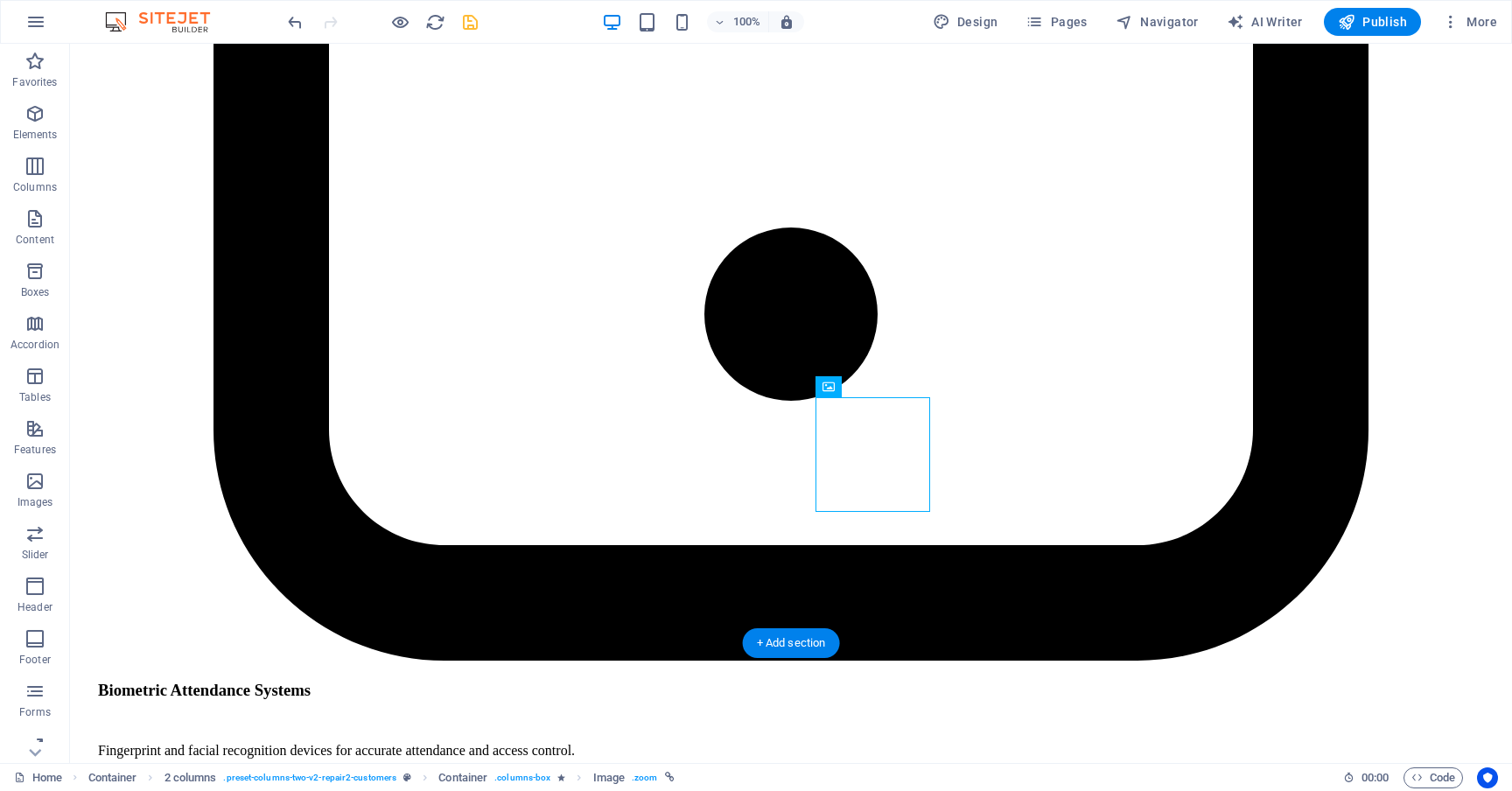
click at [467, 20] on icon "save" at bounding box center [470, 22] width 20 height 20
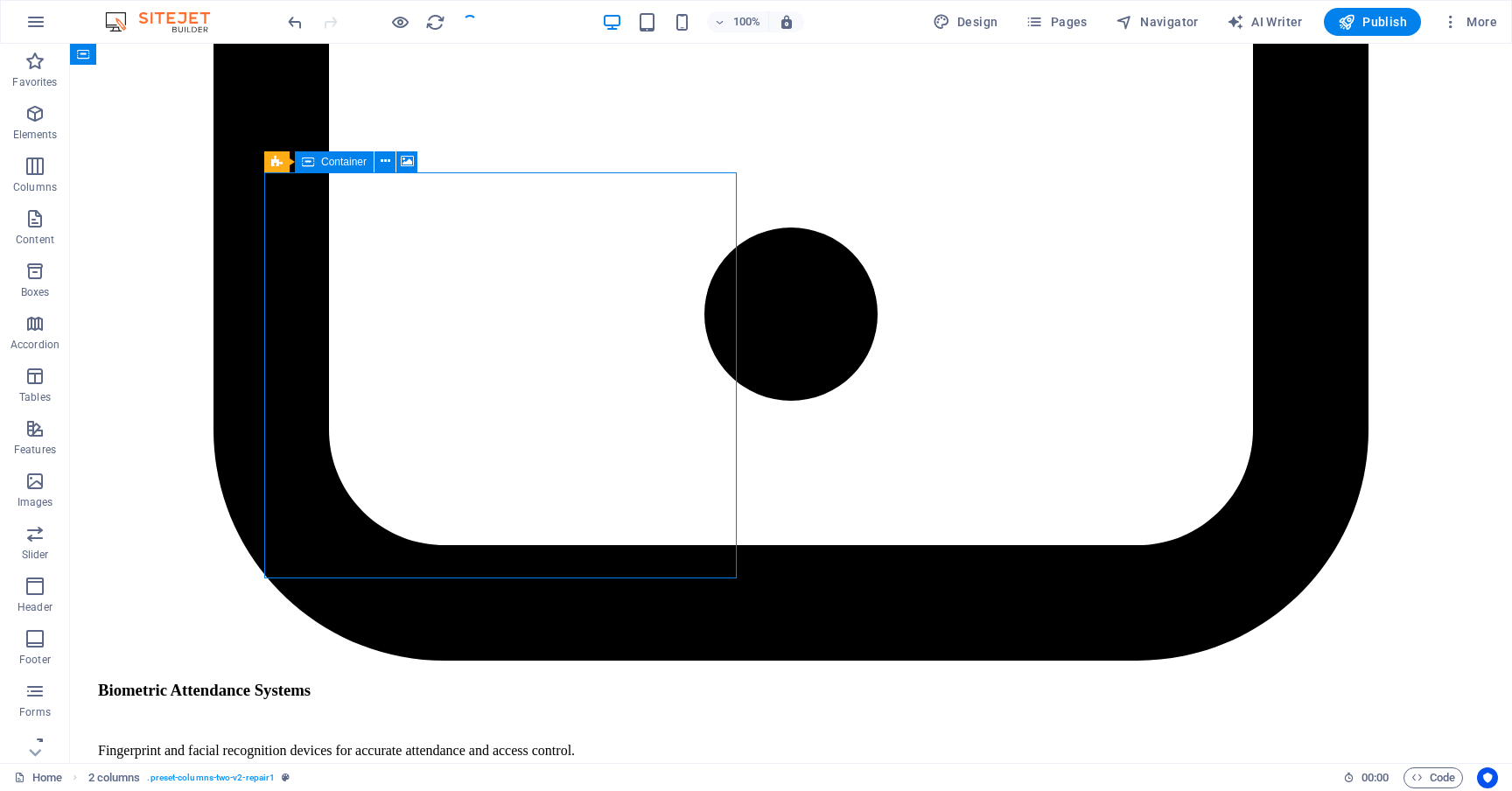
select select "px"
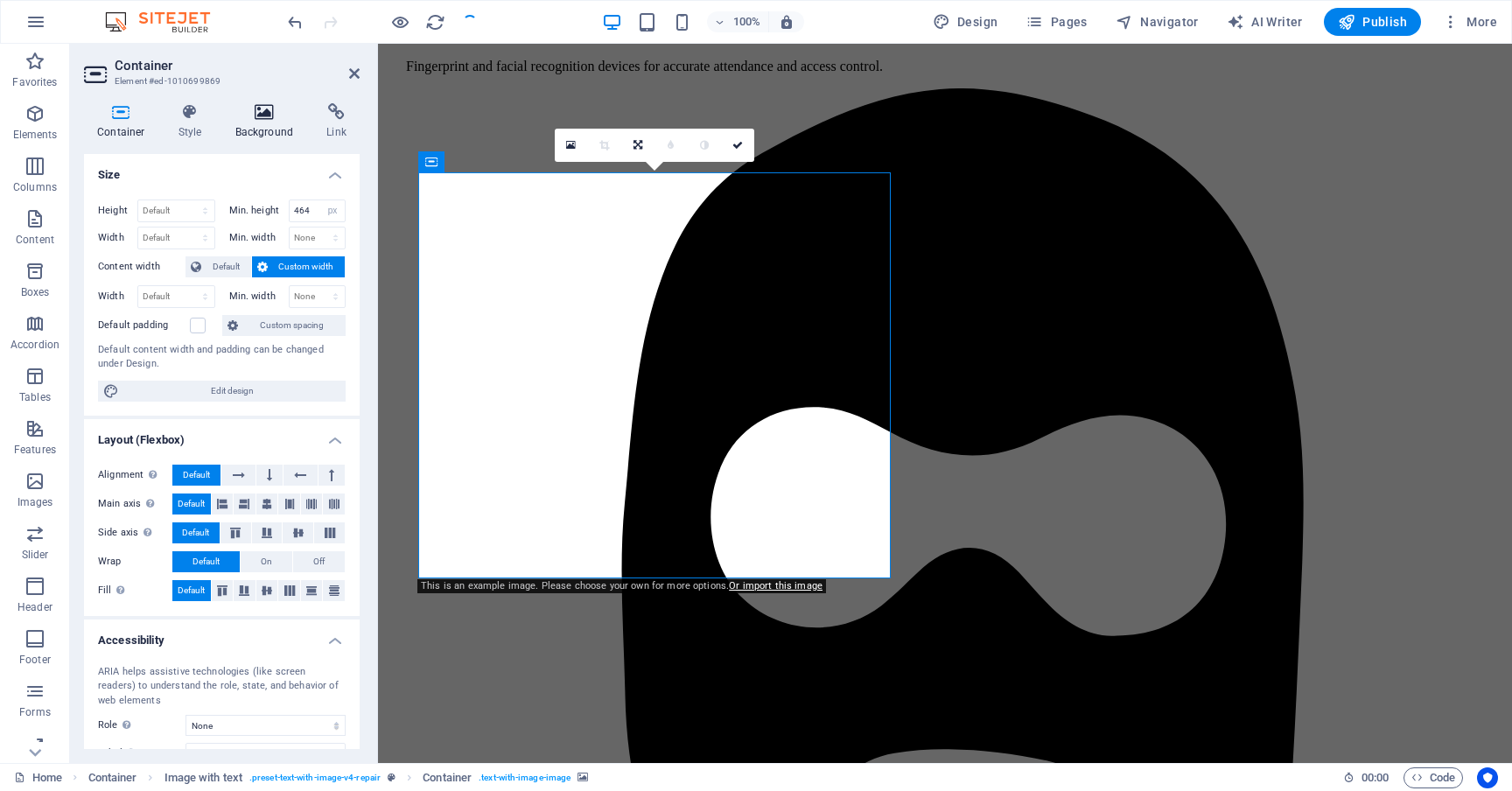
click at [263, 122] on h4 "Background" at bounding box center [267, 122] width 92 height 37
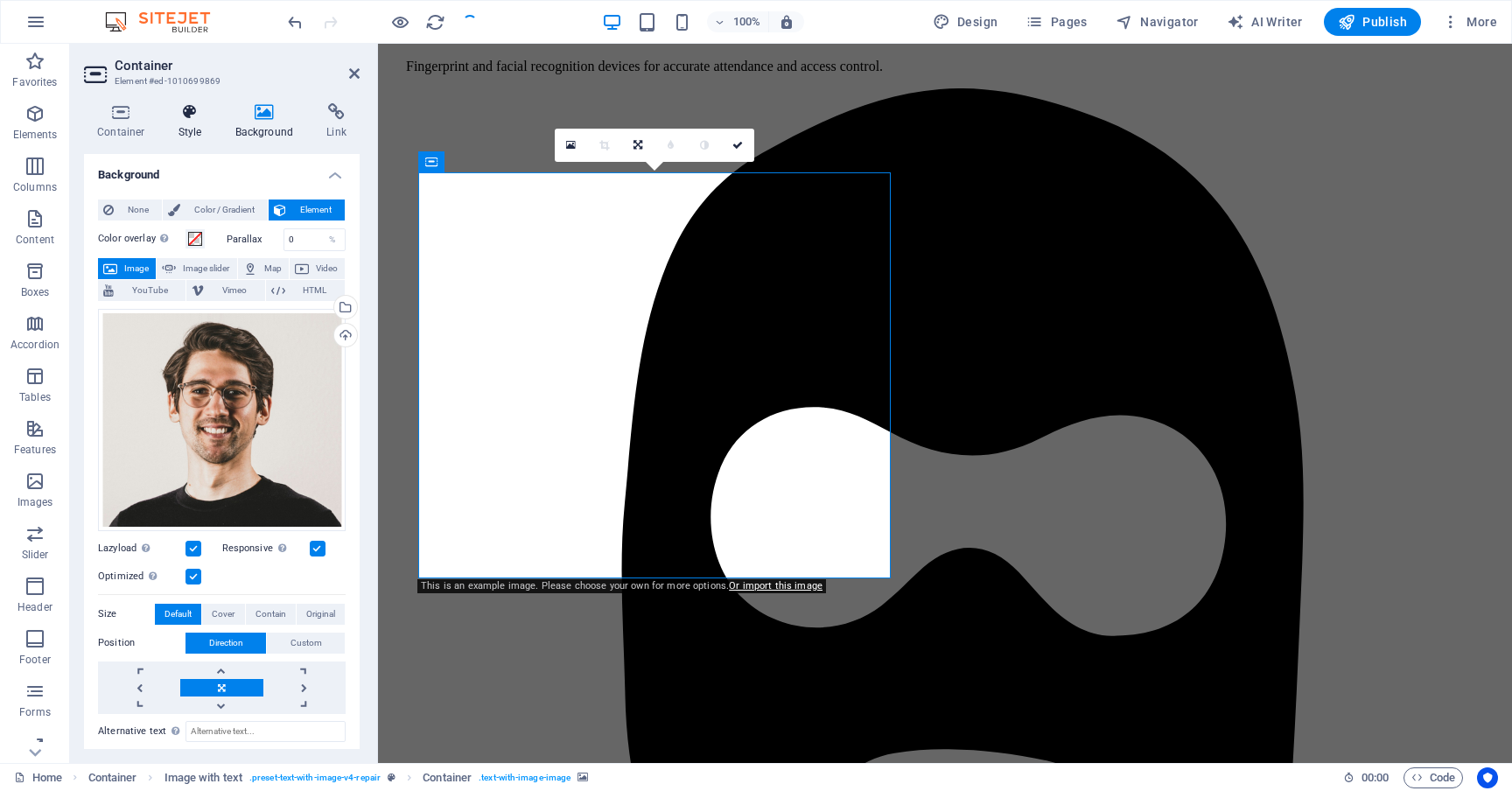
click at [186, 116] on icon at bounding box center [190, 112] width 49 height 17
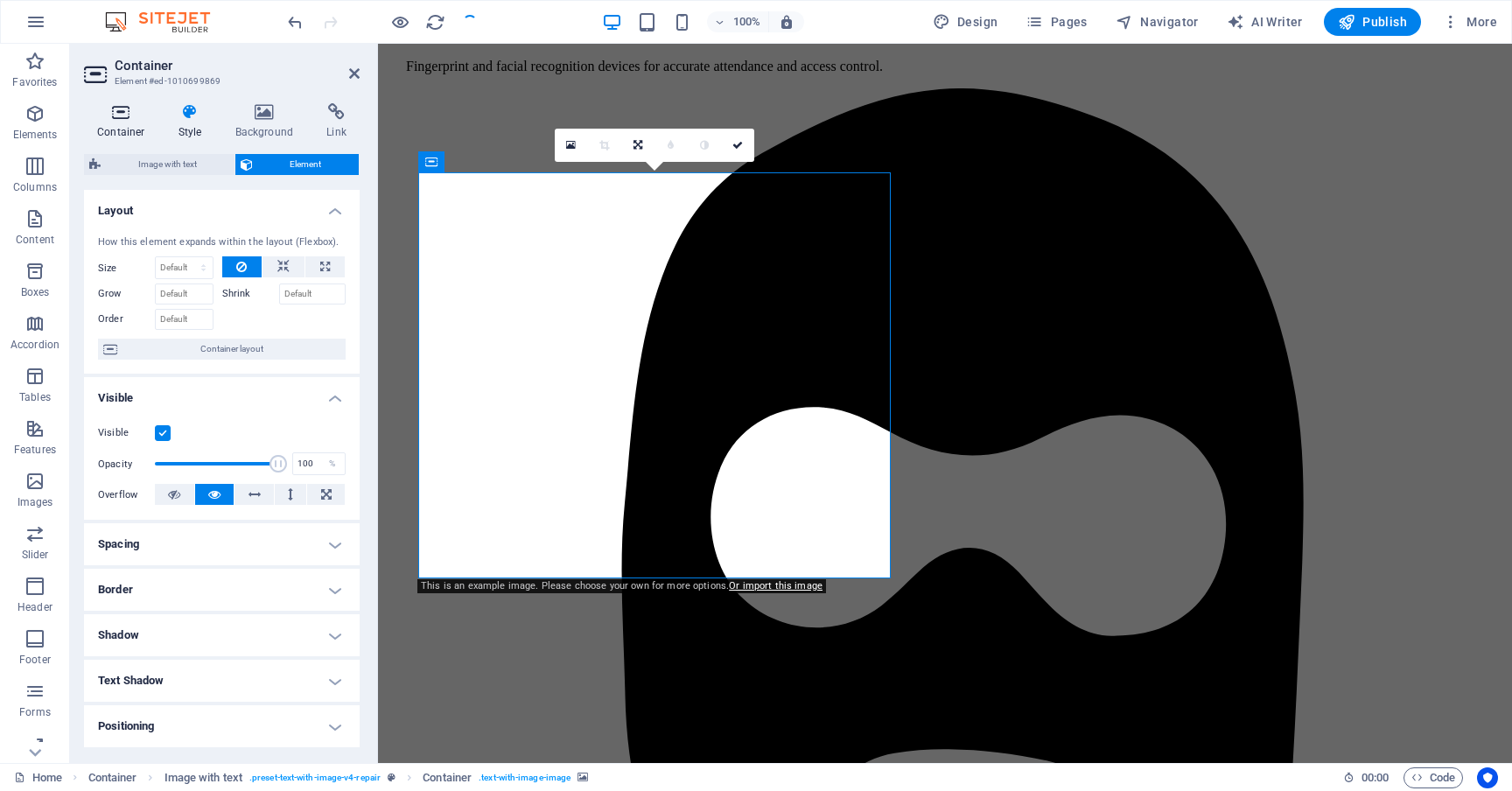
click at [120, 131] on h4 "Container" at bounding box center [125, 122] width 81 height 37
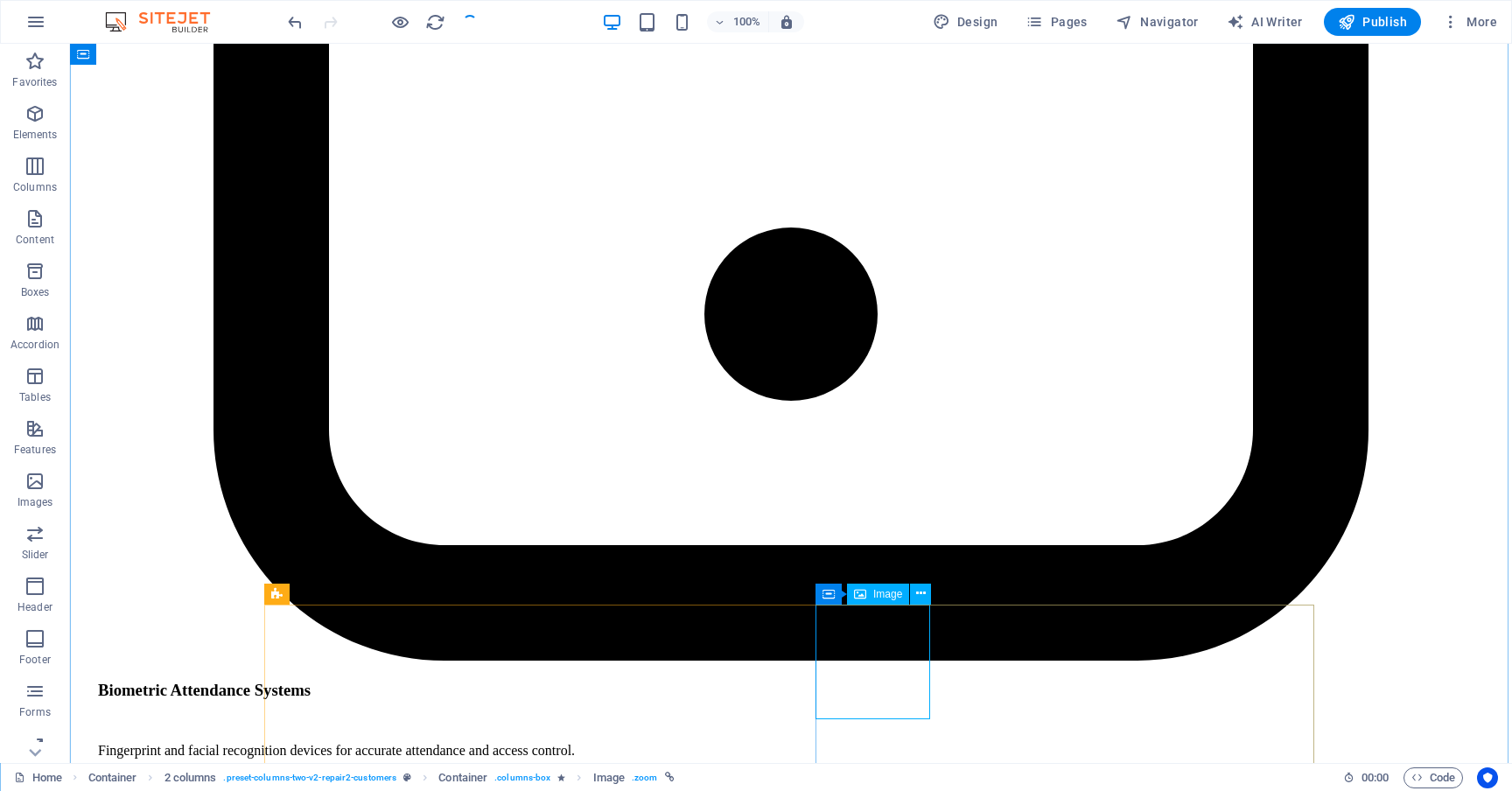
select select "px"
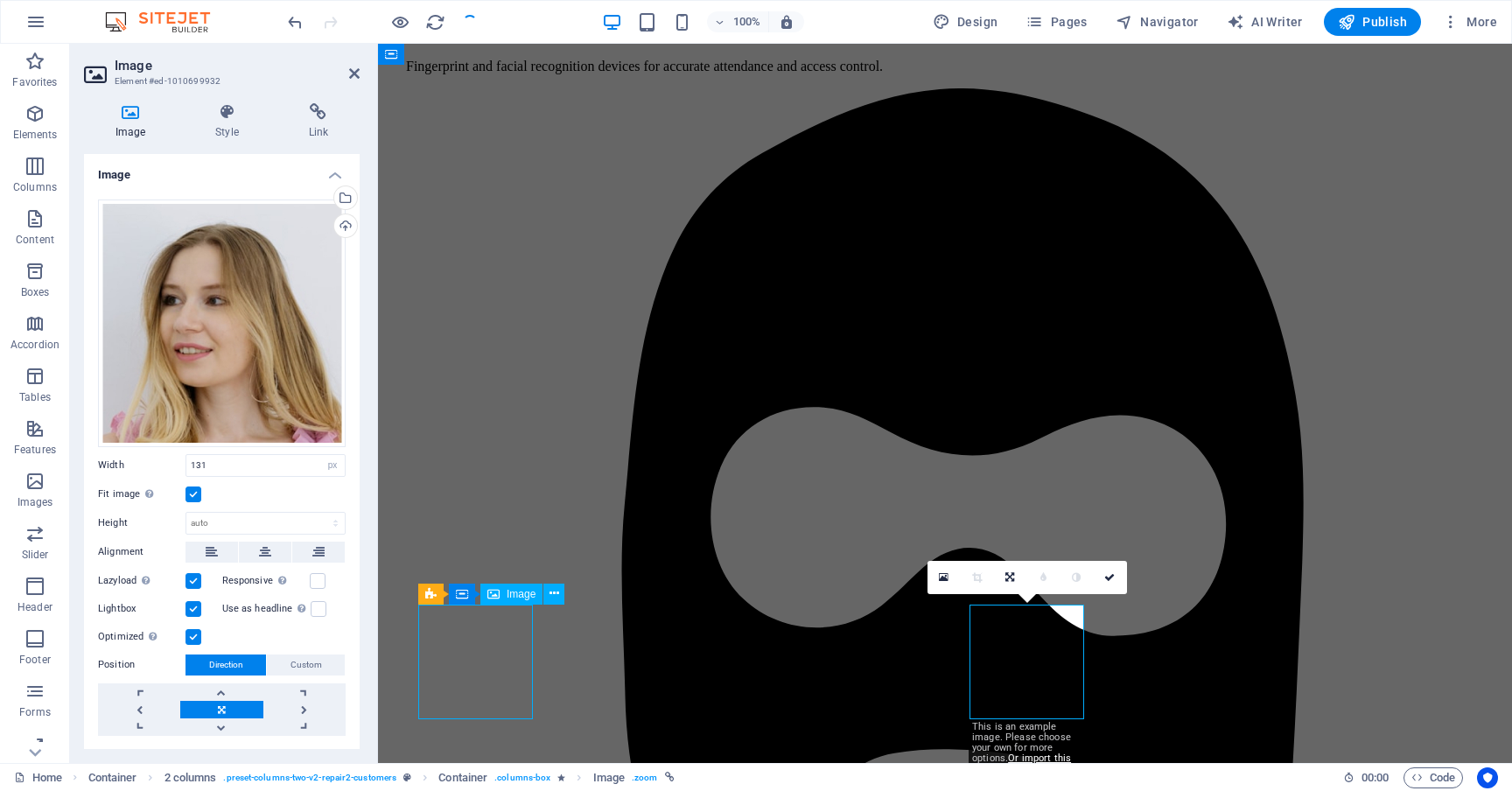
select select "px"
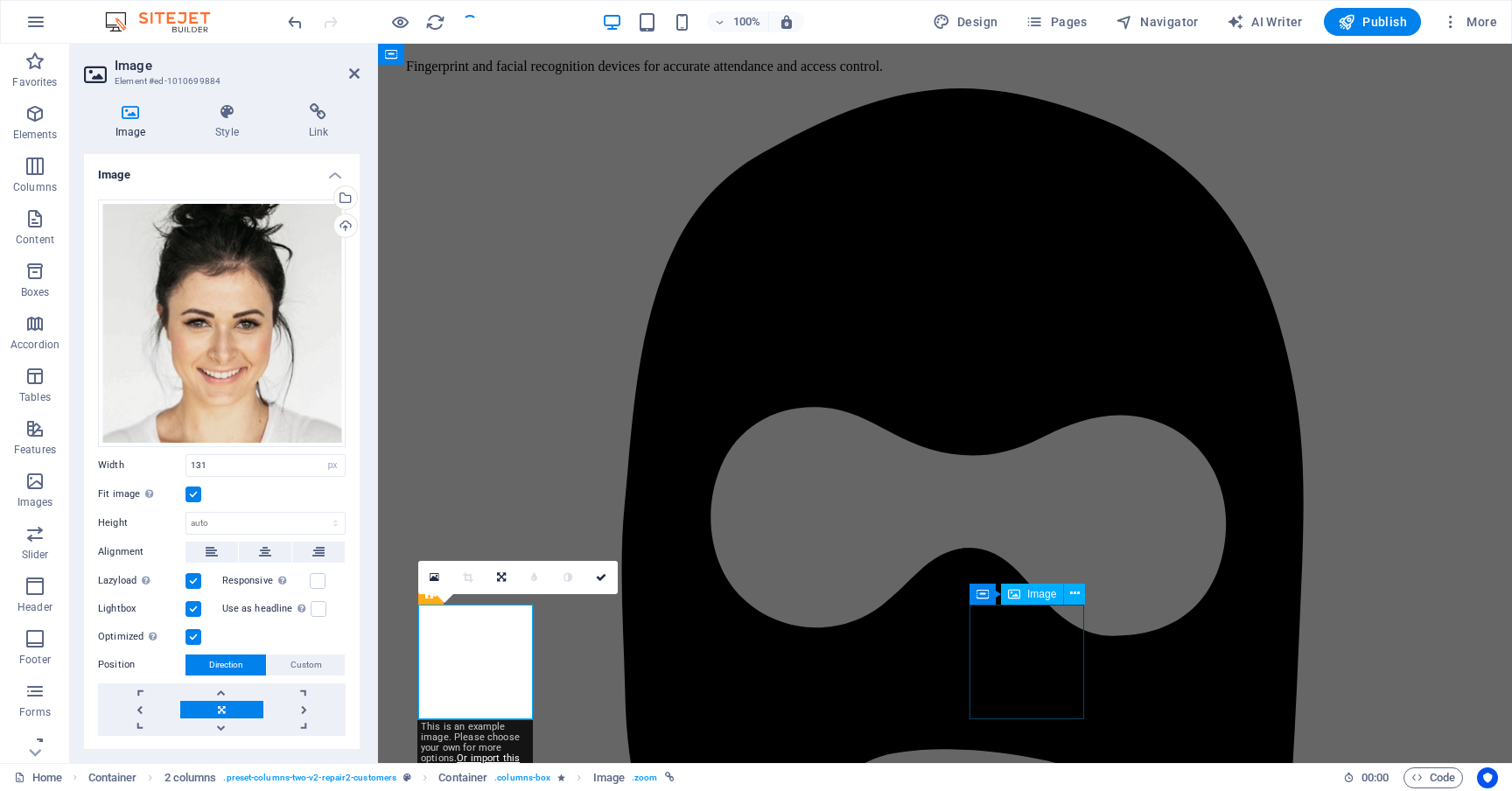
select select "px"
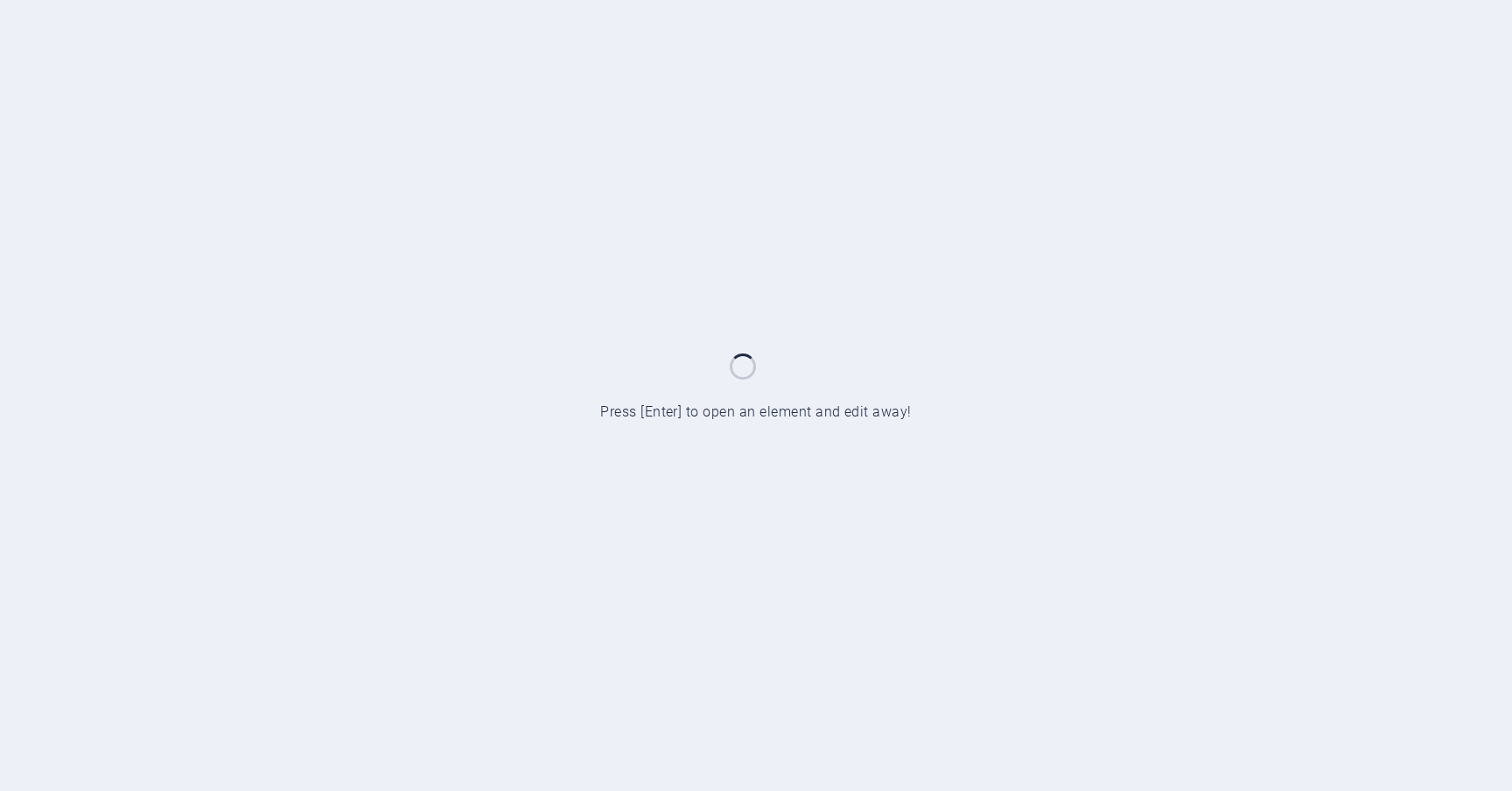
click at [881, 222] on div at bounding box center [756, 395] width 1512 height 791
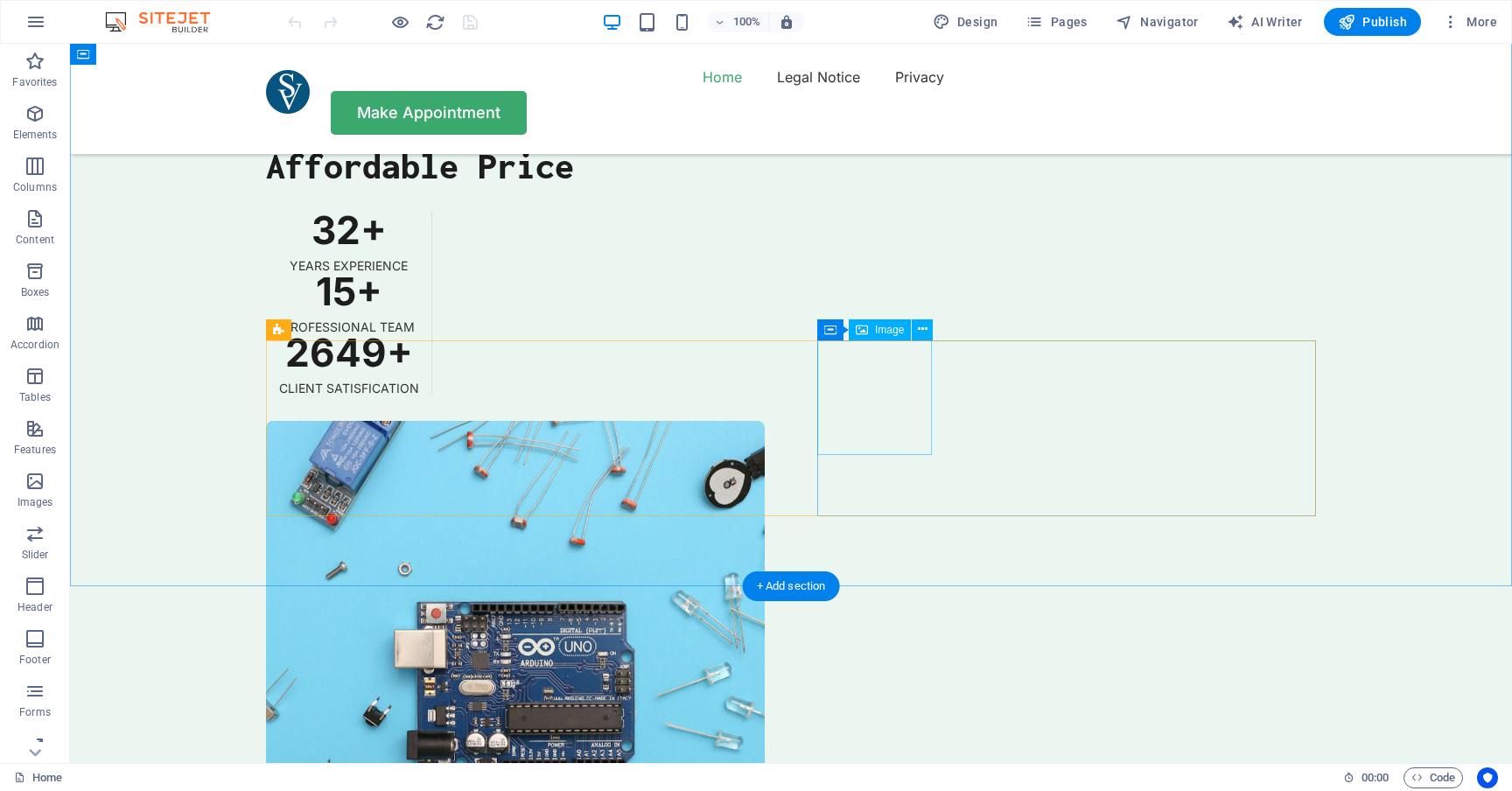
scroll to position [5156, 0]
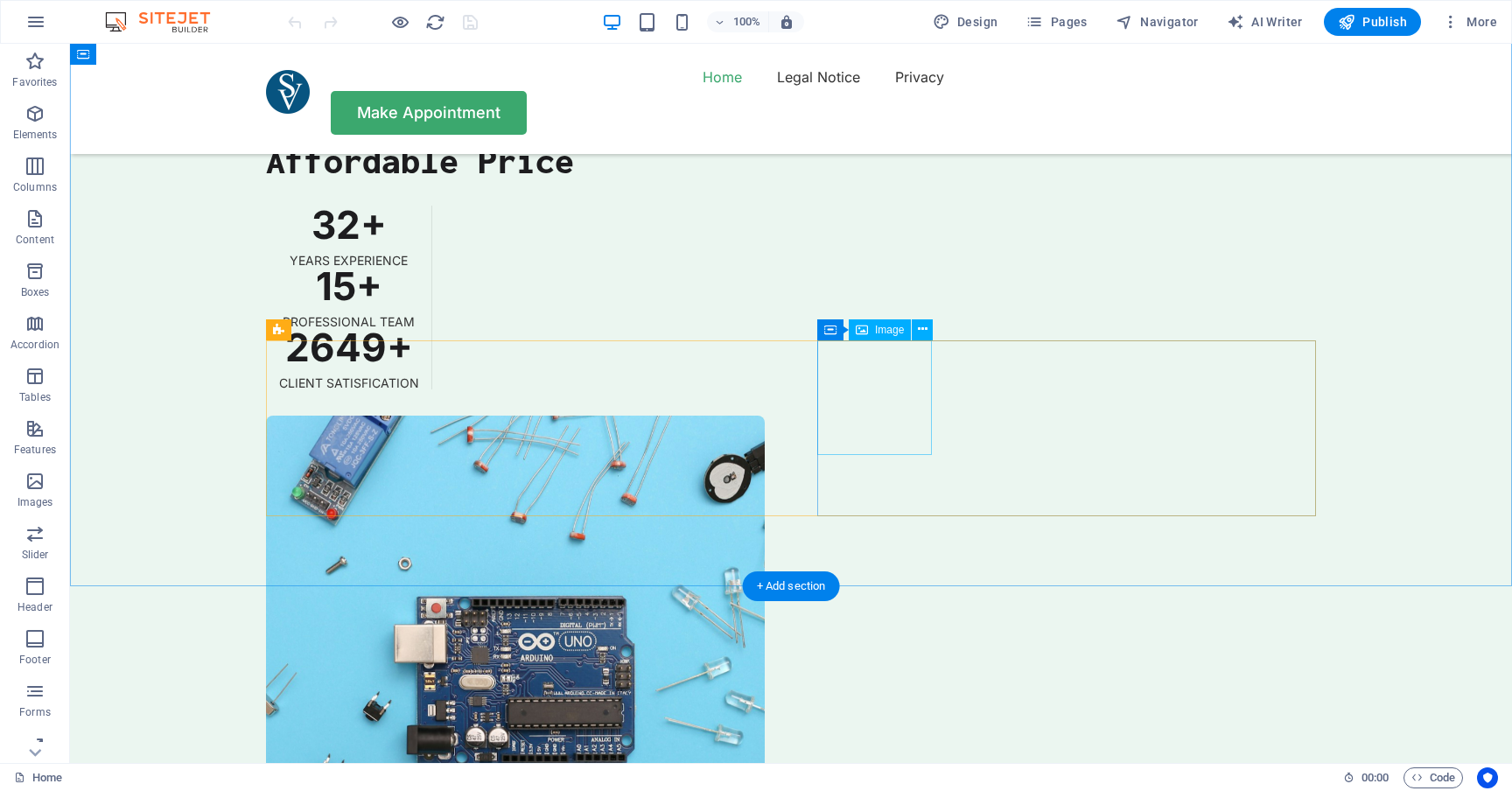
select select "px"
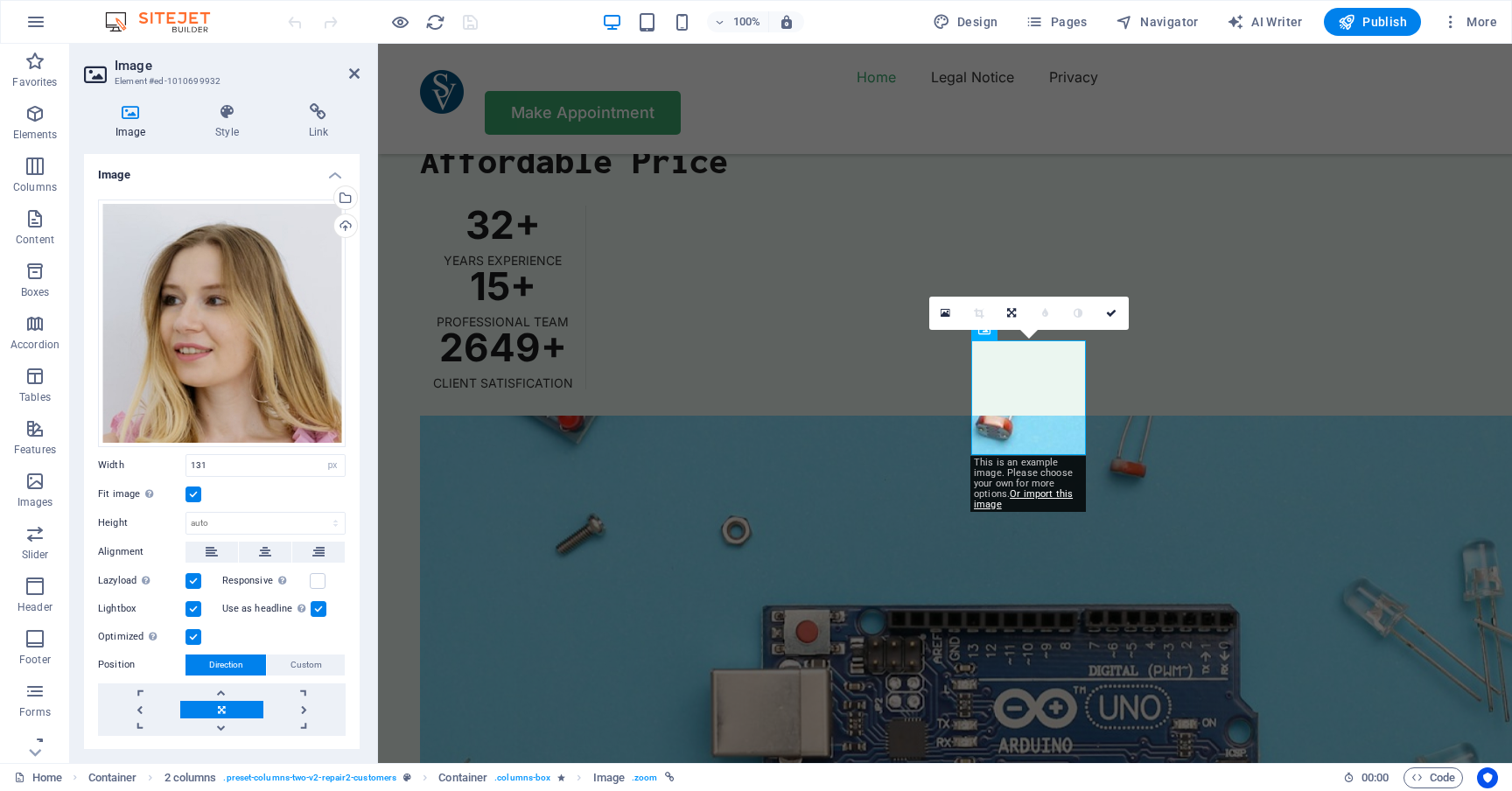
click at [317, 607] on label at bounding box center [319, 609] width 15 height 15
click at [0, 0] on input "Use as headline The image will be wrapped in an H1 headline tag. Useful for giv…" at bounding box center [0, 0] width 0 height 0
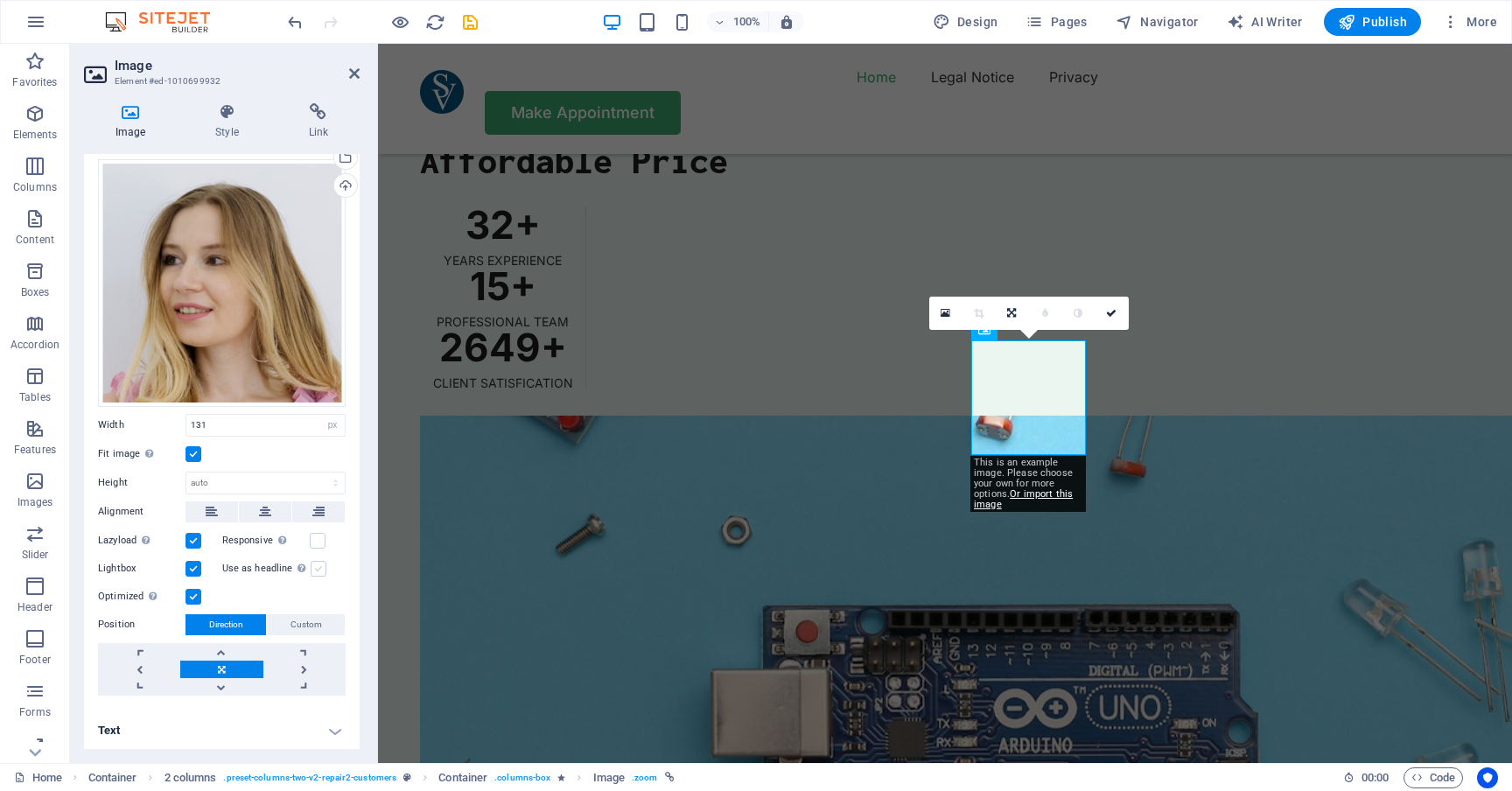
scroll to position [39, 0]
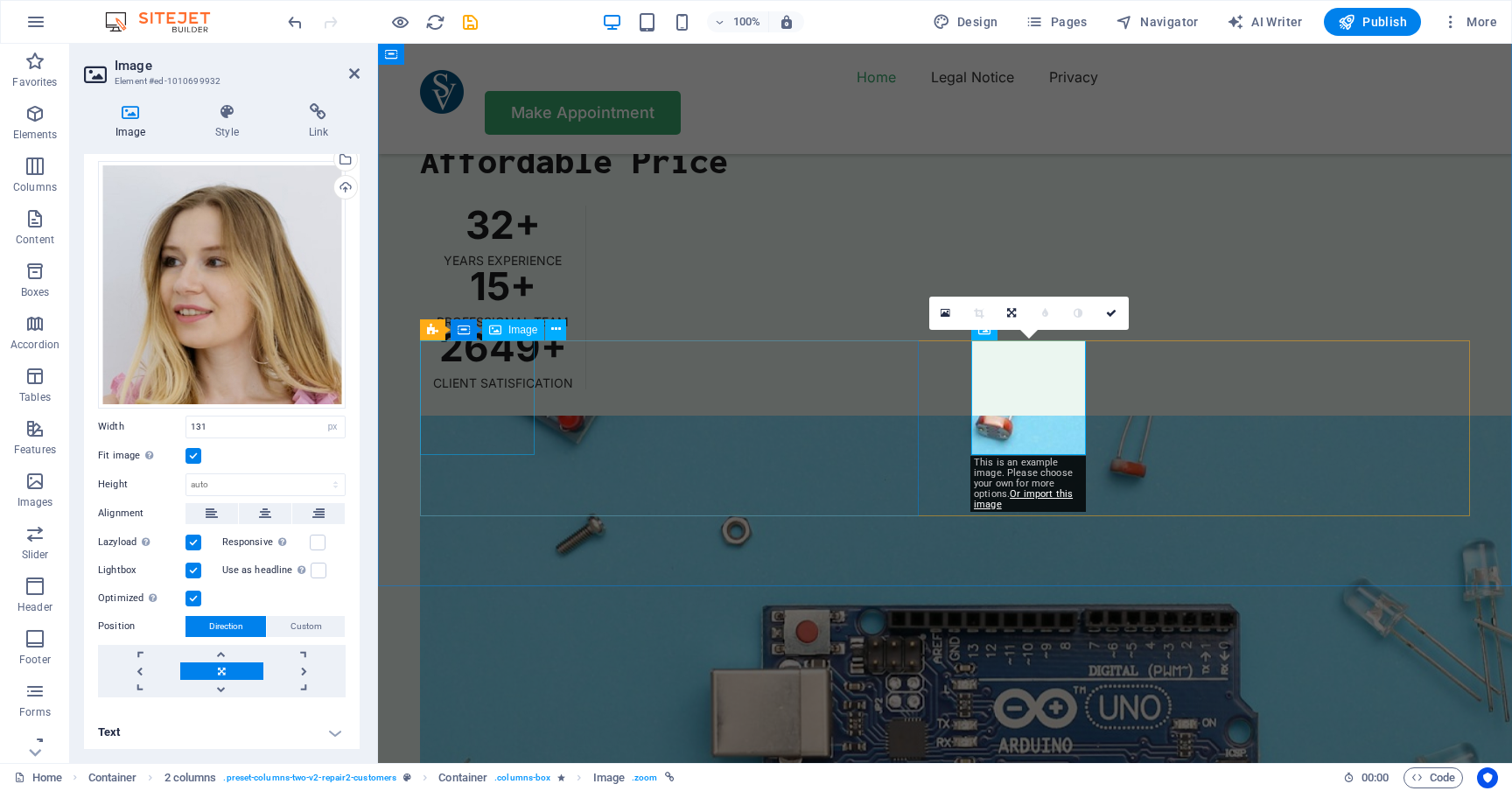
select select "px"
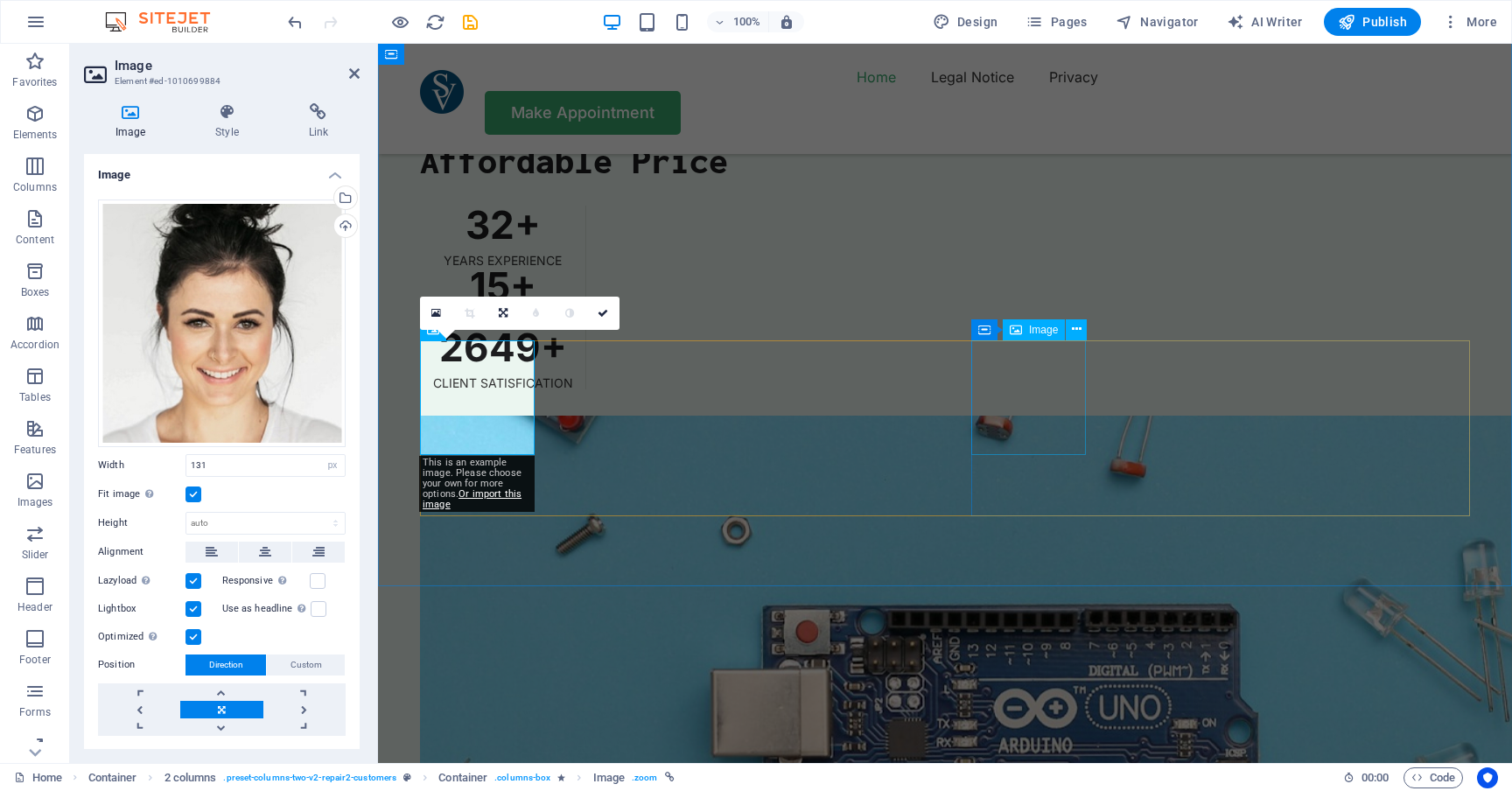
select select "px"
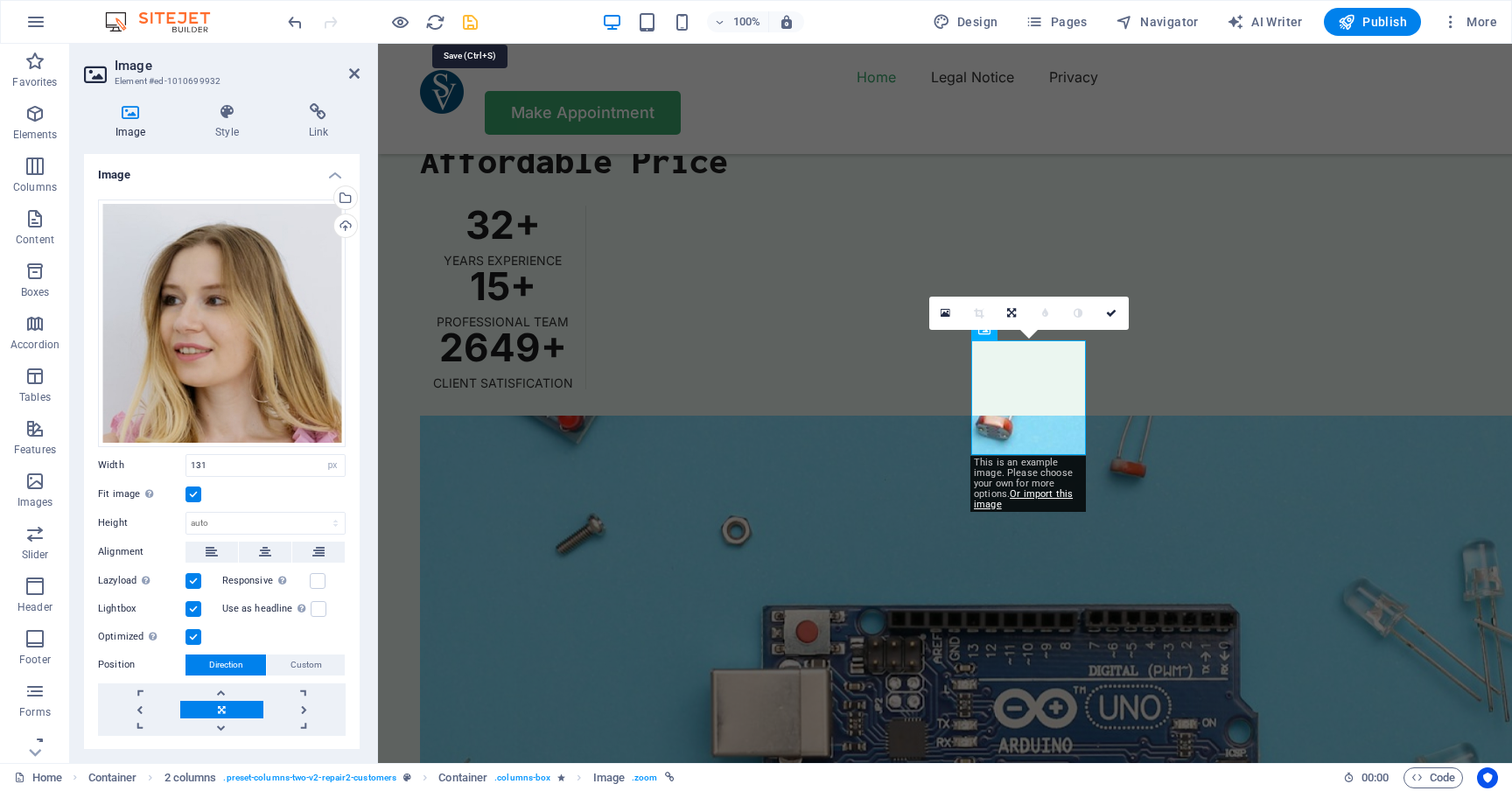
click at [469, 26] on icon "save" at bounding box center [470, 22] width 20 height 20
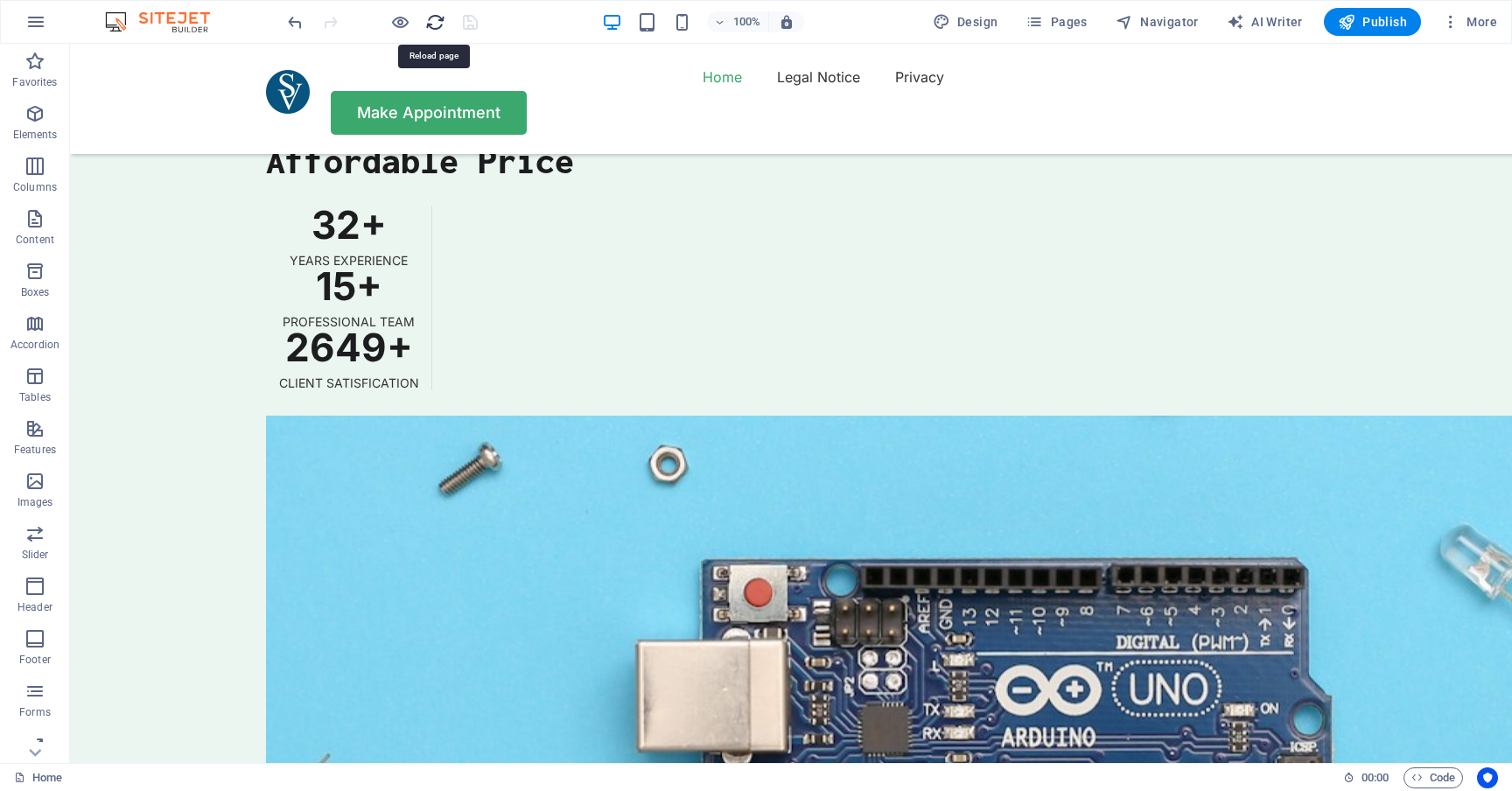
click at [434, 23] on icon "reload" at bounding box center [435, 22] width 20 height 20
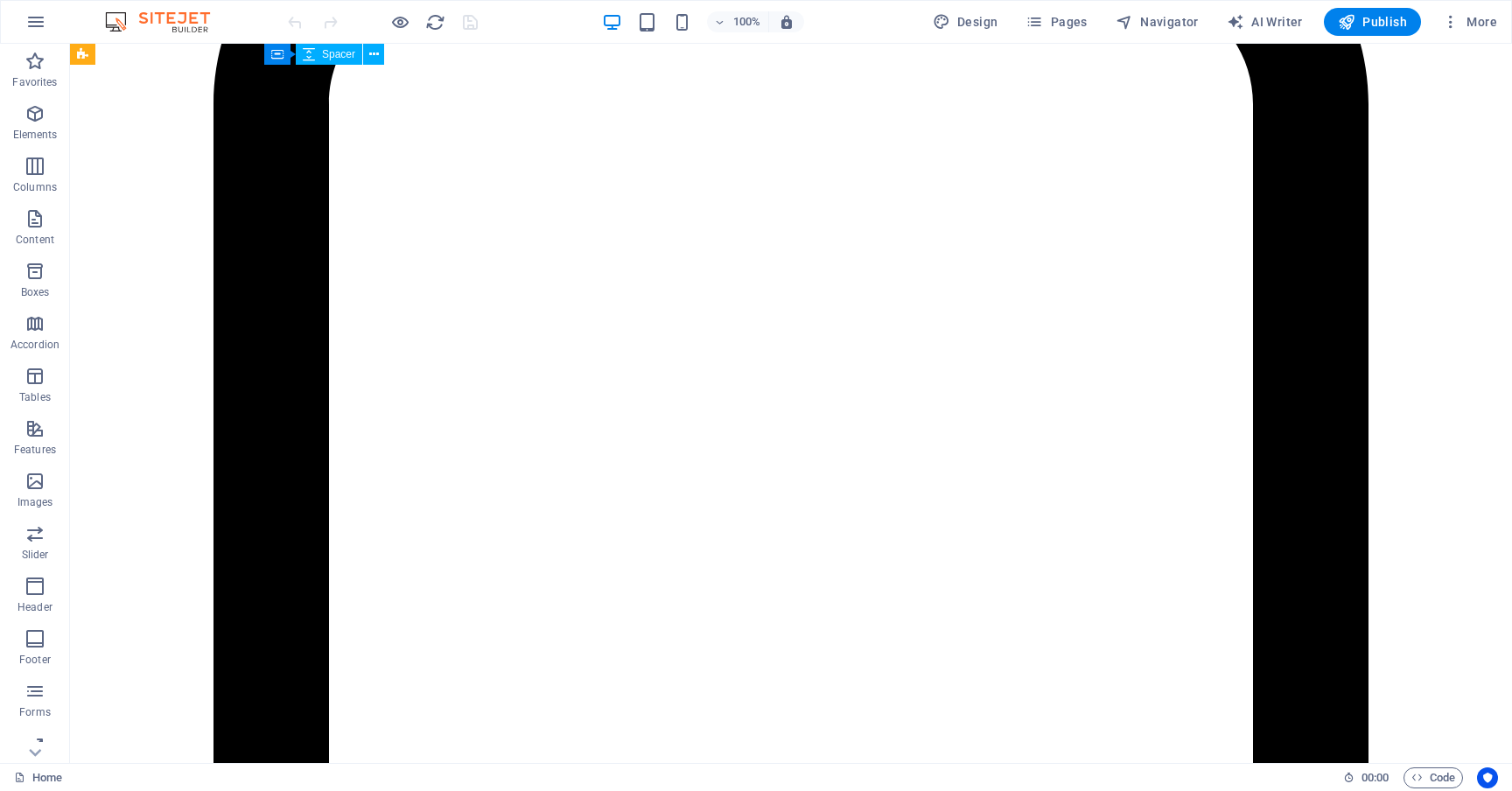
scroll to position [4215, 0]
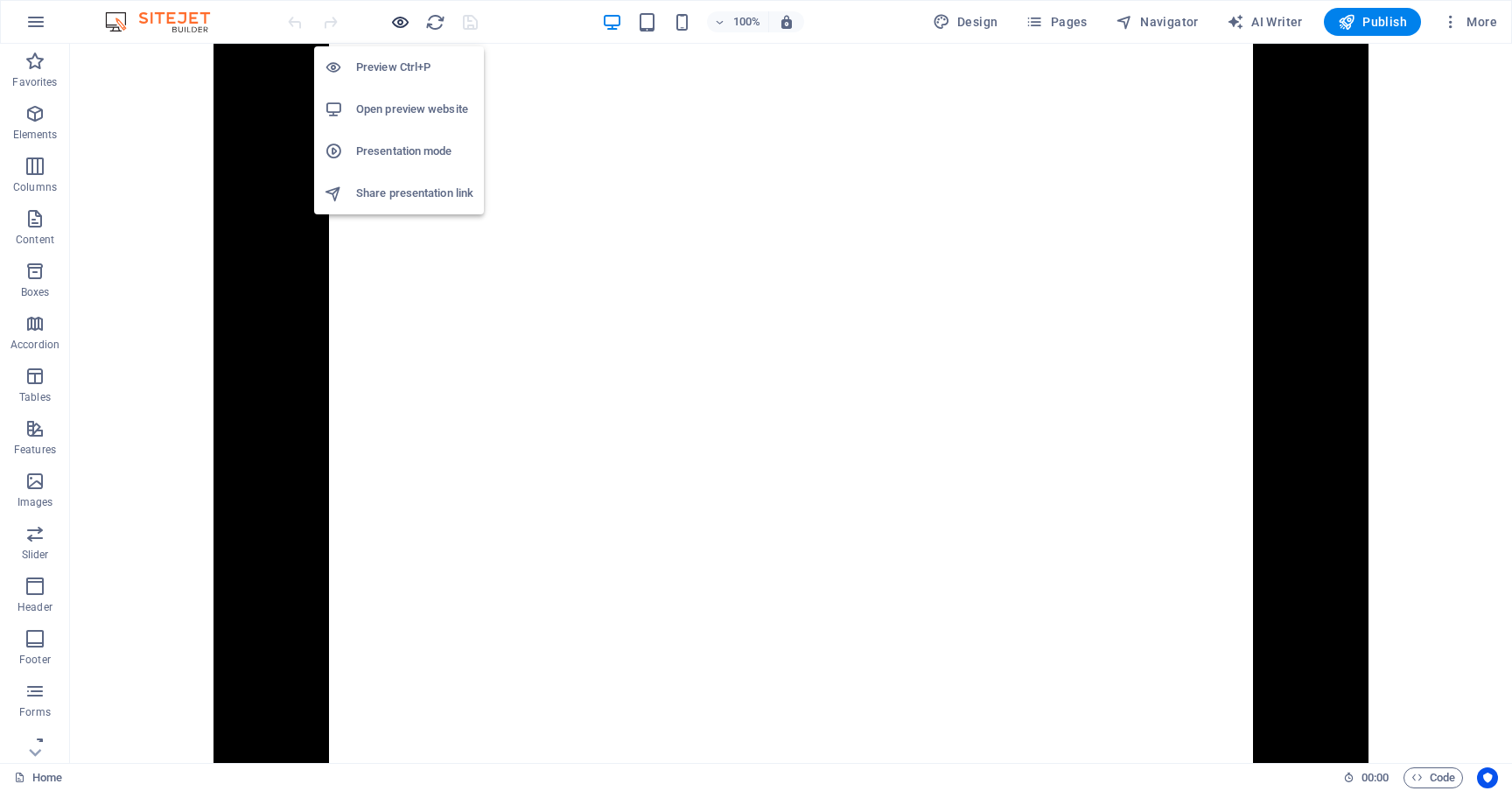
click at [396, 15] on icon "button" at bounding box center [400, 22] width 20 height 20
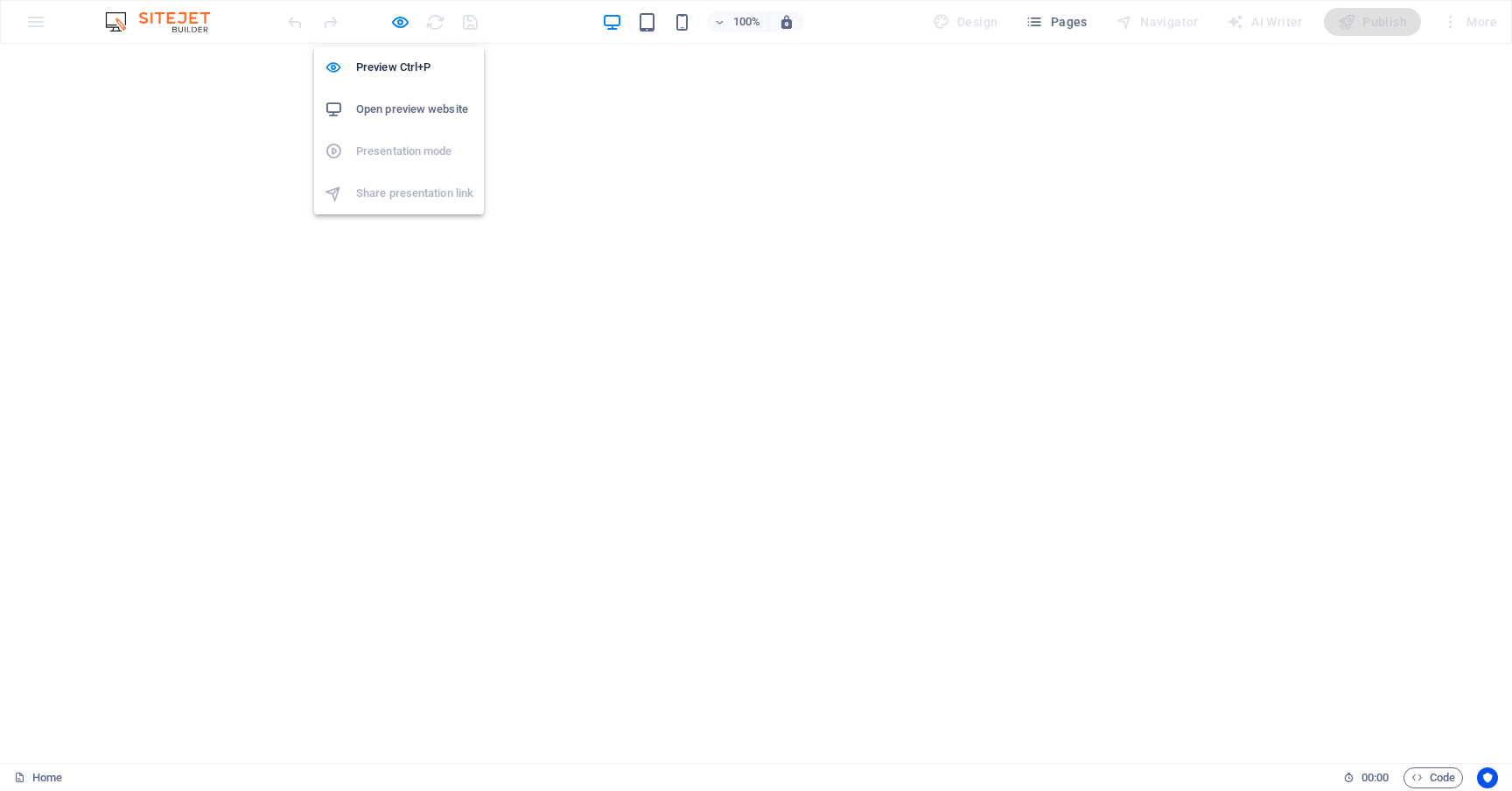
click at [403, 103] on h6 "Open preview website" at bounding box center [415, 109] width 117 height 21
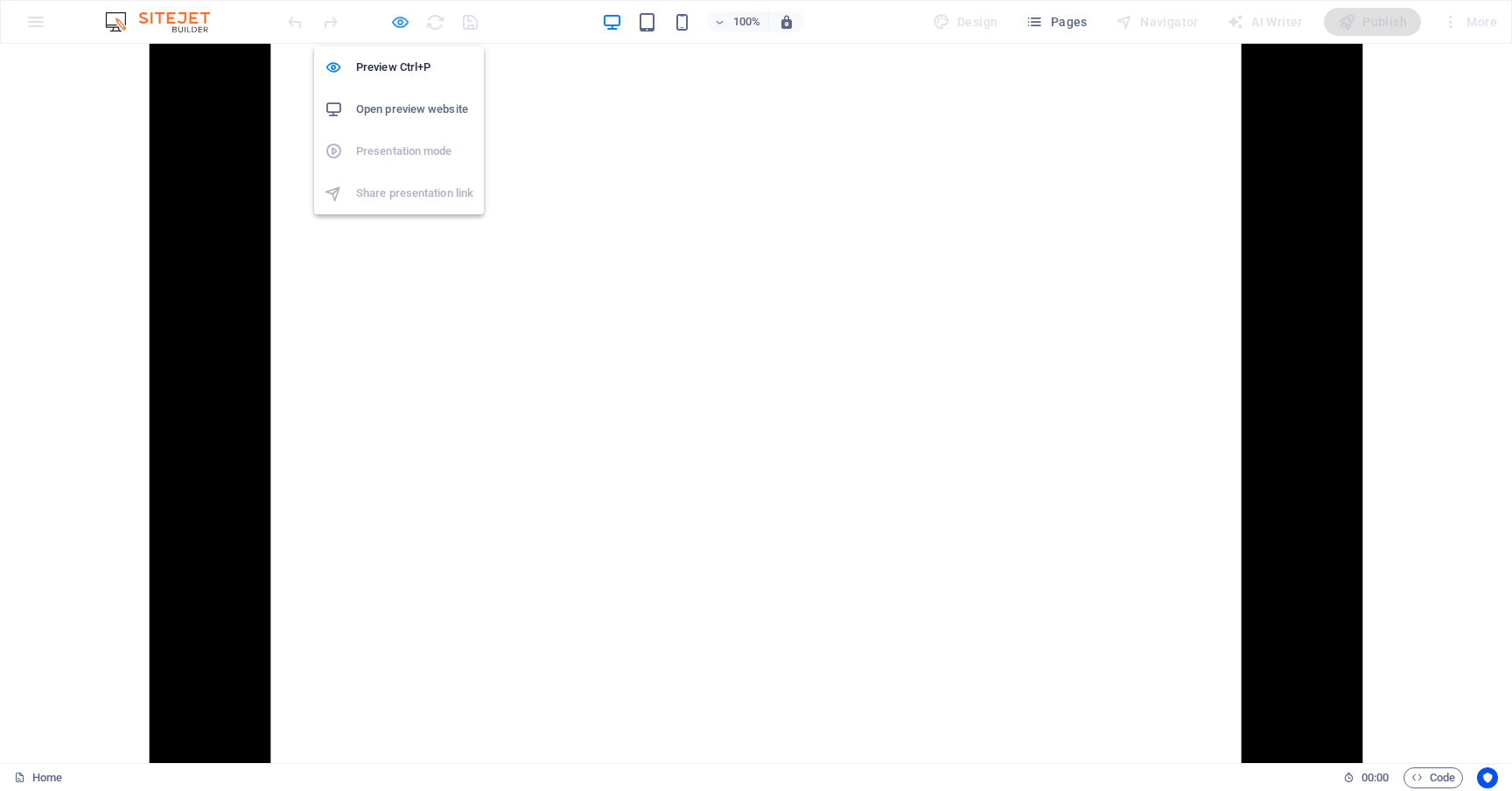
click at [397, 18] on icon "button" at bounding box center [400, 22] width 20 height 20
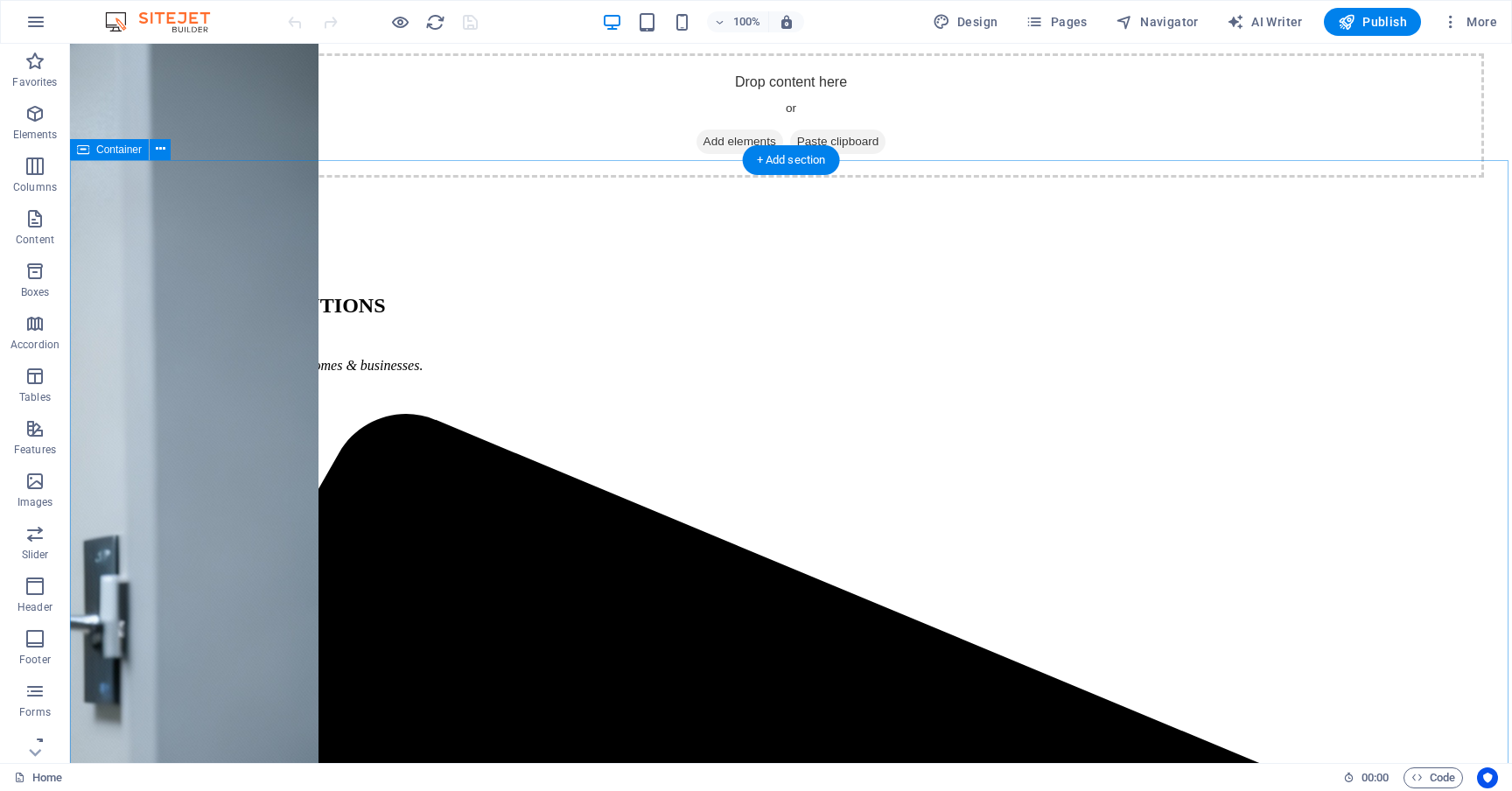
scroll to position [2173, 0]
